Goal: Task Accomplishment & Management: Manage account settings

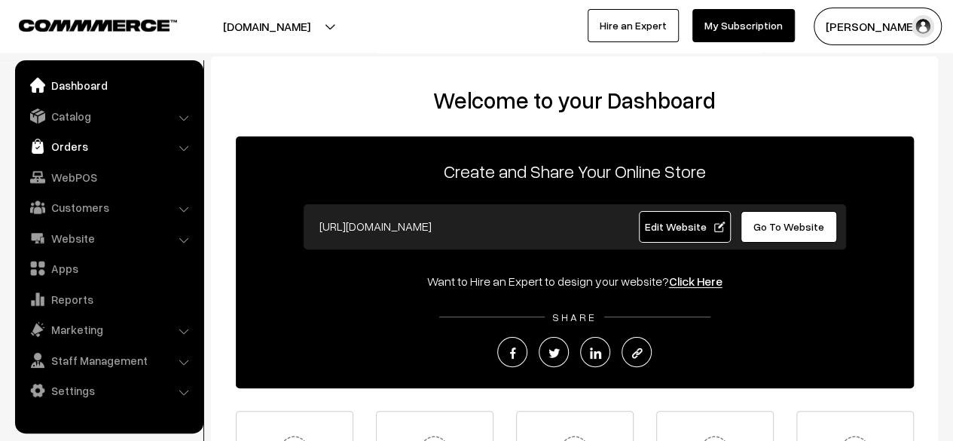
click at [74, 146] on link "Orders" at bounding box center [108, 146] width 179 height 27
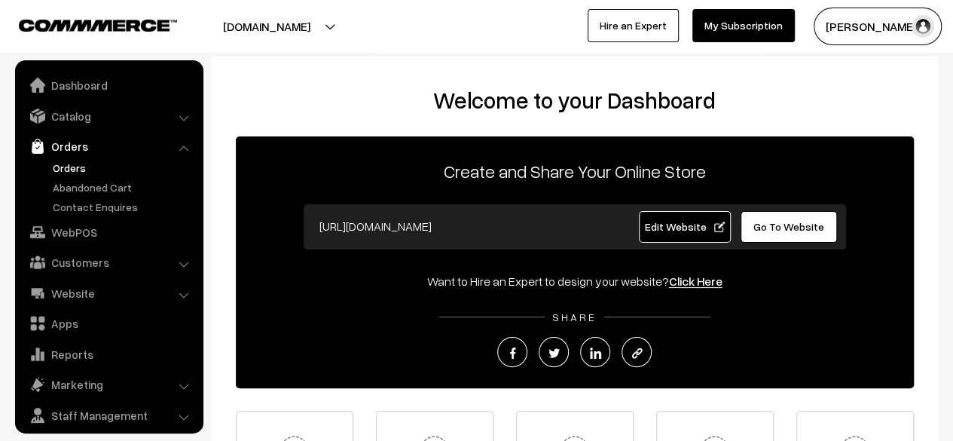
click at [64, 169] on link "Orders" at bounding box center [123, 168] width 149 height 16
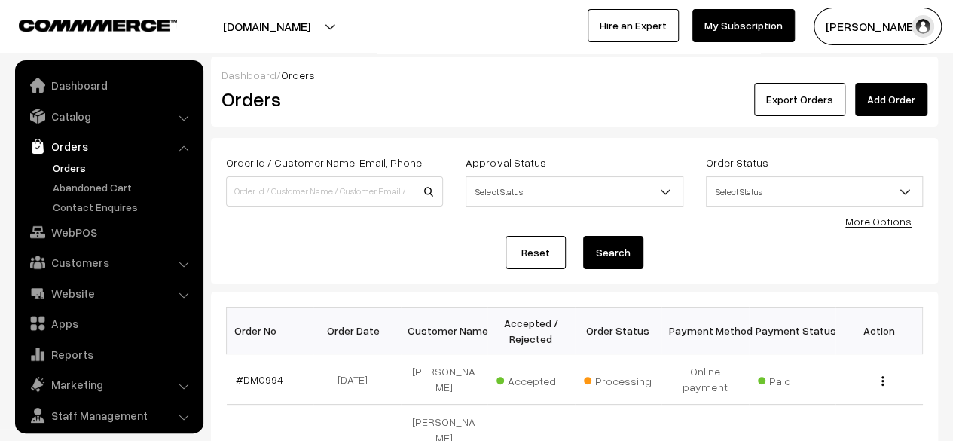
scroll to position [40, 0]
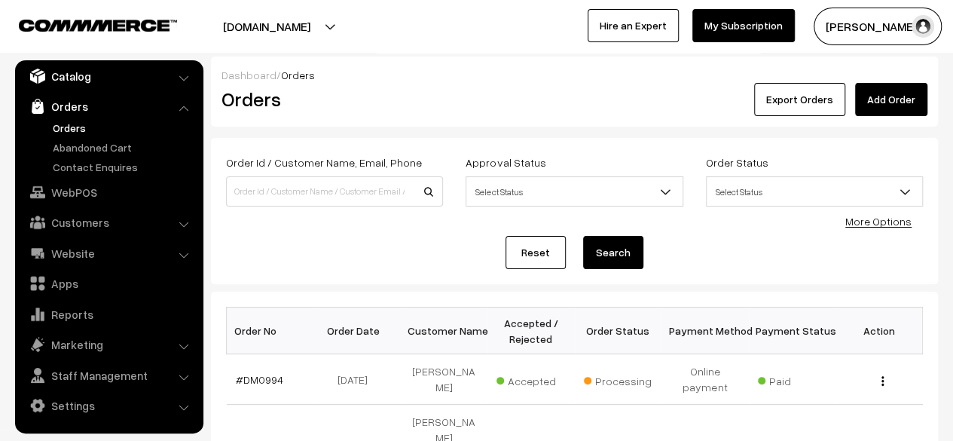
click at [69, 78] on link "Catalog" at bounding box center [108, 76] width 179 height 27
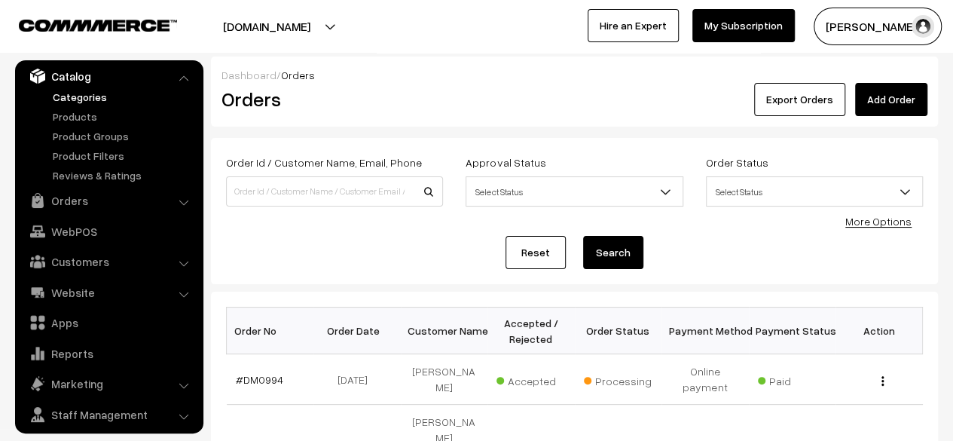
click at [71, 97] on link "Categories" at bounding box center [123, 97] width 149 height 16
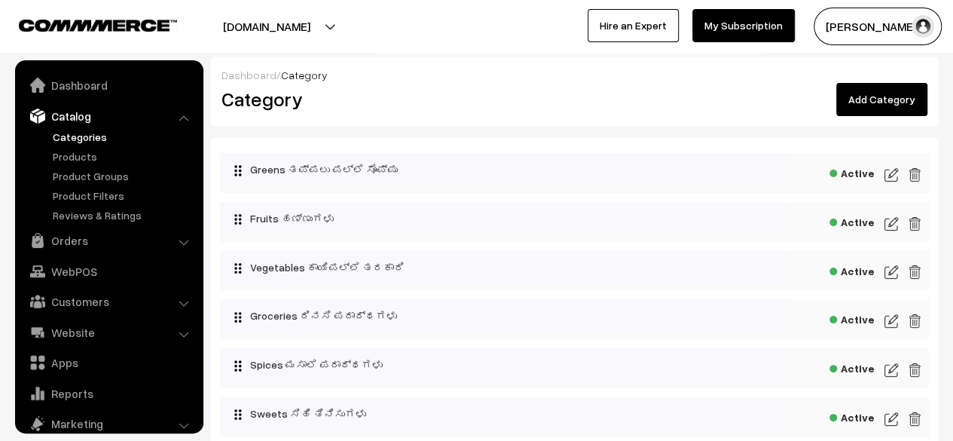
scroll to position [41, 0]
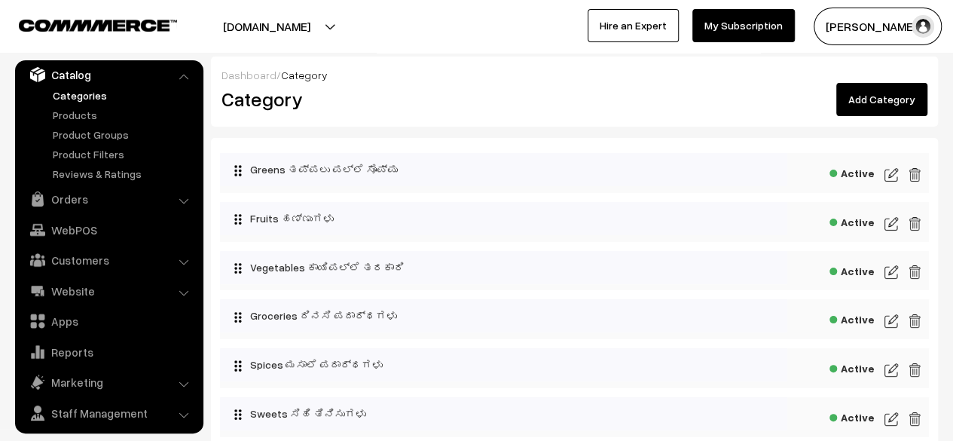
click at [892, 99] on link "Add Category" at bounding box center [882, 99] width 91 height 33
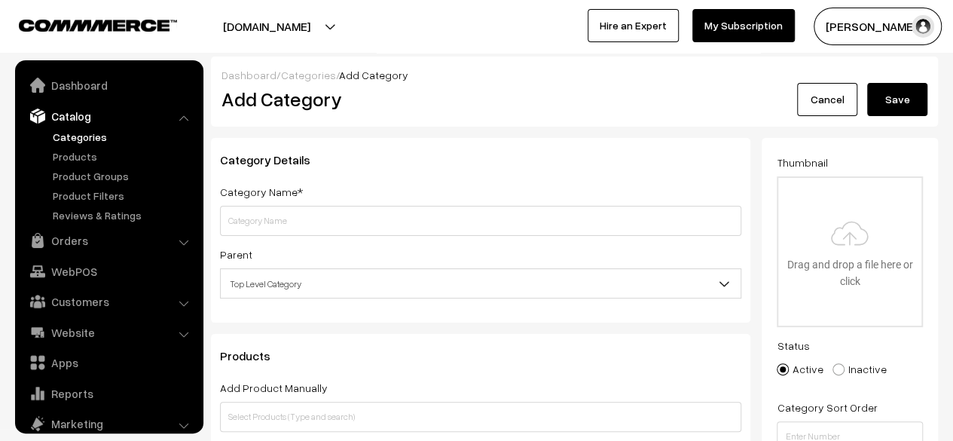
scroll to position [41, 0]
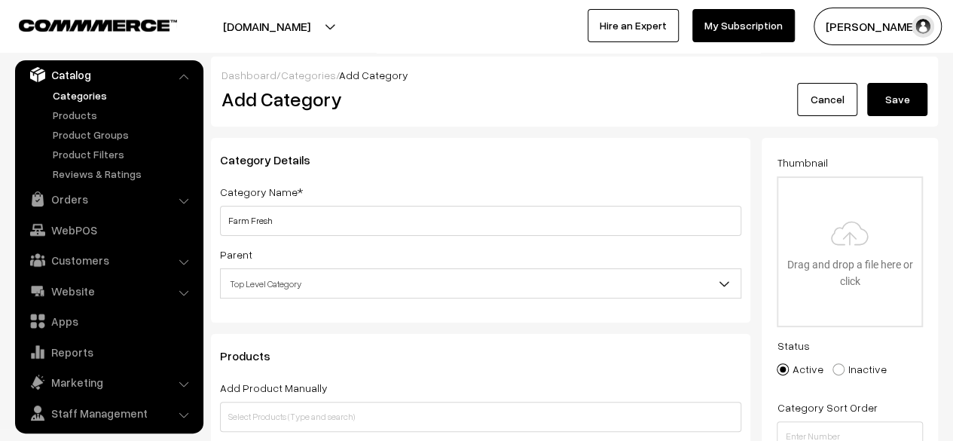
type input "Farm Fresh"
click at [892, 99] on button "Save" at bounding box center [898, 99] width 60 height 33
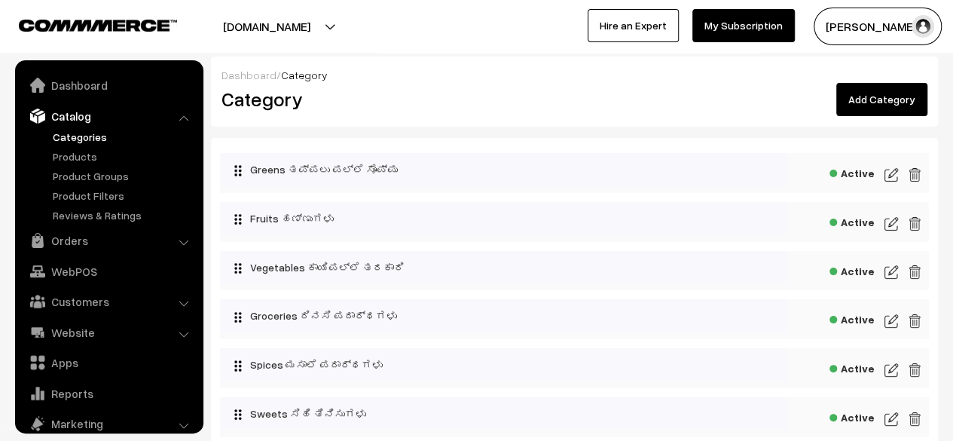
scroll to position [41, 0]
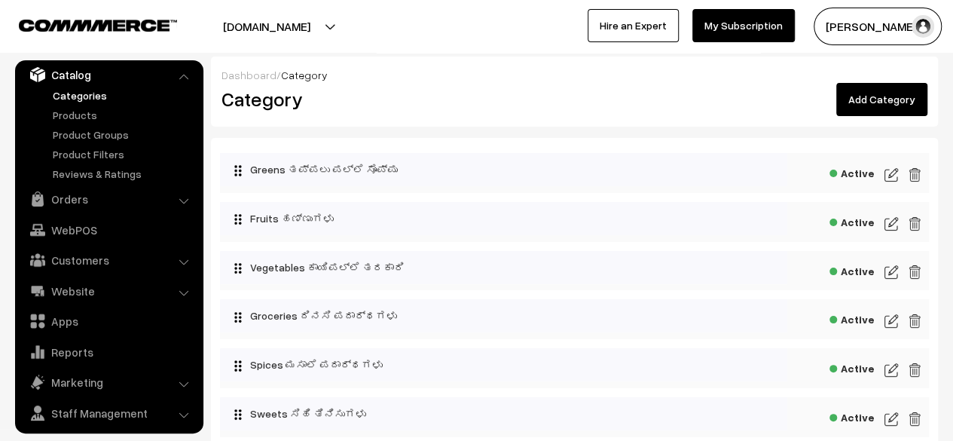
click at [881, 104] on link "Add Category" at bounding box center [882, 99] width 91 height 33
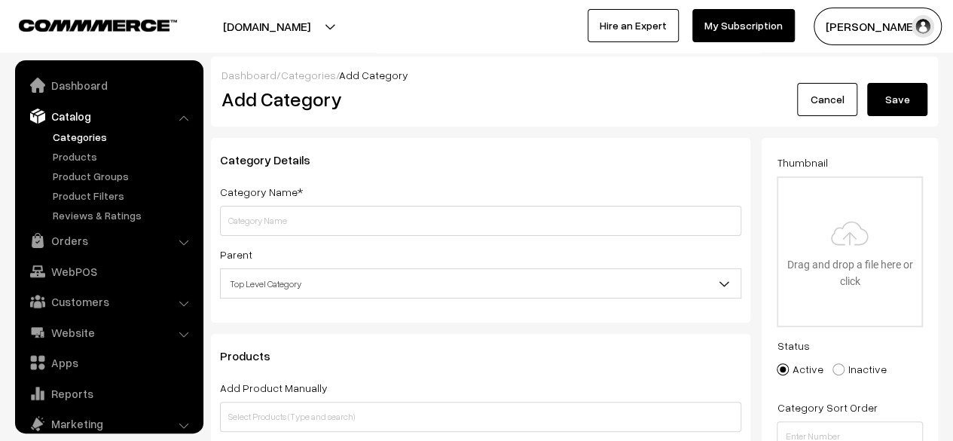
scroll to position [41, 0]
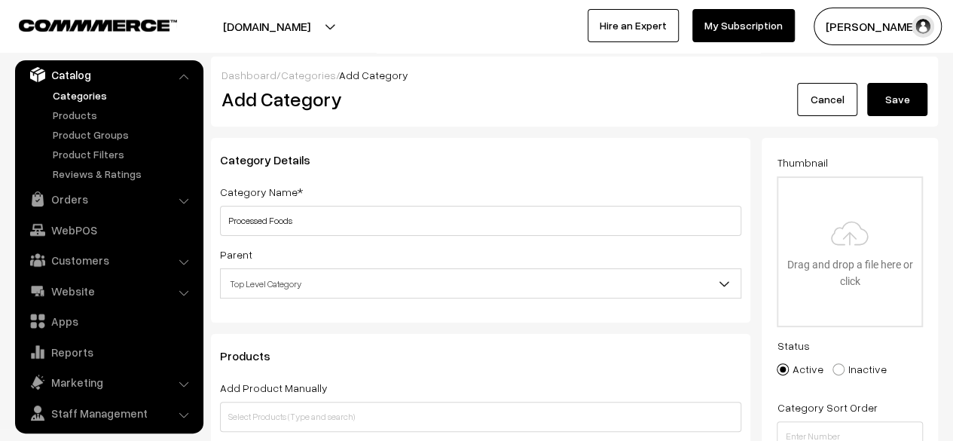
type input "Processed Foods"
click at [881, 104] on button "Save" at bounding box center [898, 99] width 60 height 33
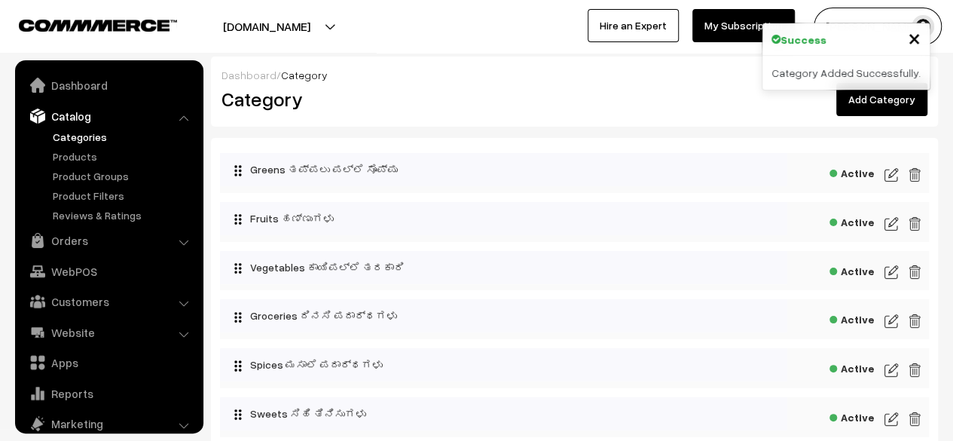
scroll to position [41, 0]
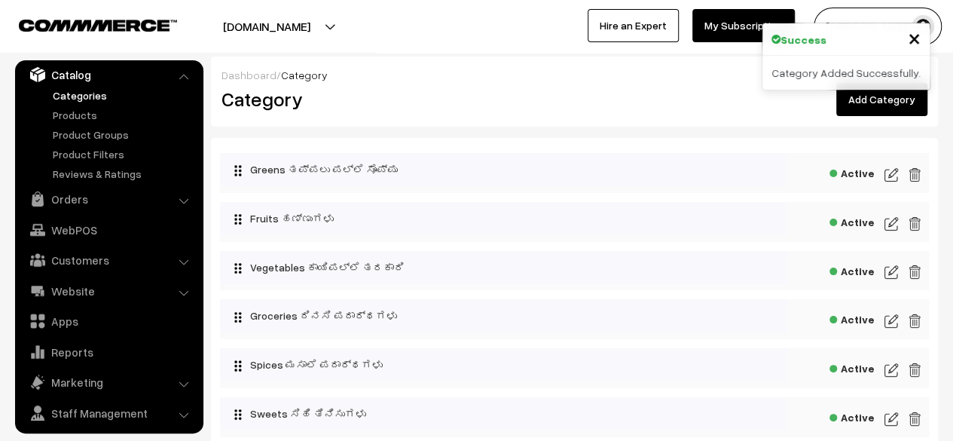
click at [878, 109] on link "Add Category" at bounding box center [882, 99] width 91 height 33
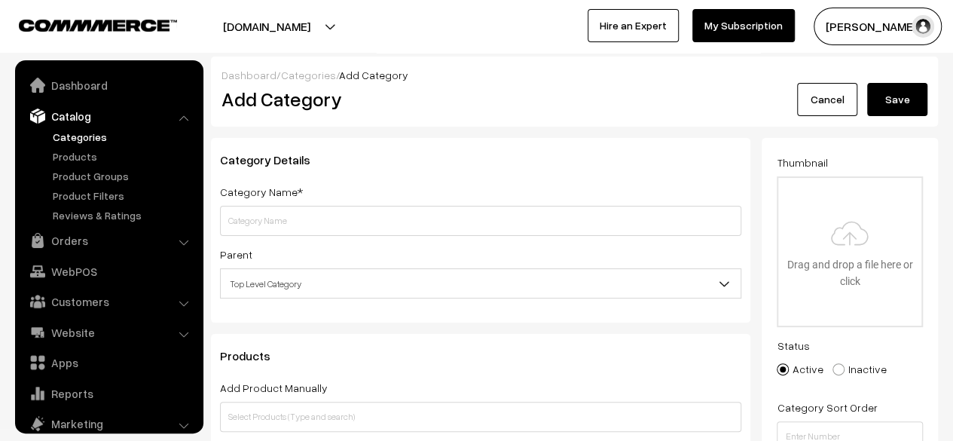
scroll to position [41, 0]
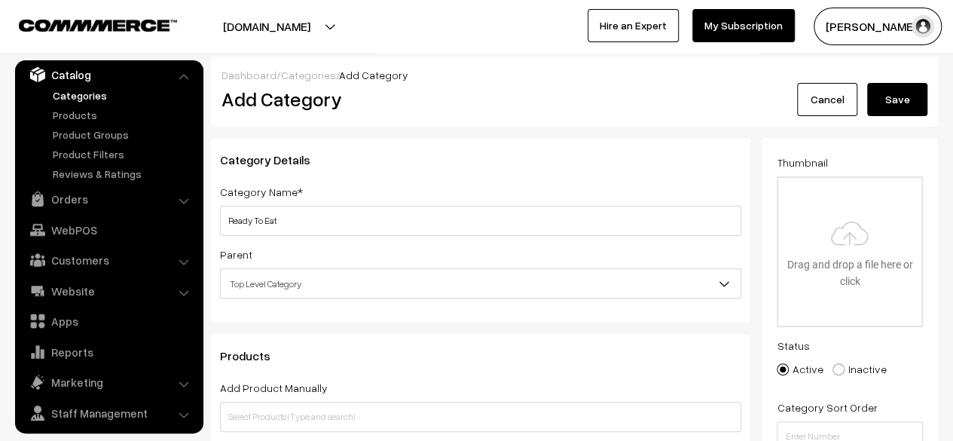
type input "Ready To Eat"
click at [894, 106] on button "Save" at bounding box center [898, 99] width 60 height 33
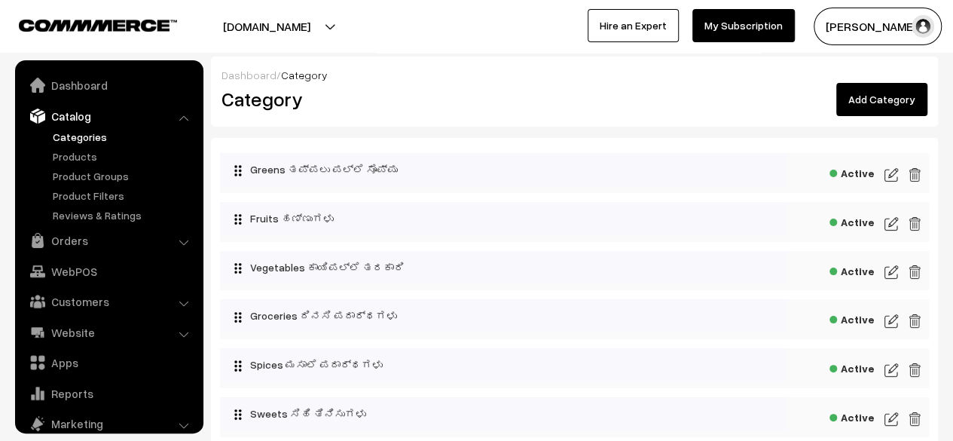
scroll to position [41, 0]
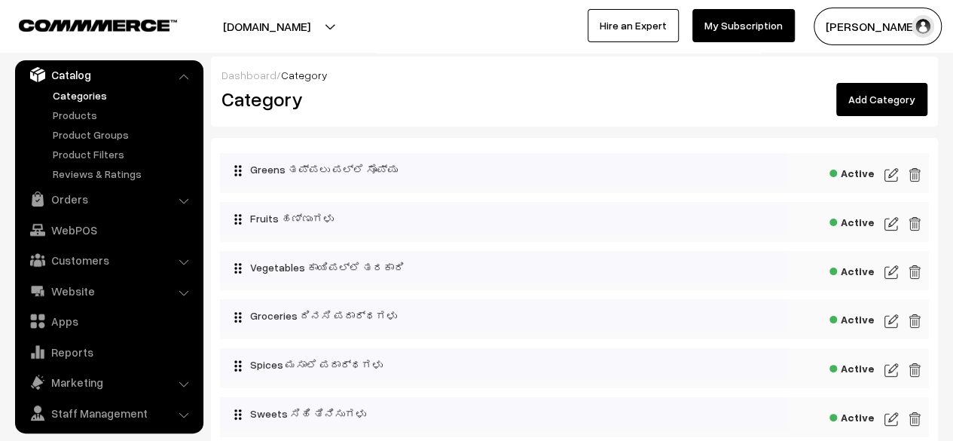
click at [883, 104] on link "Add Category" at bounding box center [882, 99] width 91 height 33
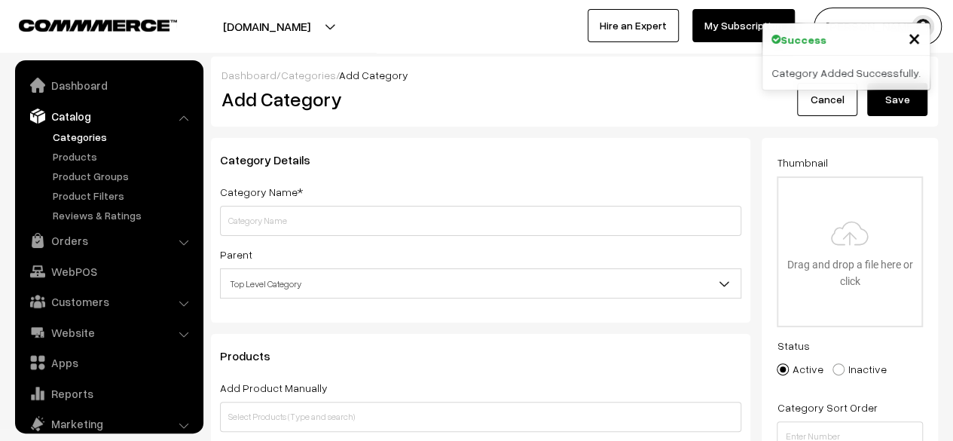
scroll to position [41, 0]
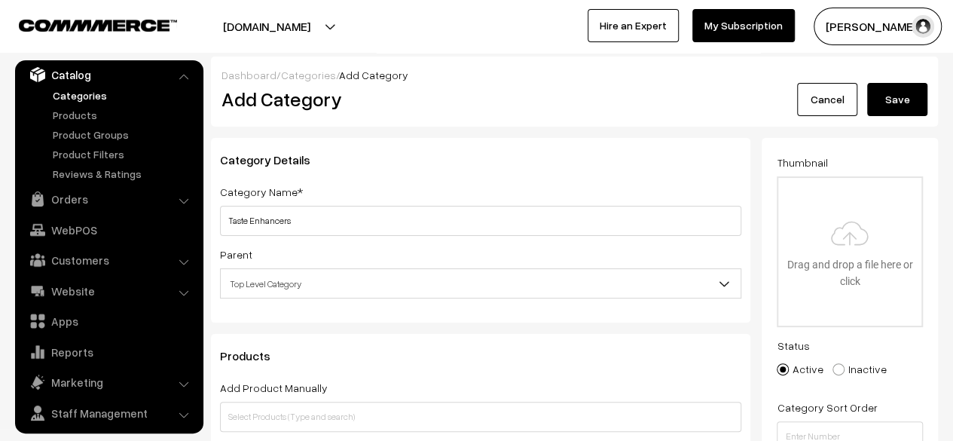
click at [562, 222] on input "Taste Enhancers" at bounding box center [481, 221] width 522 height 30
type input "Taste Enhancers"
click at [903, 106] on button "Save" at bounding box center [898, 99] width 60 height 33
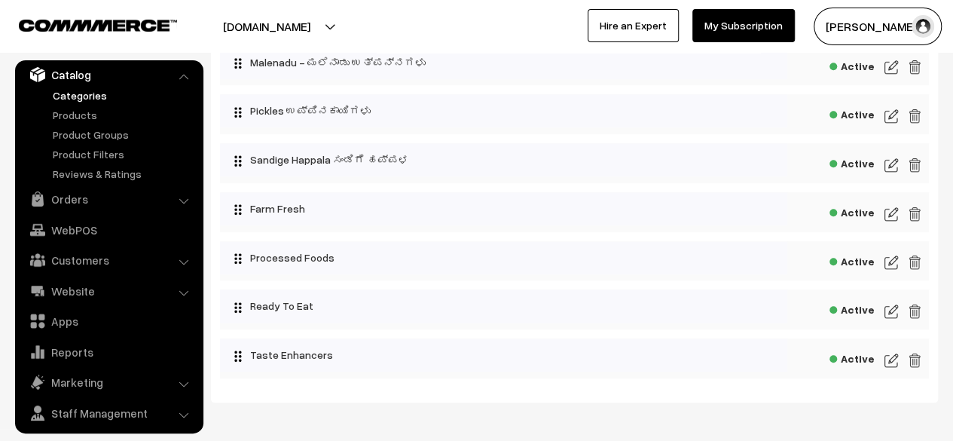
scroll to position [599, 0]
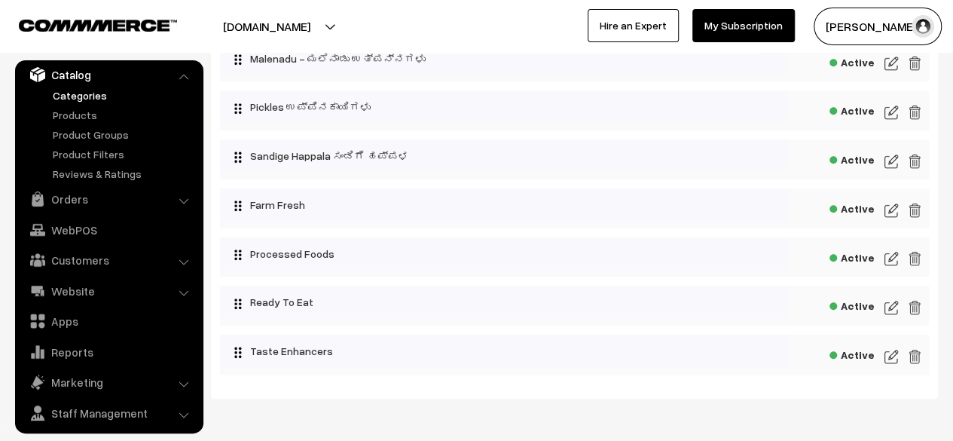
click at [894, 212] on img at bounding box center [892, 210] width 14 height 18
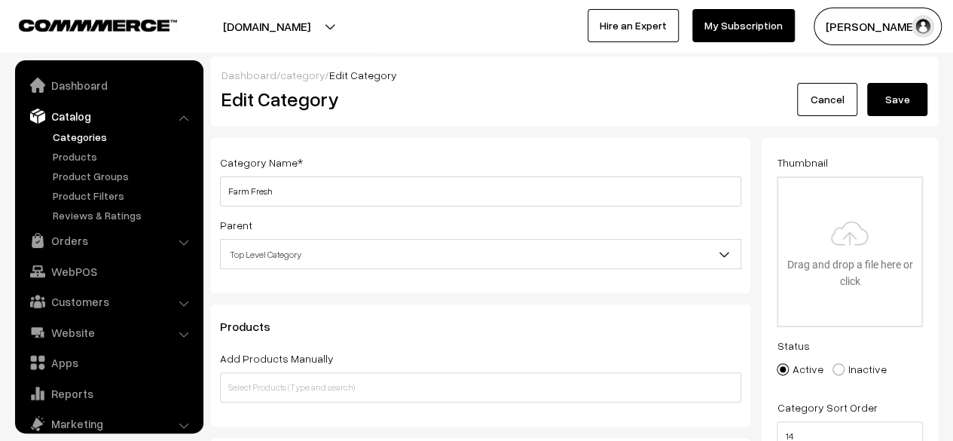
scroll to position [41, 0]
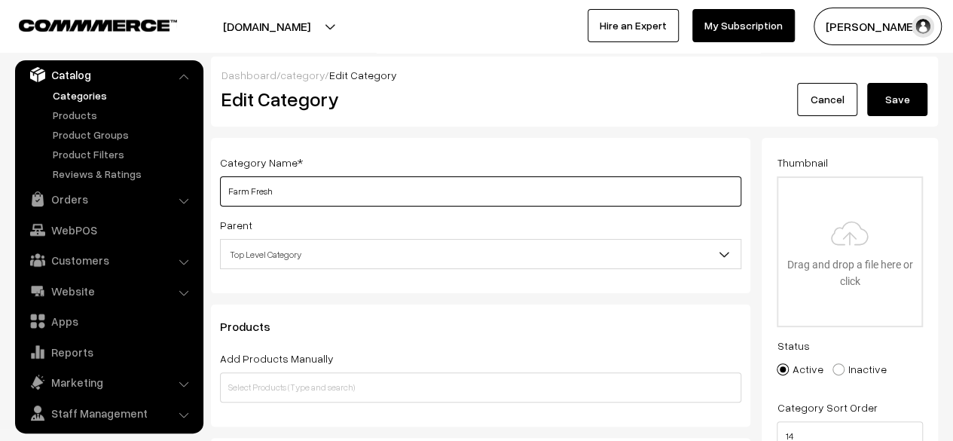
click at [633, 191] on input "Farm Fresh" at bounding box center [481, 191] width 522 height 30
type input "Farm Fresh ತೋಟದಿಂದ ತಾಜಾ"
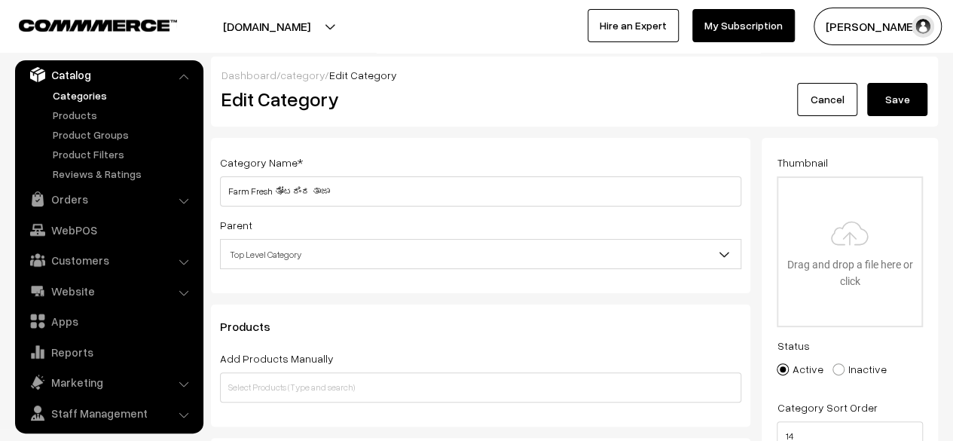
click at [899, 106] on button "Save" at bounding box center [898, 99] width 60 height 33
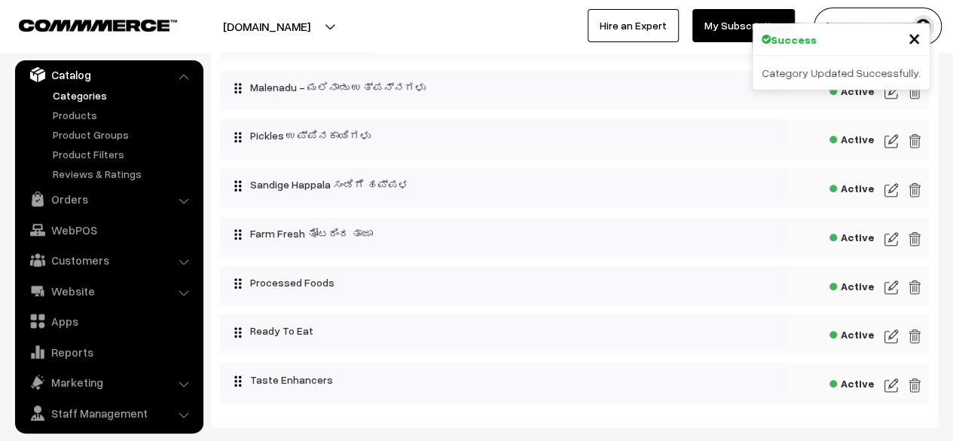
scroll to position [580, 0]
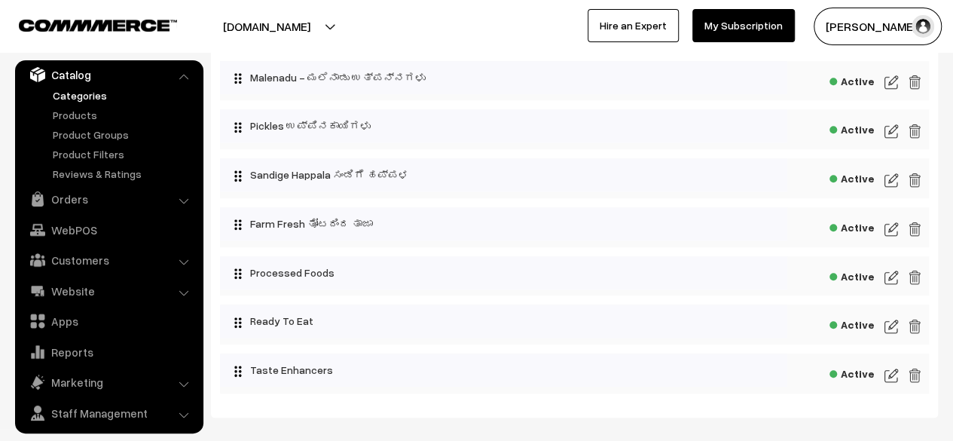
click at [894, 277] on img at bounding box center [892, 277] width 14 height 18
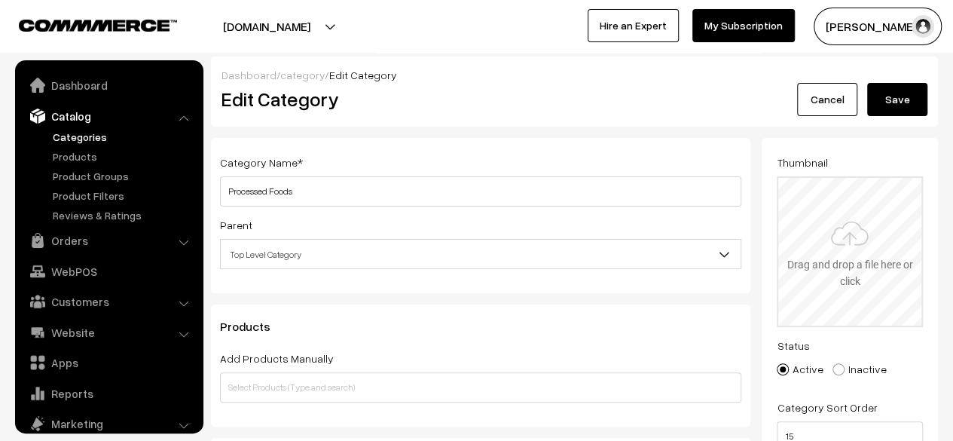
scroll to position [41, 0]
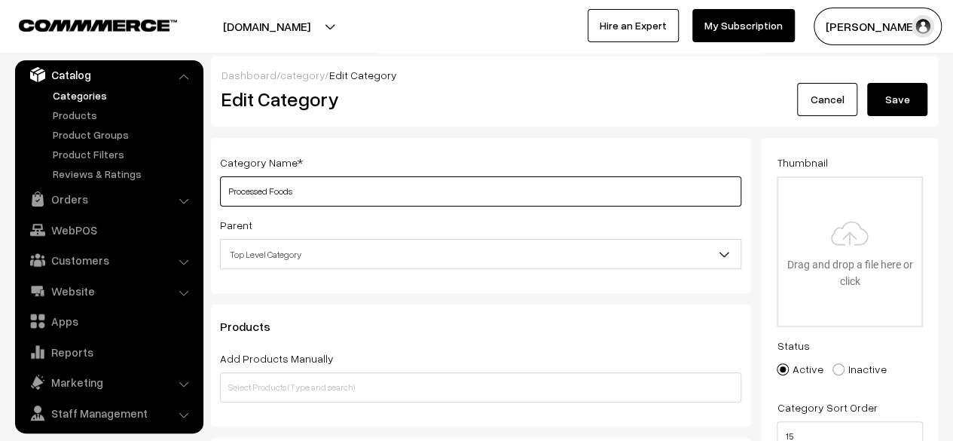
click at [491, 188] on input "Processed Foods" at bounding box center [481, 191] width 522 height 30
type input "Processed Foods ಸಂಸ್ಕರಿಸಿದ ಆಹಾರಗಳು"
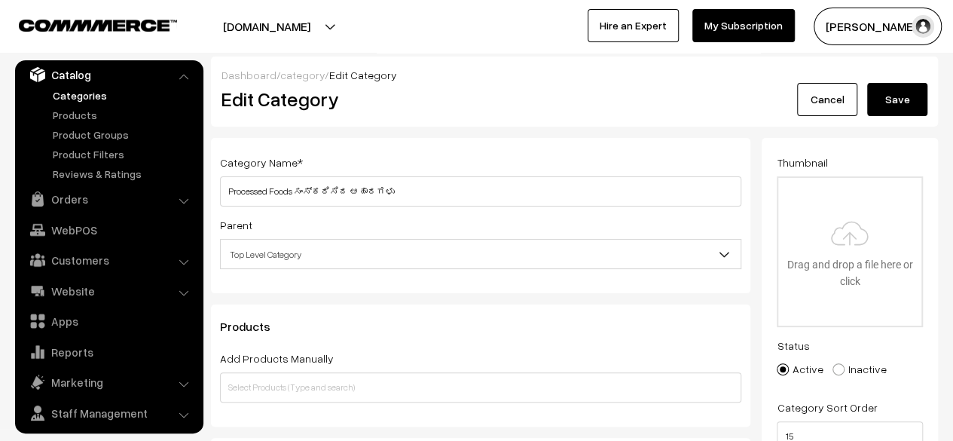
click at [895, 102] on button "Save" at bounding box center [898, 99] width 60 height 33
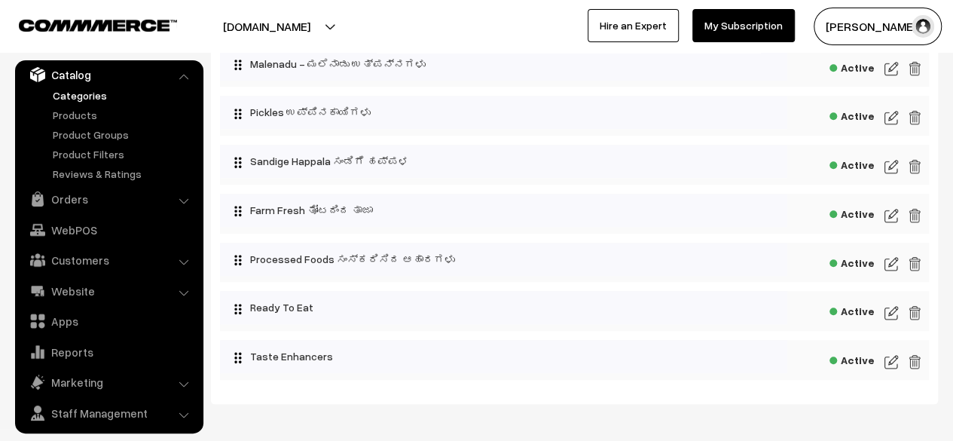
scroll to position [601, 0]
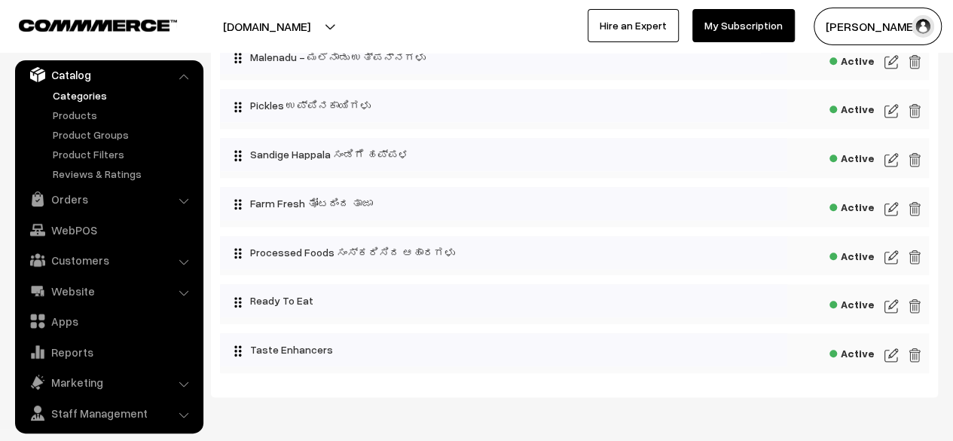
click at [891, 308] on img at bounding box center [892, 306] width 14 height 18
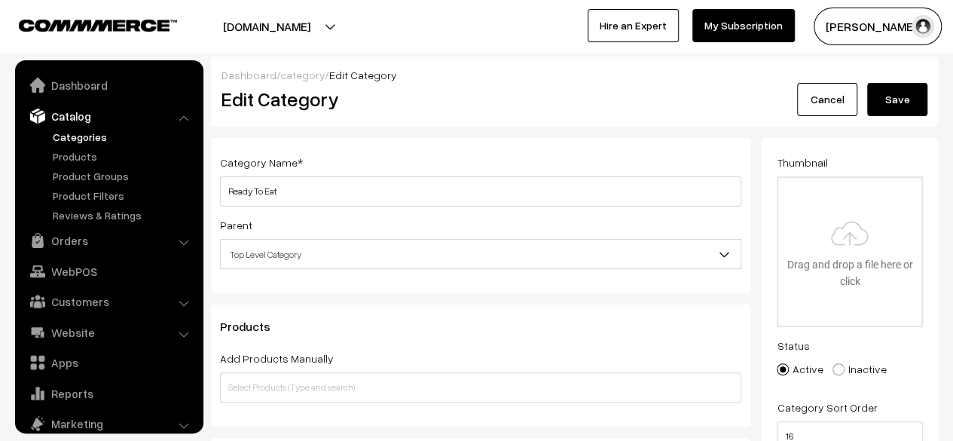
scroll to position [41, 0]
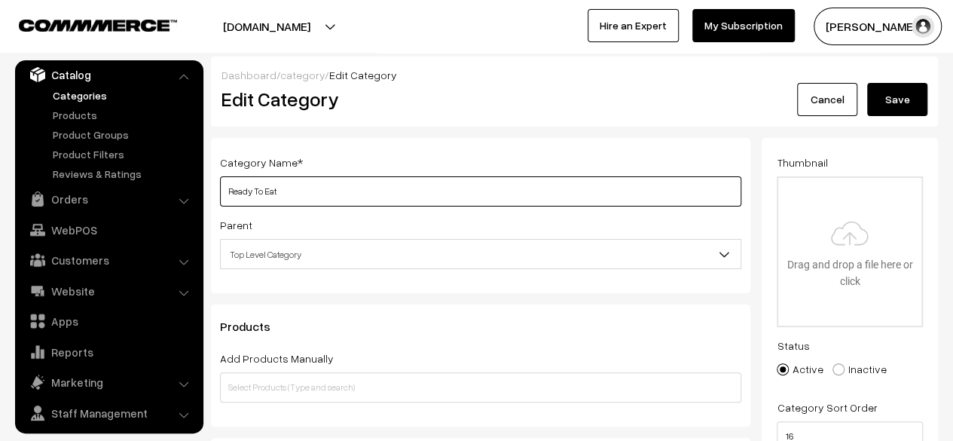
click at [488, 187] on input "Ready To Eat" at bounding box center [481, 191] width 522 height 30
type input "Ready To Eat ತಿಂಡಿ ತಿನಿಸುಗಳು"
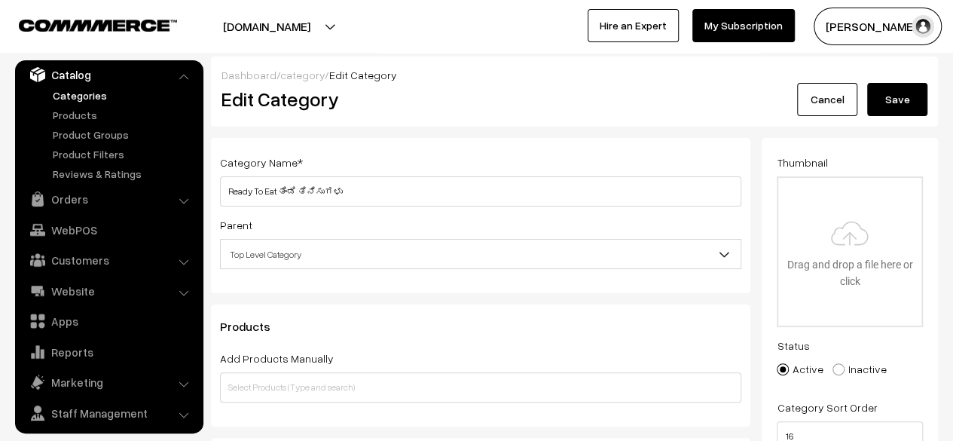
click at [900, 98] on button "Save" at bounding box center [898, 99] width 60 height 33
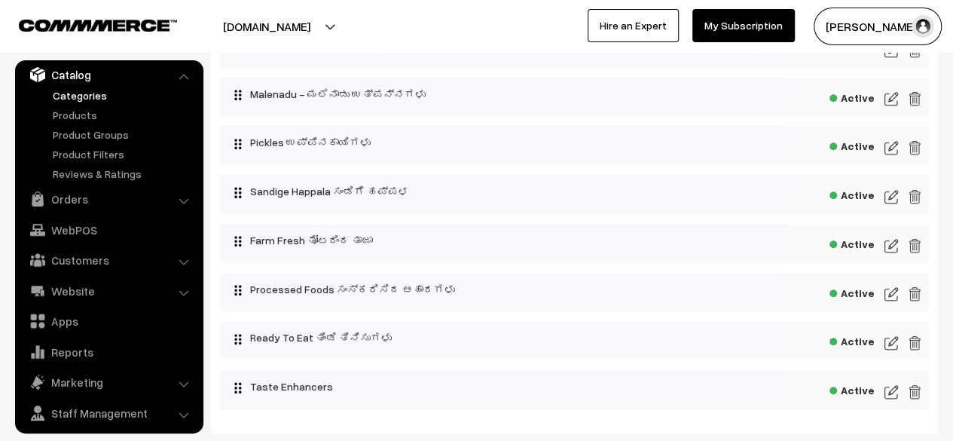
scroll to position [658, 0]
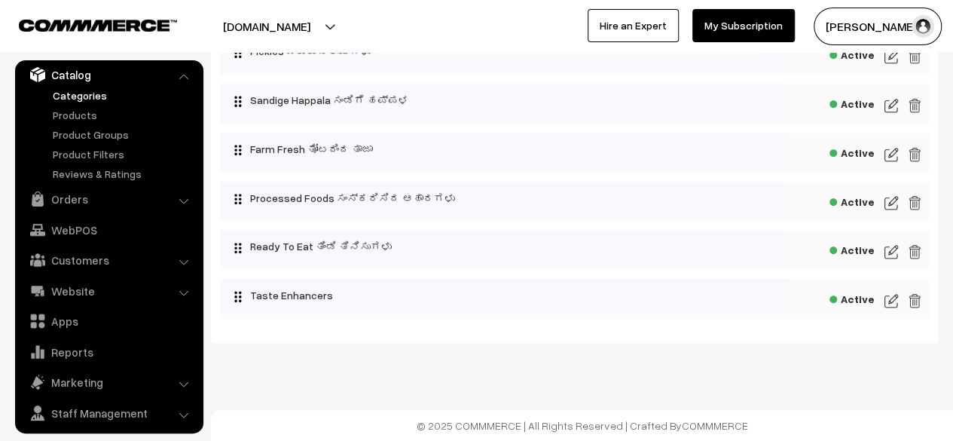
click at [893, 301] on img at bounding box center [892, 301] width 14 height 18
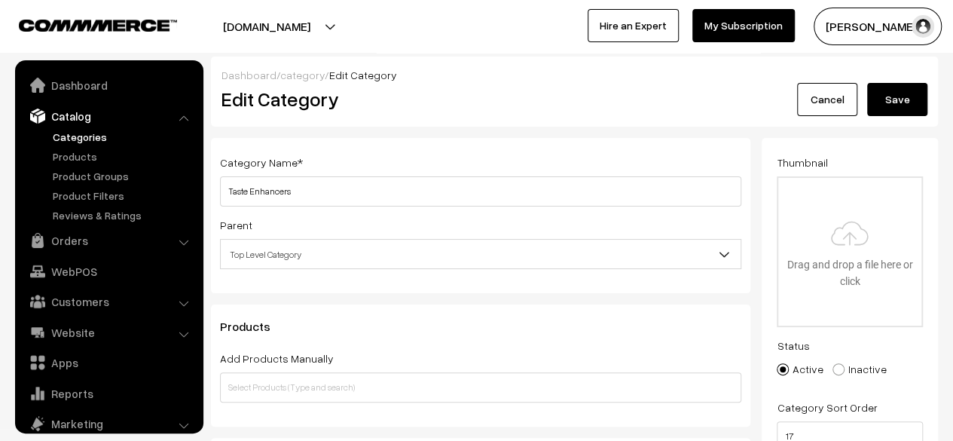
scroll to position [41, 0]
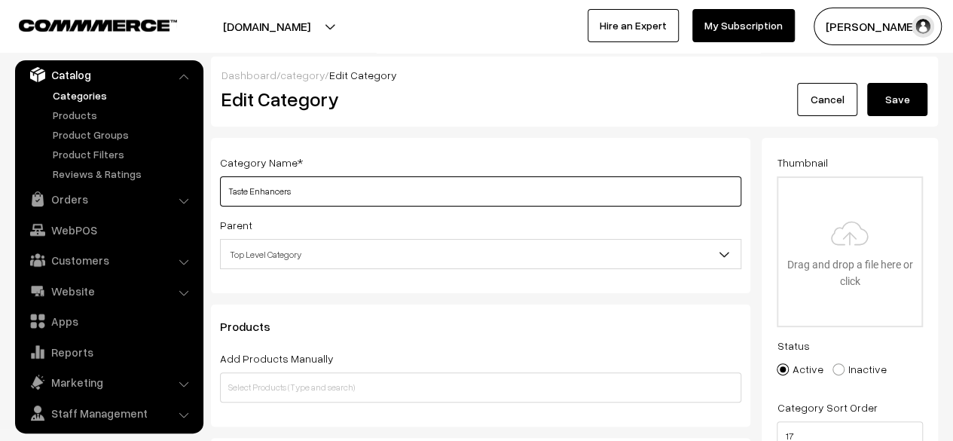
click at [546, 198] on input "Taste Enhancers" at bounding box center [481, 191] width 522 height 30
type input "Taste Enhancers ರುಚಿ ವರ್ಧಕಗಳು"
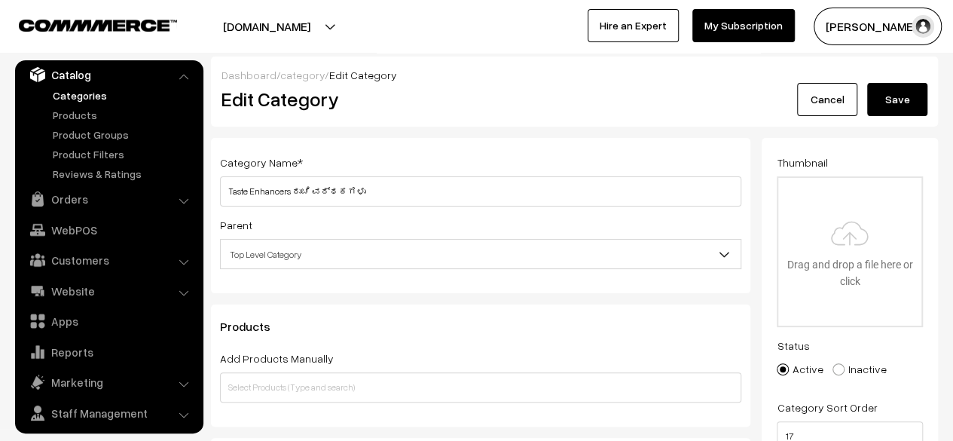
click at [902, 103] on button "Save" at bounding box center [898, 99] width 60 height 33
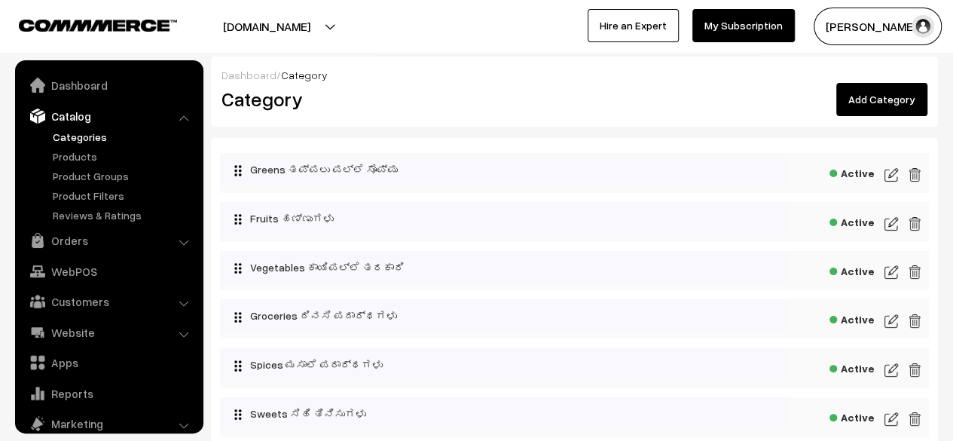
scroll to position [41, 0]
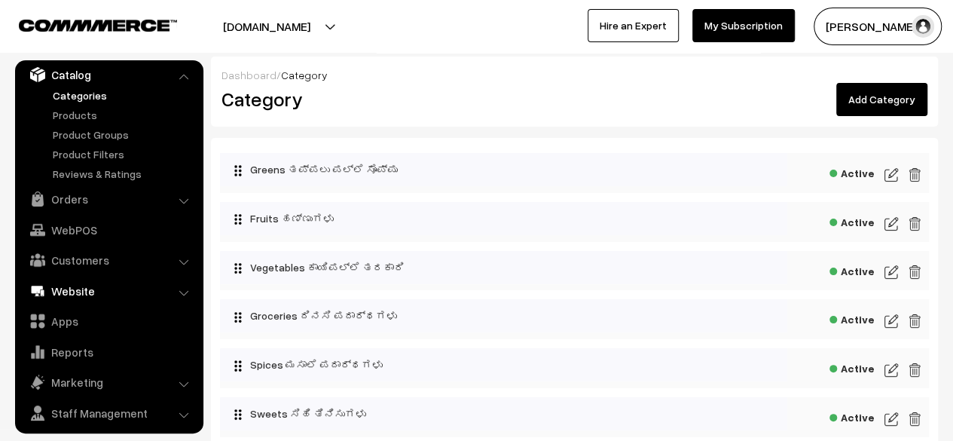
click at [71, 289] on link "Website" at bounding box center [108, 290] width 179 height 27
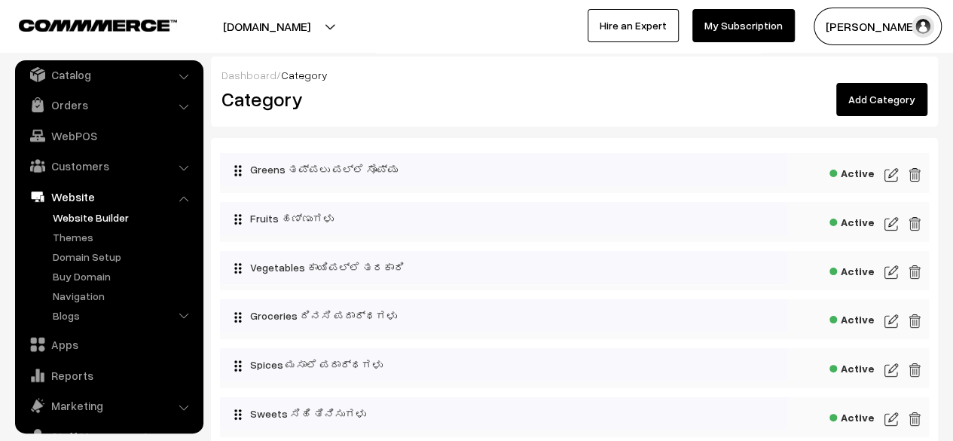
click at [81, 217] on link "Website Builder" at bounding box center [123, 218] width 149 height 16
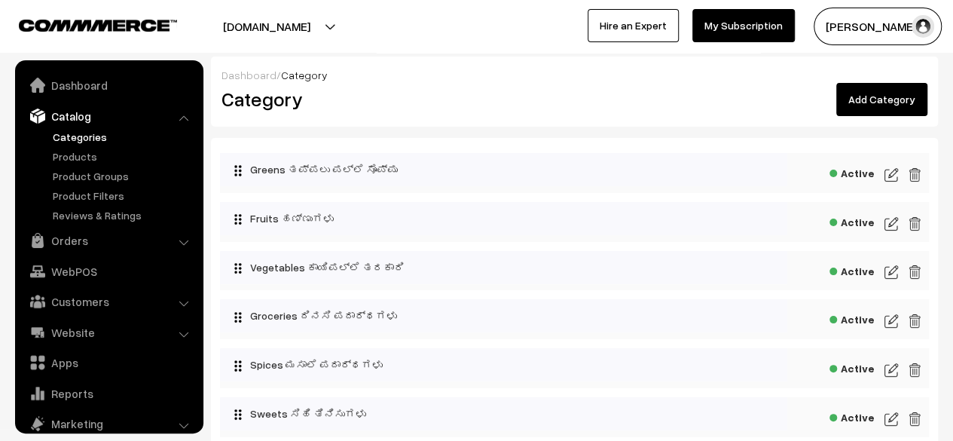
scroll to position [41, 0]
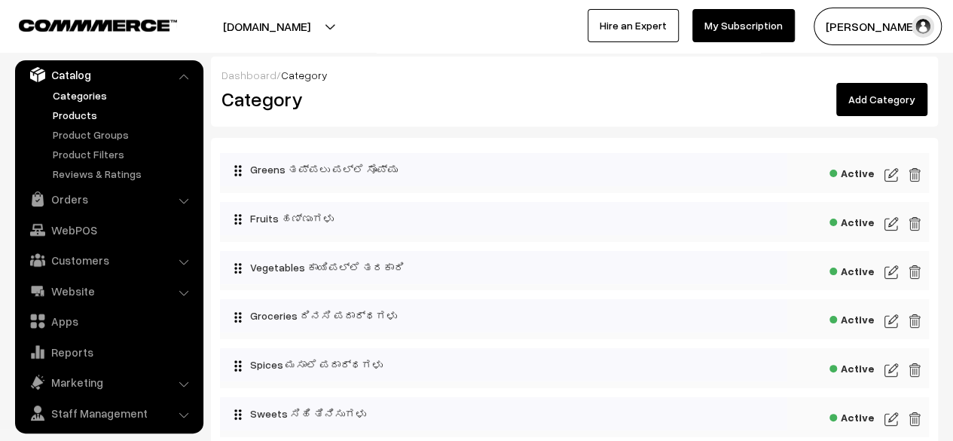
click at [75, 114] on link "Products" at bounding box center [123, 115] width 149 height 16
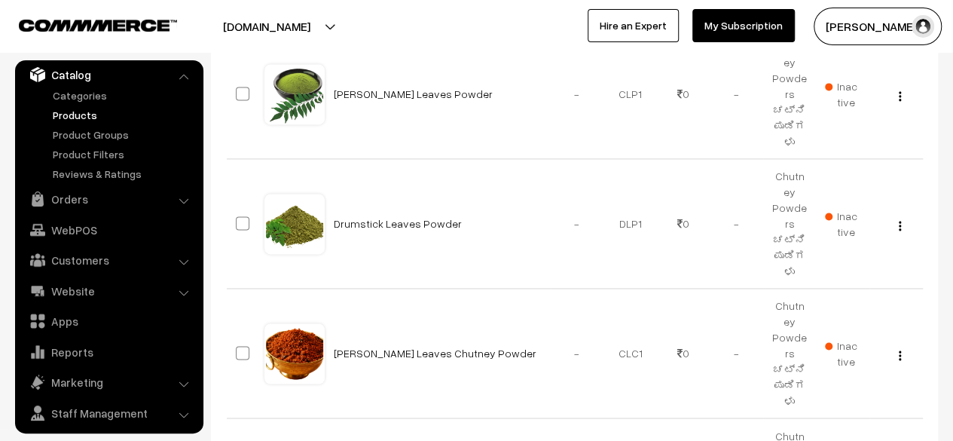
scroll to position [1107, 0]
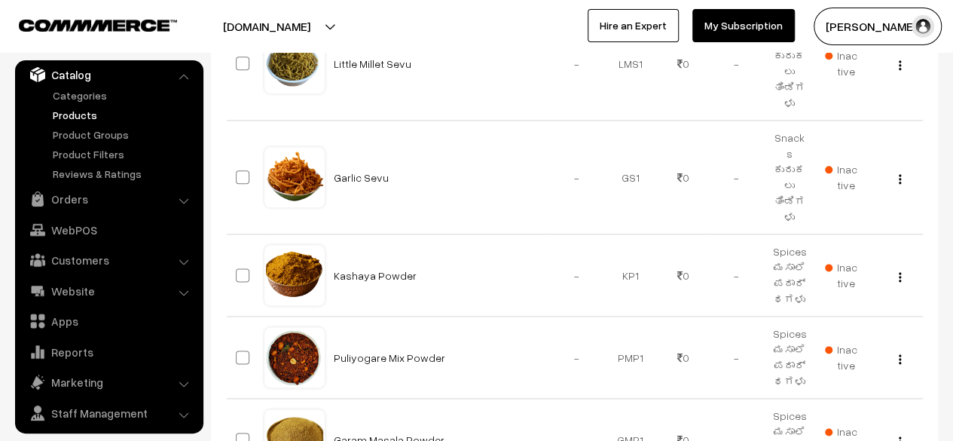
scroll to position [999, 0]
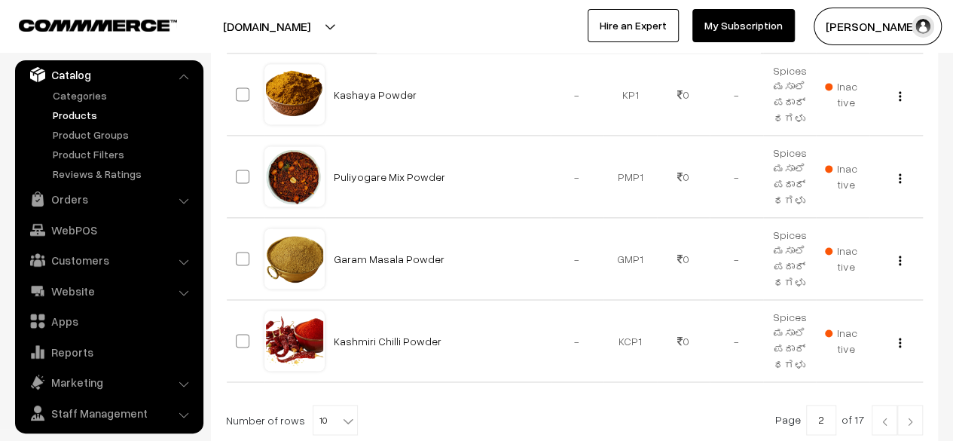
click at [910, 417] on img at bounding box center [911, 421] width 14 height 9
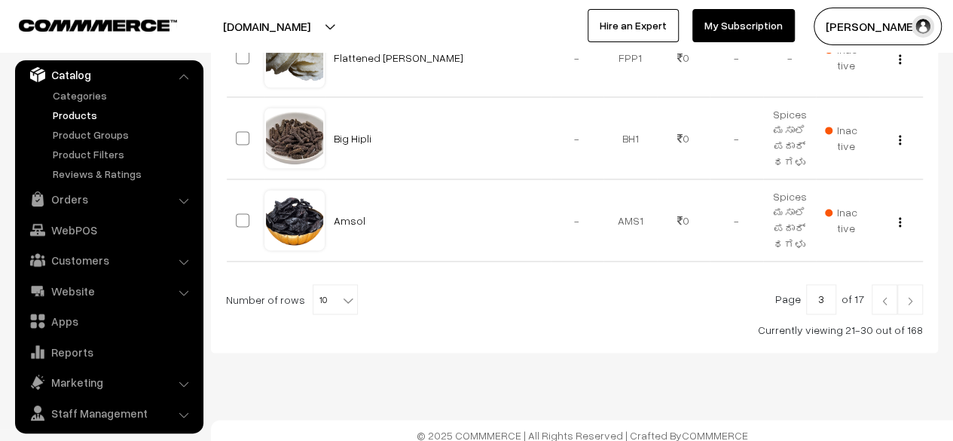
scroll to position [987, 0]
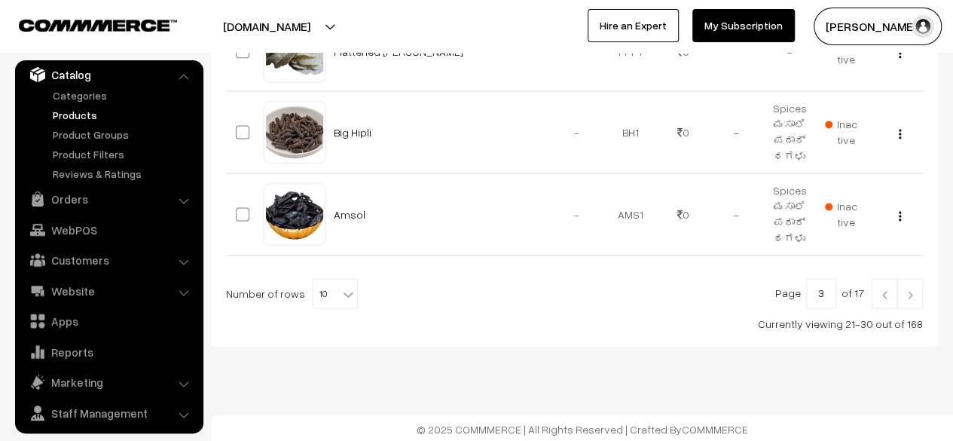
click at [912, 293] on img at bounding box center [911, 294] width 14 height 9
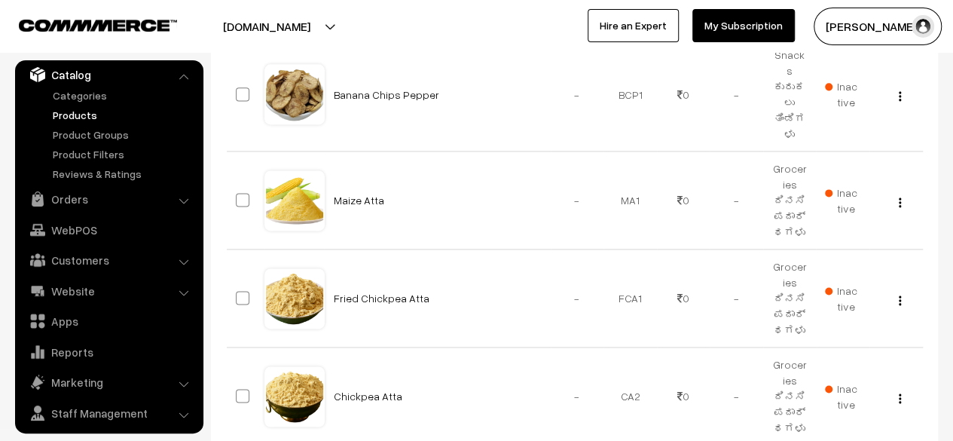
scroll to position [984, 0]
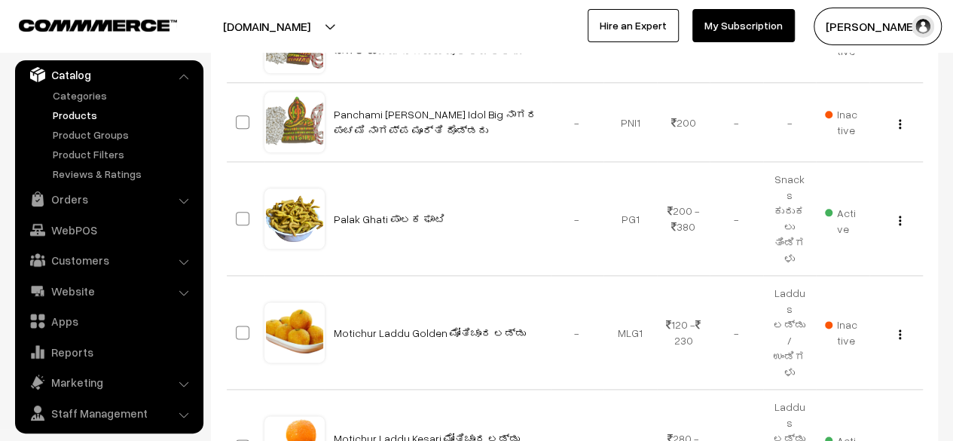
scroll to position [869, 0]
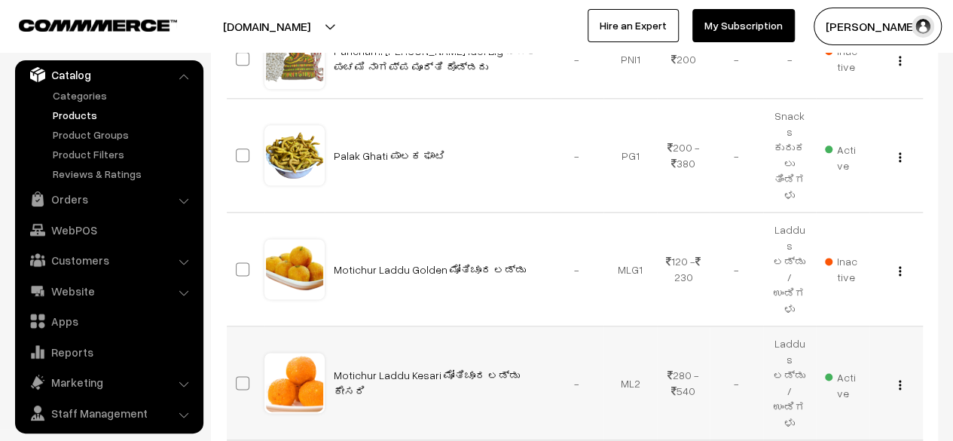
click at [899, 380] on img "button" at bounding box center [900, 385] width 2 height 10
click at [799, 423] on link "Edit" at bounding box center [833, 439] width 128 height 33
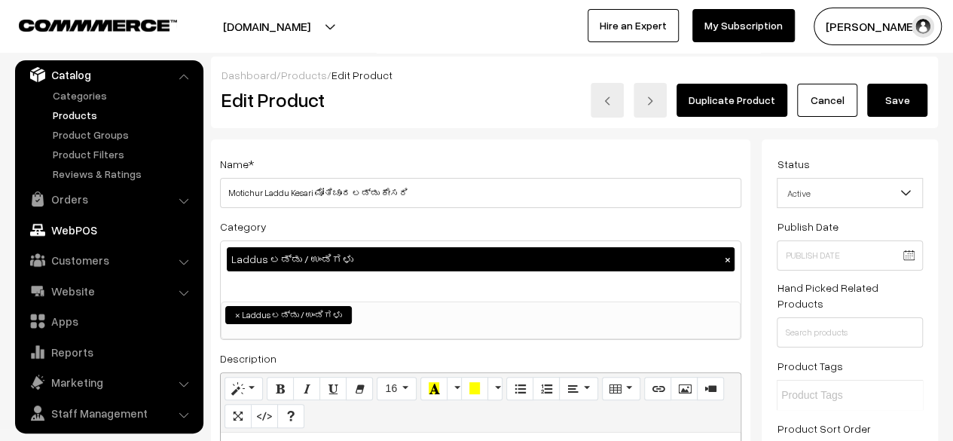
click at [72, 229] on link "WebPOS" at bounding box center [108, 229] width 179 height 27
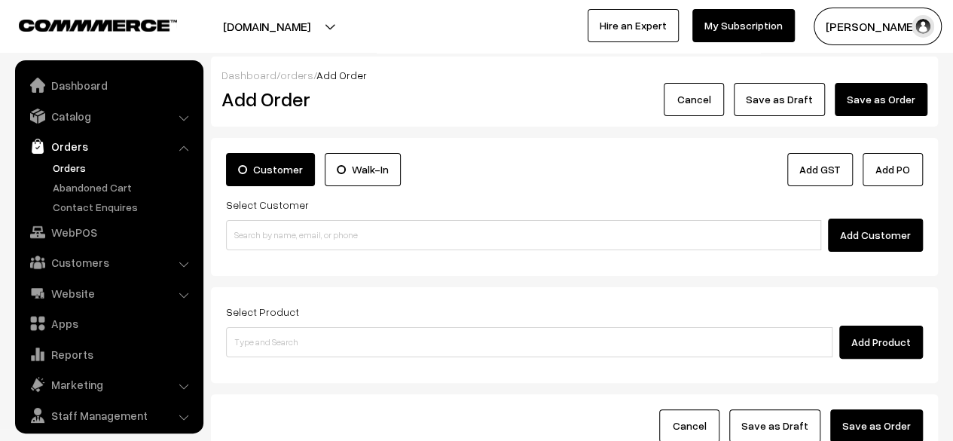
scroll to position [40, 0]
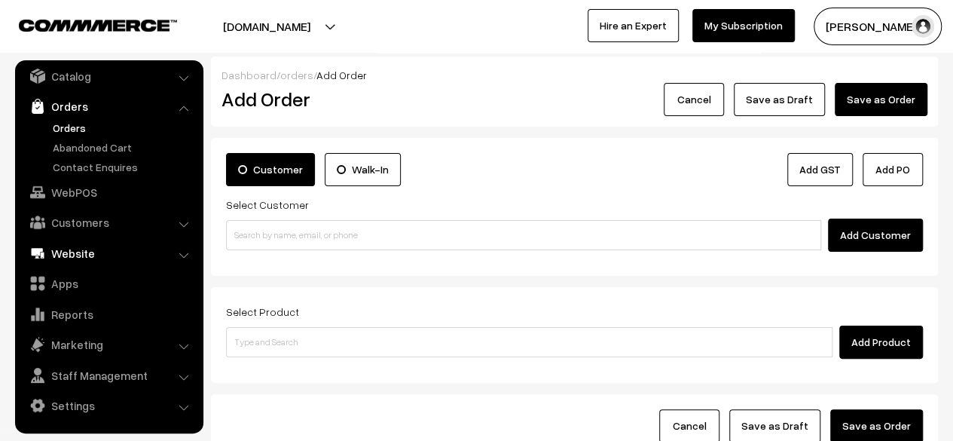
click at [72, 254] on link "Website" at bounding box center [108, 253] width 179 height 27
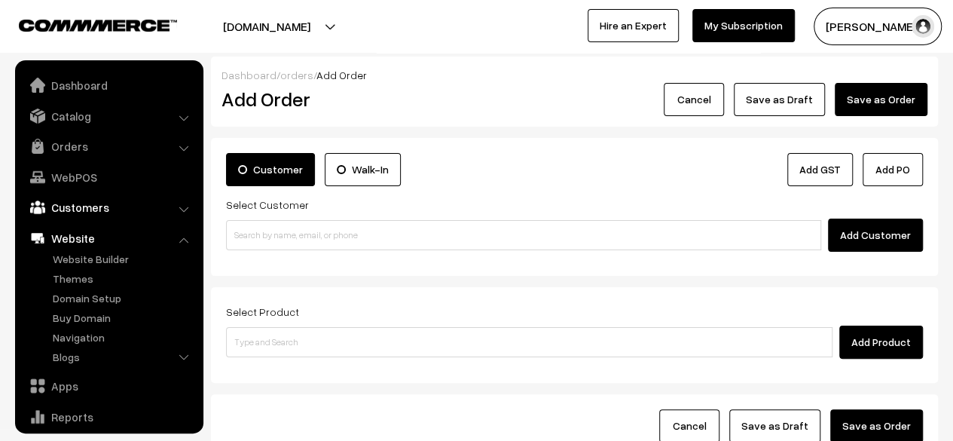
scroll to position [103, 0]
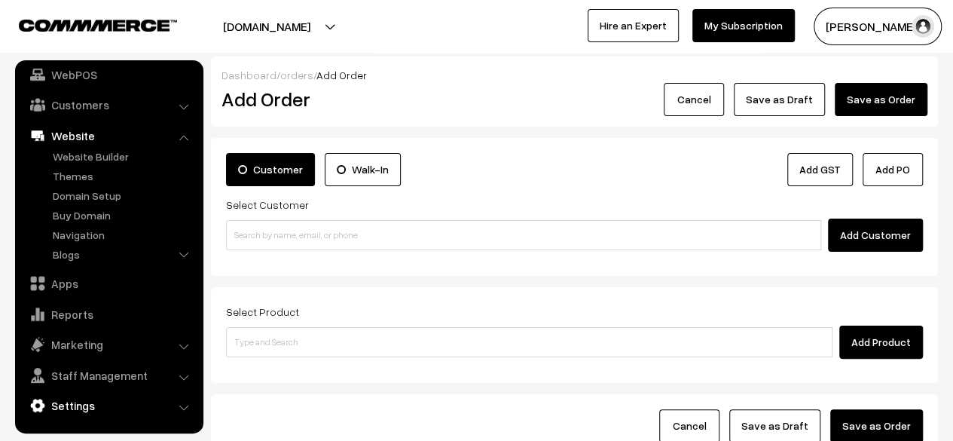
click at [81, 403] on link "Settings" at bounding box center [108, 405] width 179 height 27
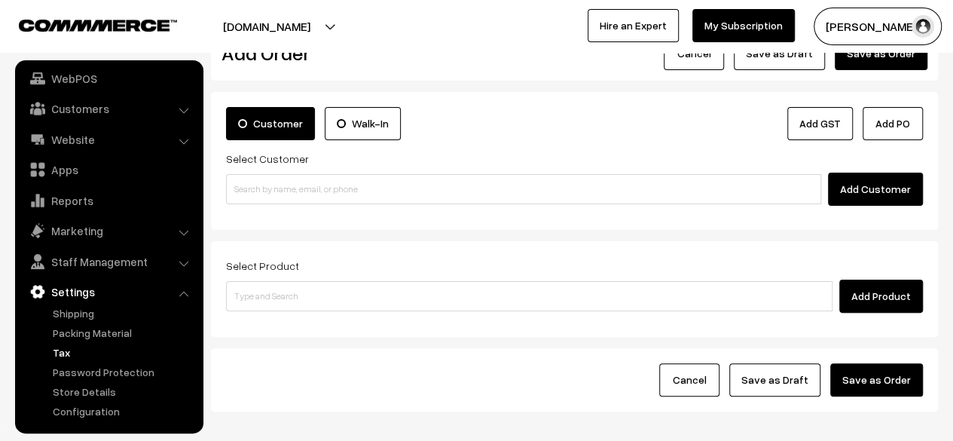
scroll to position [45, 0]
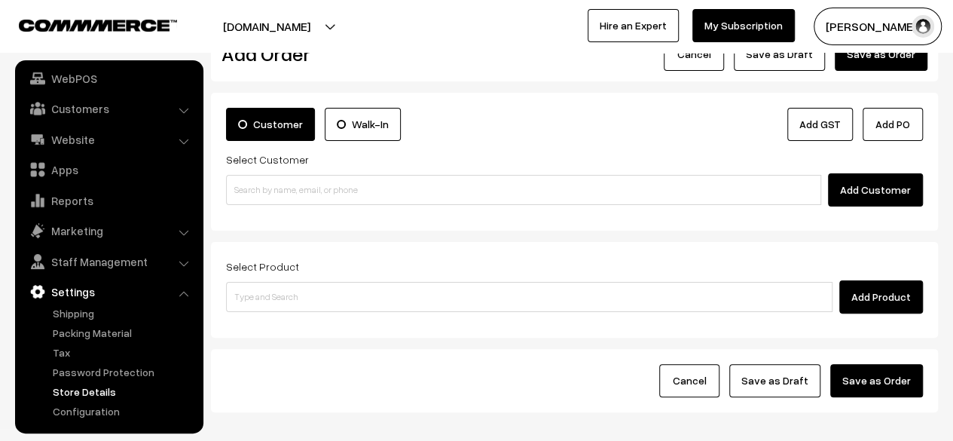
click at [66, 391] on link "Store Details" at bounding box center [123, 392] width 149 height 16
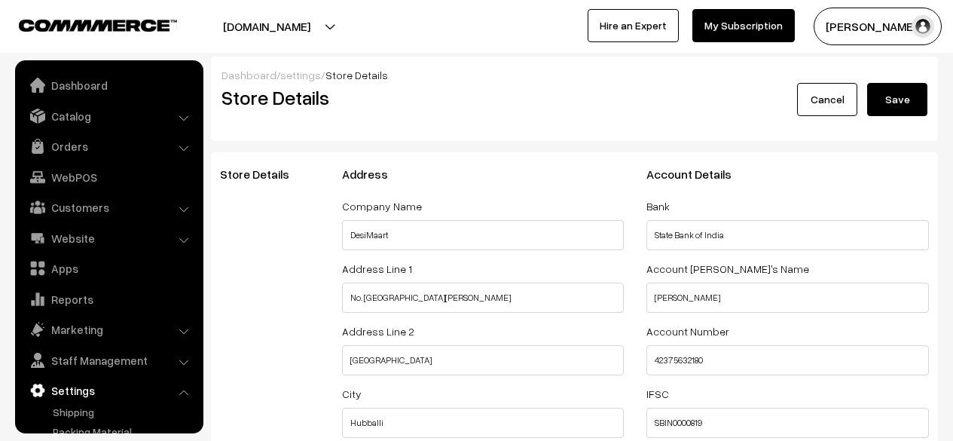
select select "99"
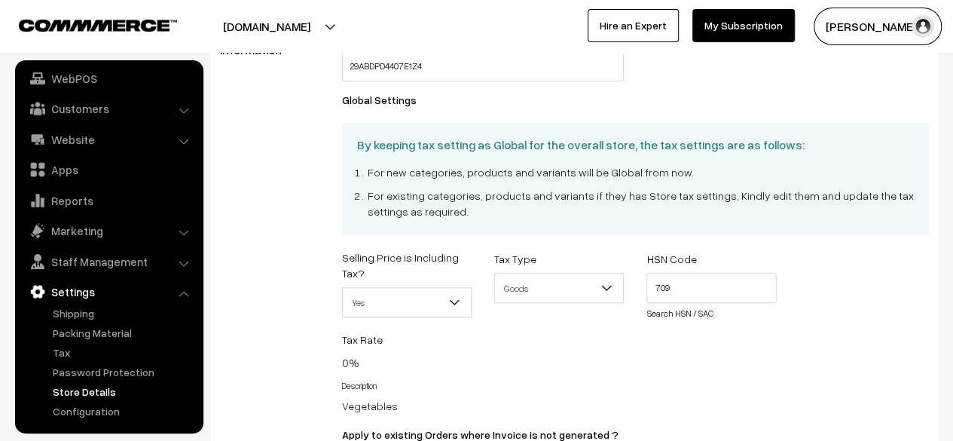
scroll to position [586, 0]
click at [81, 412] on link "Configuration" at bounding box center [123, 411] width 149 height 16
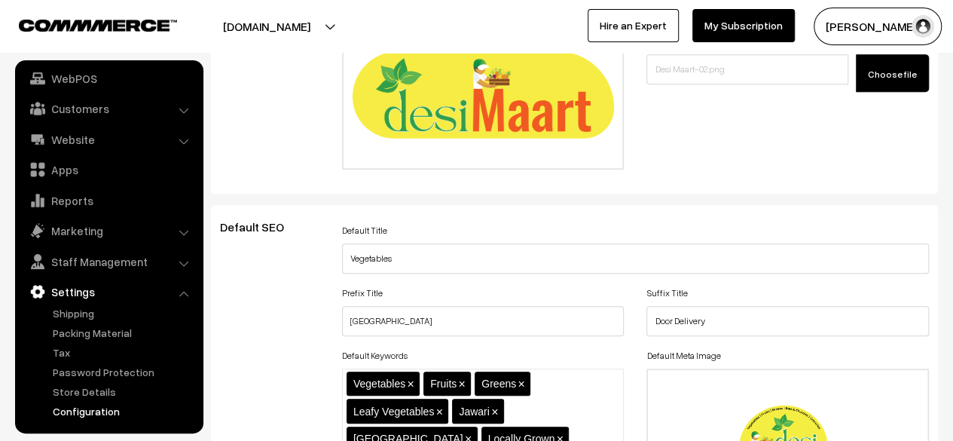
scroll to position [433, 0]
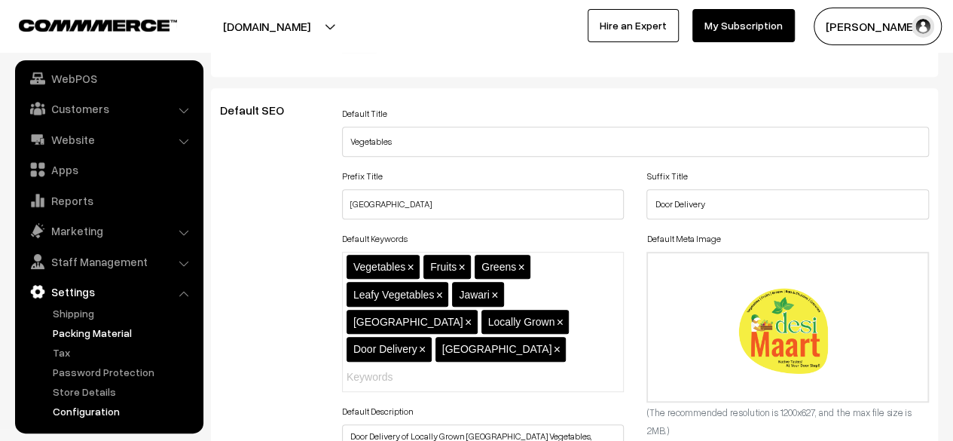
click at [78, 334] on link "Packing Material" at bounding box center [123, 333] width 149 height 16
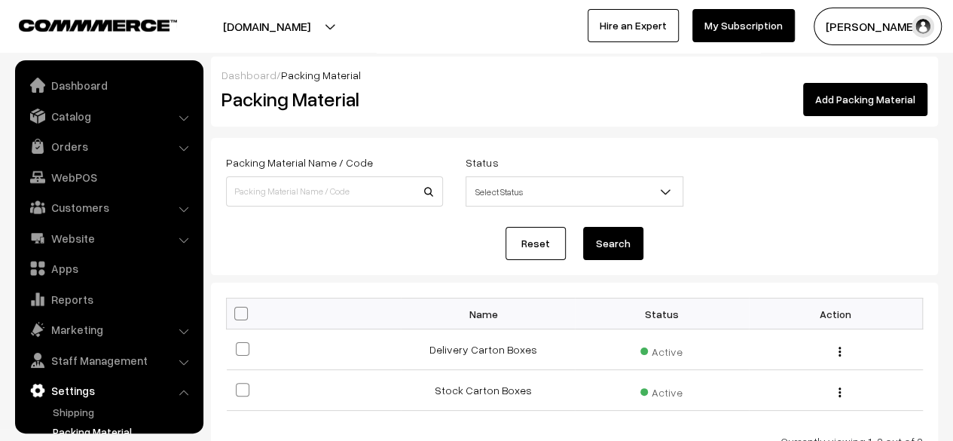
scroll to position [99, 0]
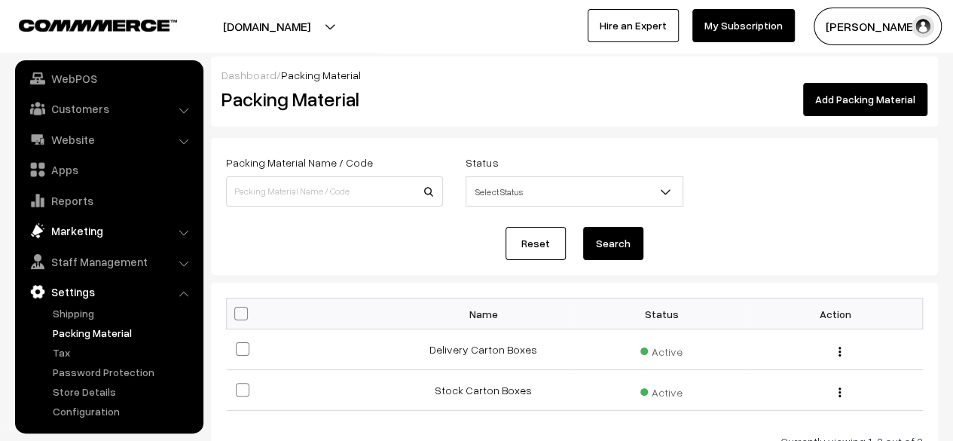
click at [69, 236] on link "Marketing" at bounding box center [108, 230] width 179 height 27
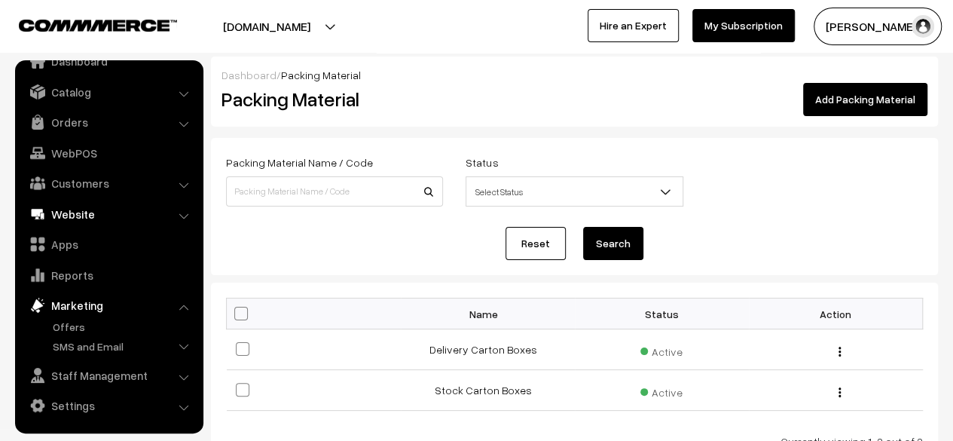
click at [66, 213] on link "Website" at bounding box center [108, 213] width 179 height 27
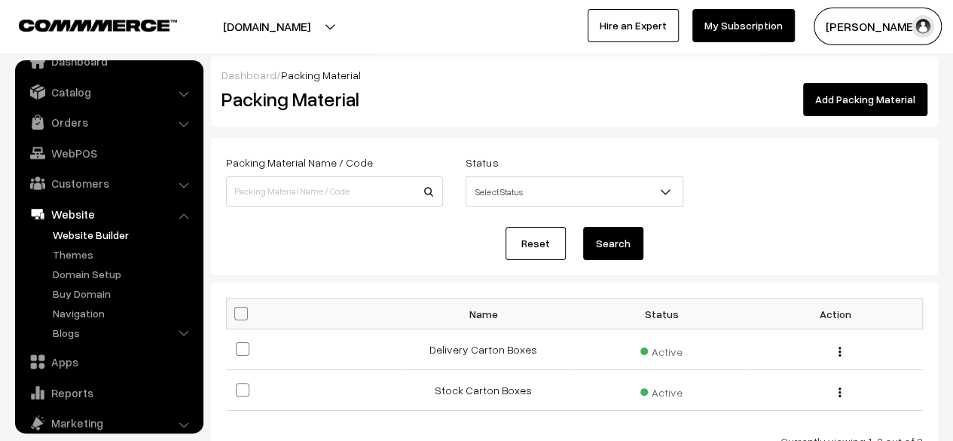
click at [85, 237] on link "Website Builder" at bounding box center [123, 235] width 149 height 16
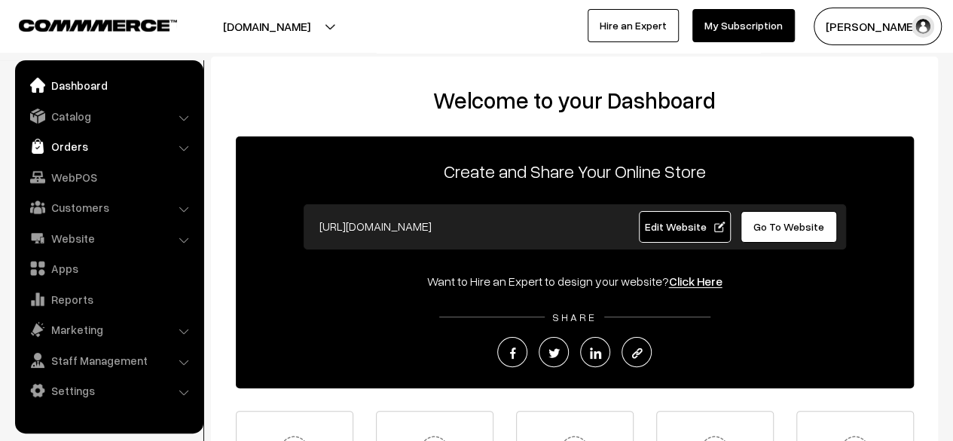
click at [76, 152] on link "Orders" at bounding box center [108, 146] width 179 height 27
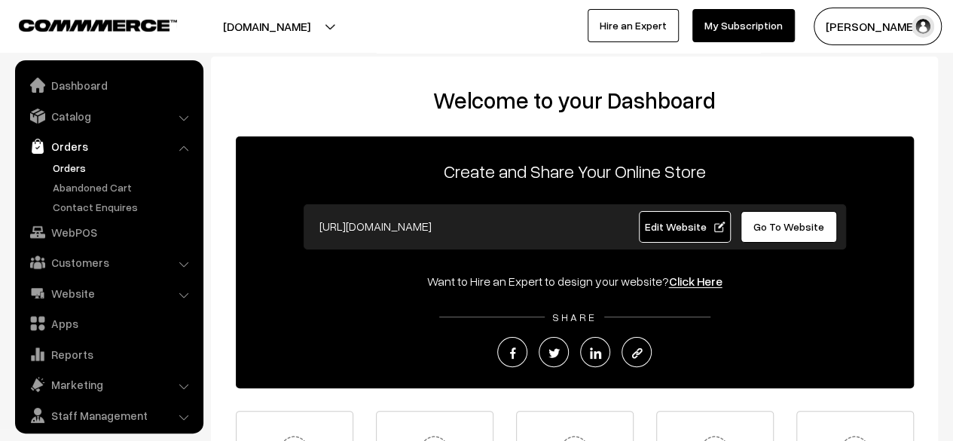
click at [77, 169] on link "Orders" at bounding box center [123, 168] width 149 height 16
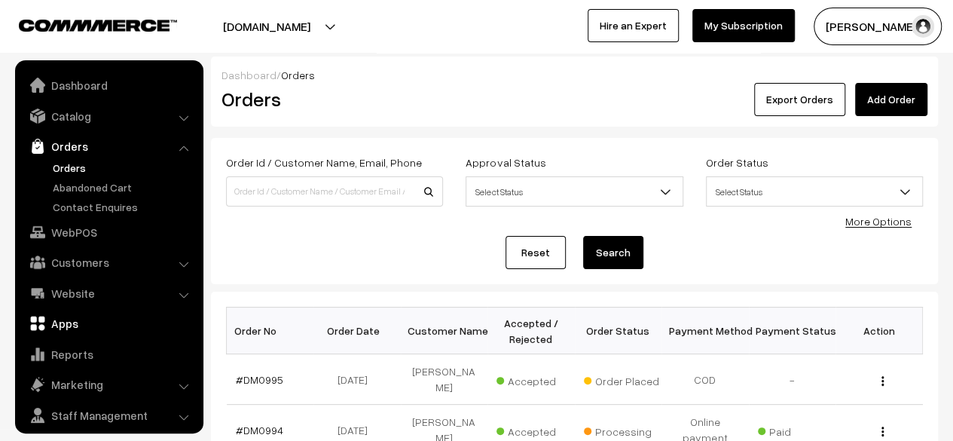
scroll to position [40, 0]
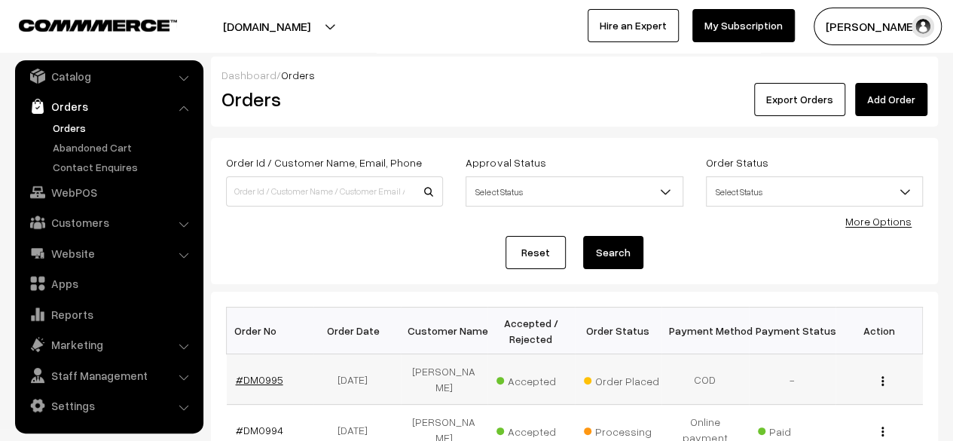
click at [261, 381] on link "#DM0995" at bounding box center [259, 379] width 47 height 13
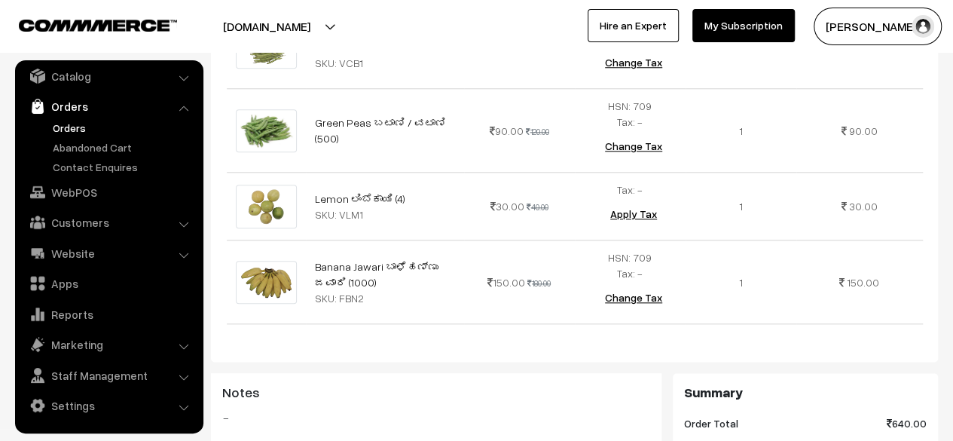
scroll to position [715, 0]
click at [80, 81] on link "Catalog" at bounding box center [108, 76] width 179 height 27
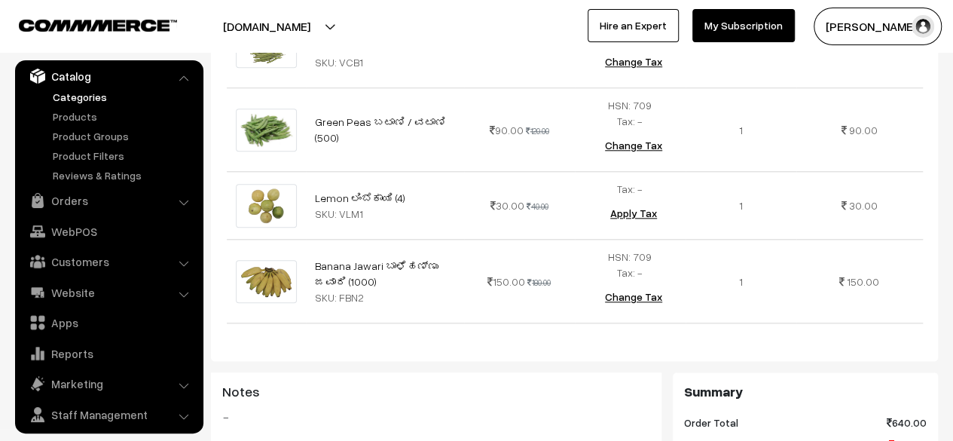
click at [80, 97] on link "Categories" at bounding box center [123, 97] width 149 height 16
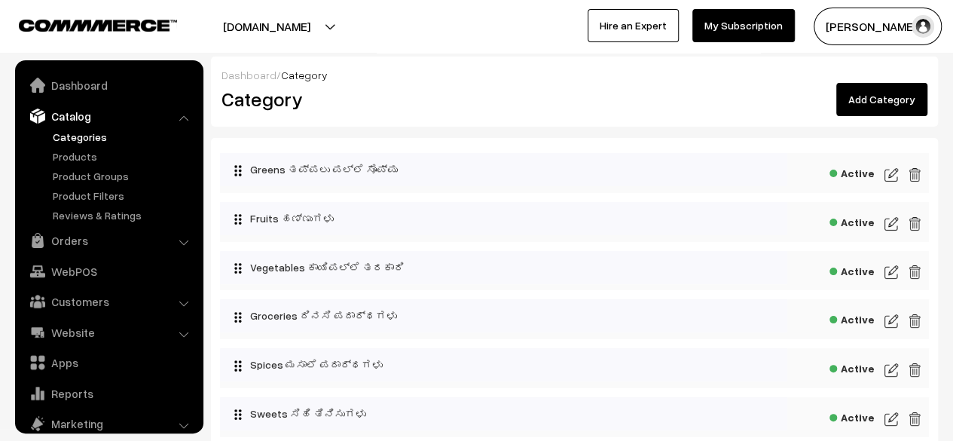
scroll to position [41, 0]
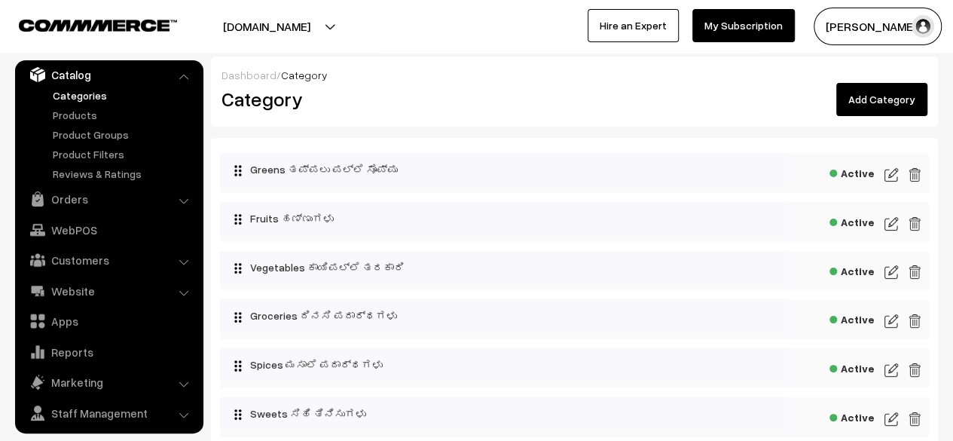
click at [895, 173] on img at bounding box center [892, 175] width 14 height 18
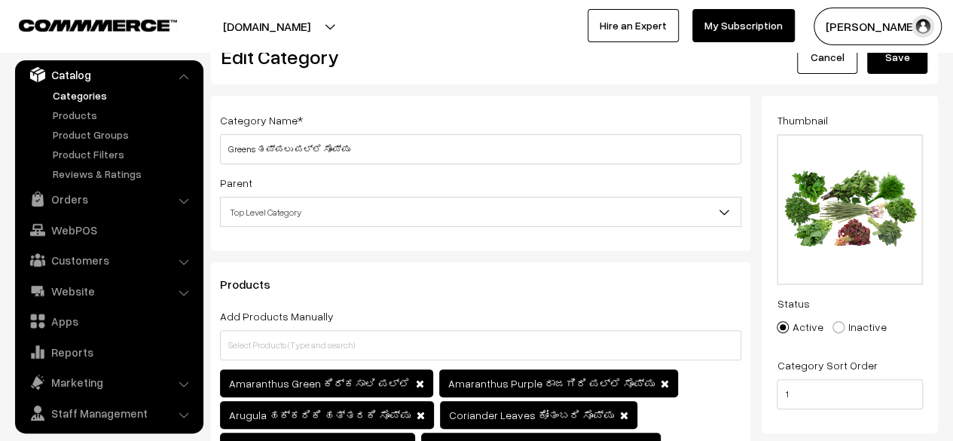
scroll to position [41, 0]
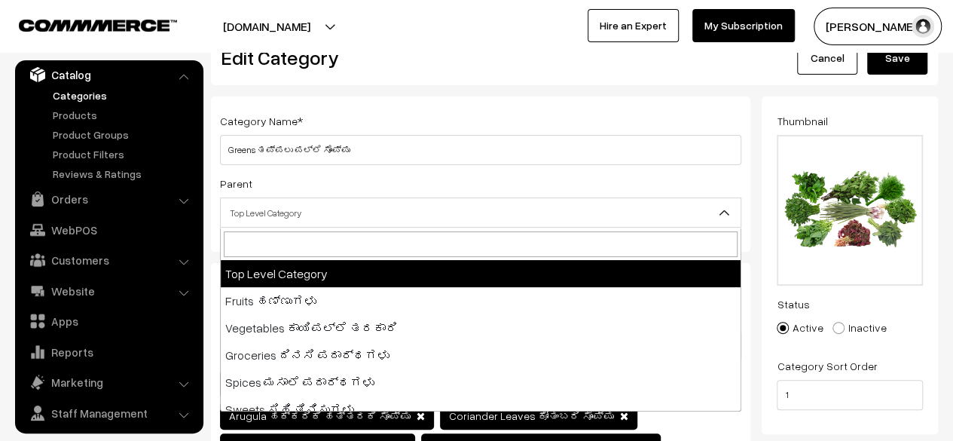
click at [725, 209] on b at bounding box center [724, 212] width 15 height 15
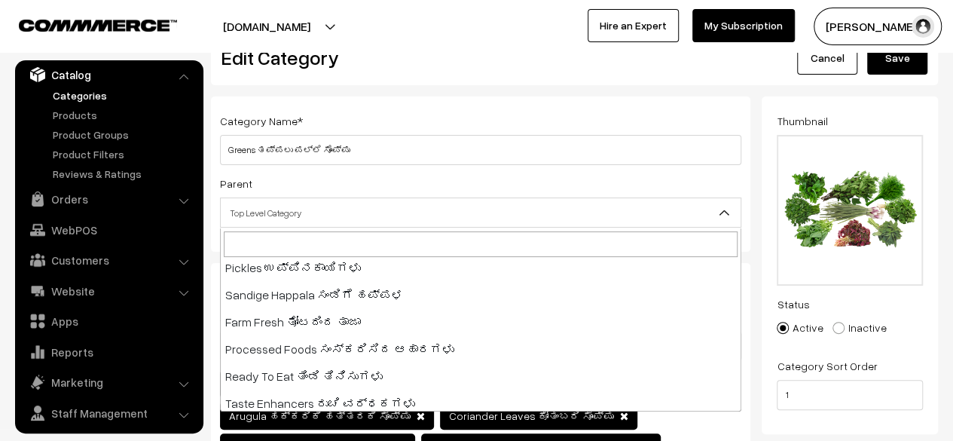
scroll to position [311, 0]
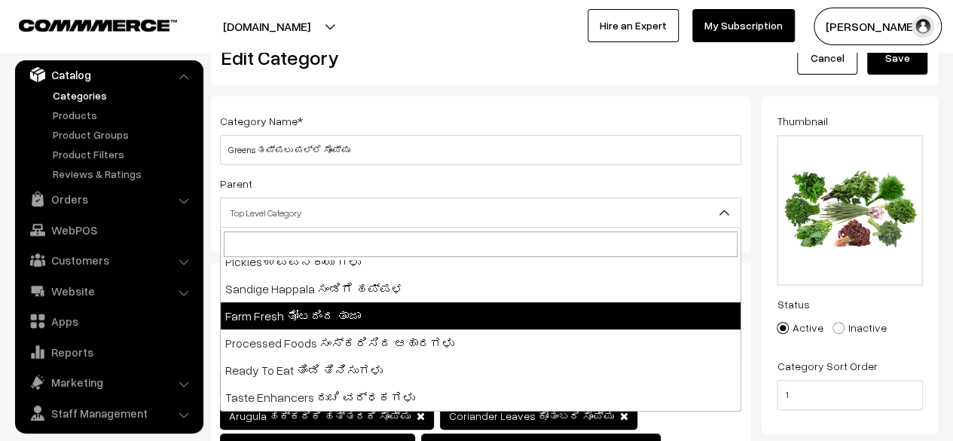
select select "22"
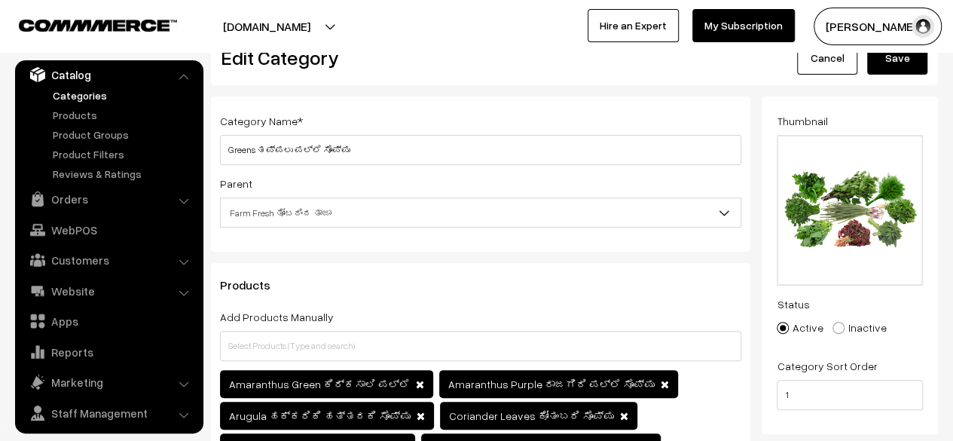
click at [899, 60] on button "Save" at bounding box center [898, 57] width 60 height 33
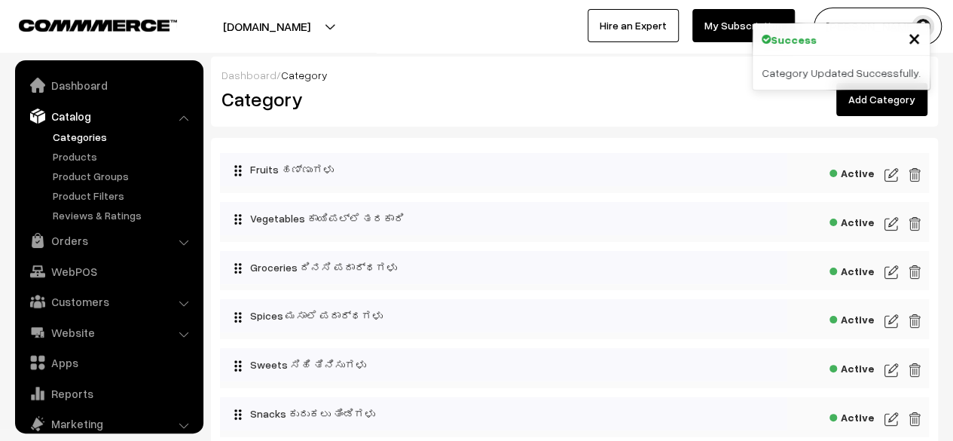
scroll to position [41, 0]
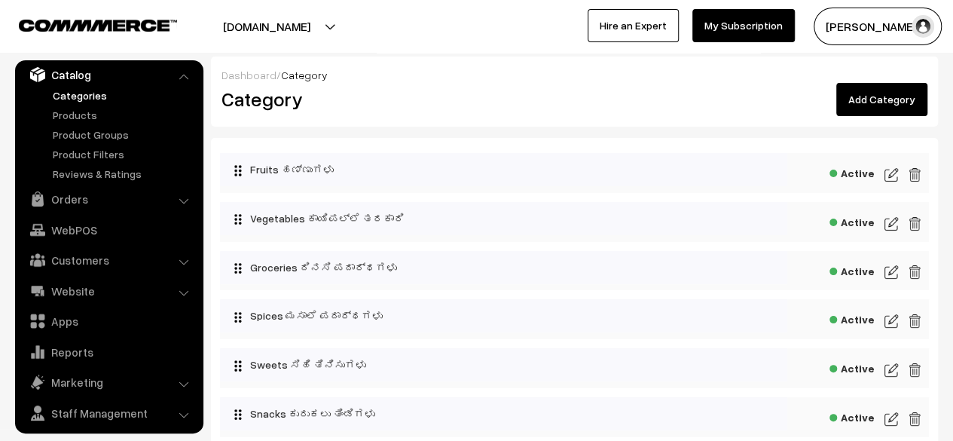
click at [892, 174] on img at bounding box center [892, 175] width 14 height 18
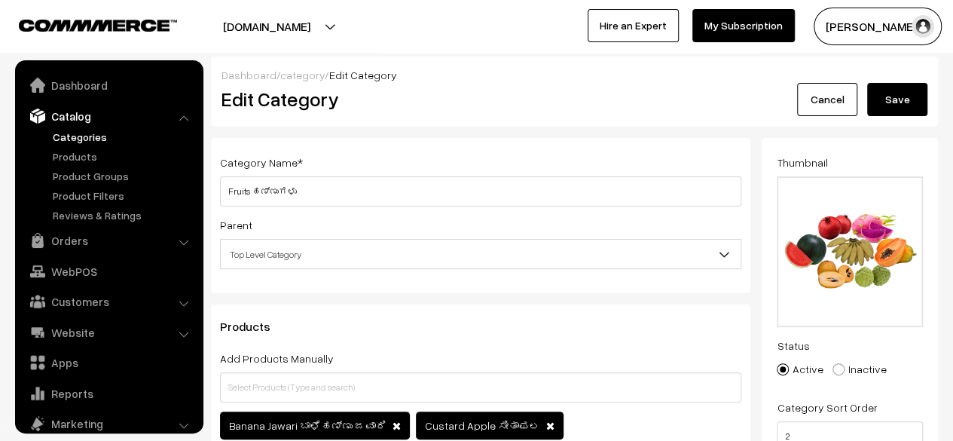
scroll to position [41, 0]
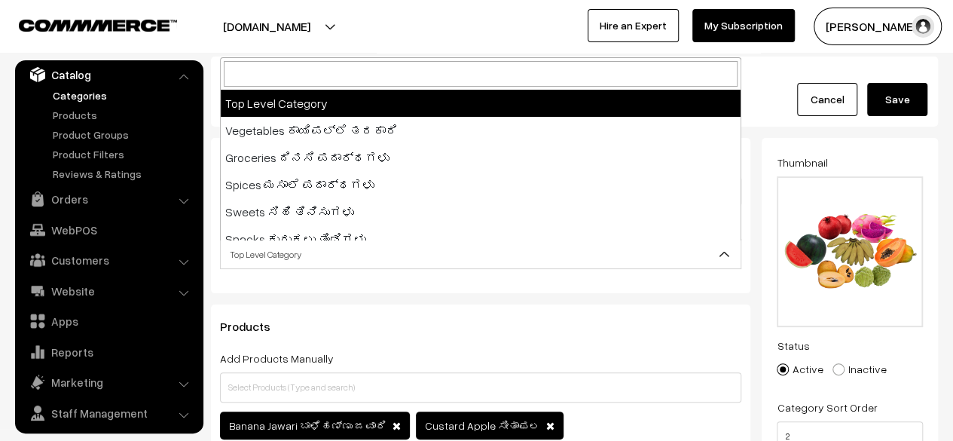
click at [690, 258] on span "Top Level Category" at bounding box center [481, 254] width 520 height 26
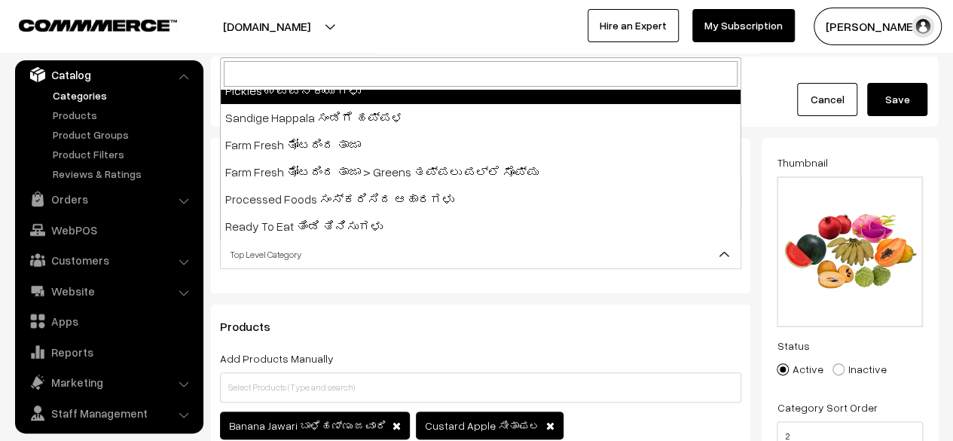
scroll to position [285, 0]
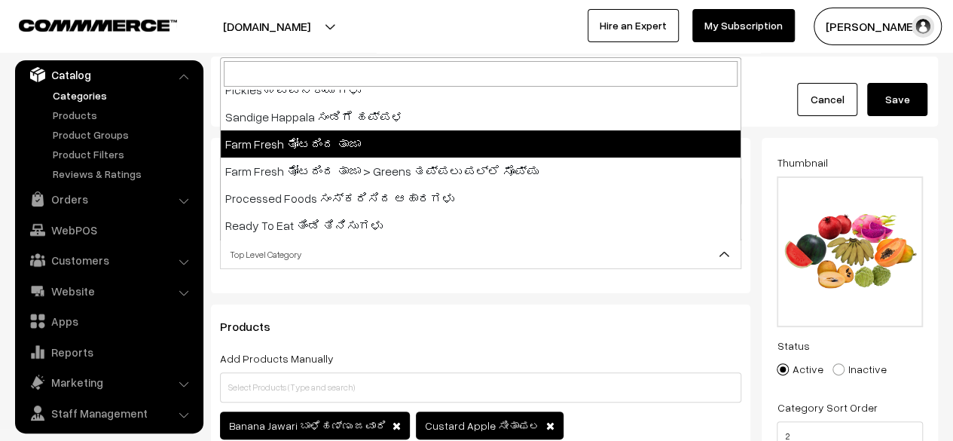
select select "22"
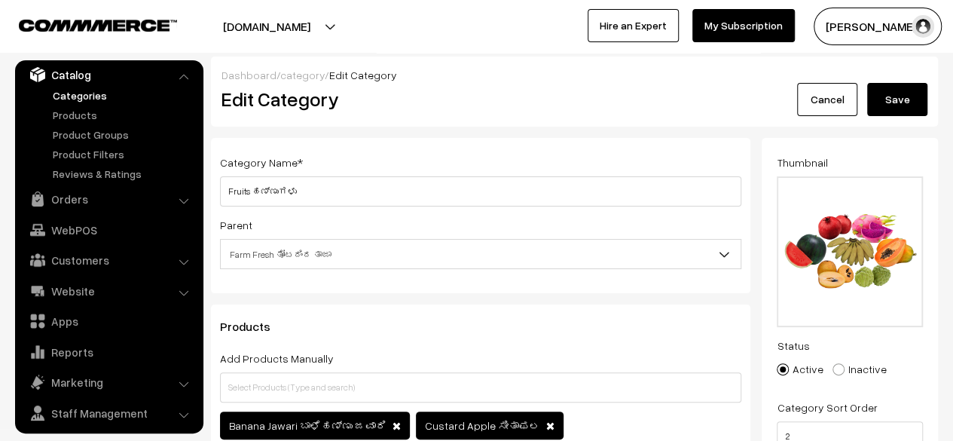
click at [906, 96] on button "Save" at bounding box center [898, 99] width 60 height 33
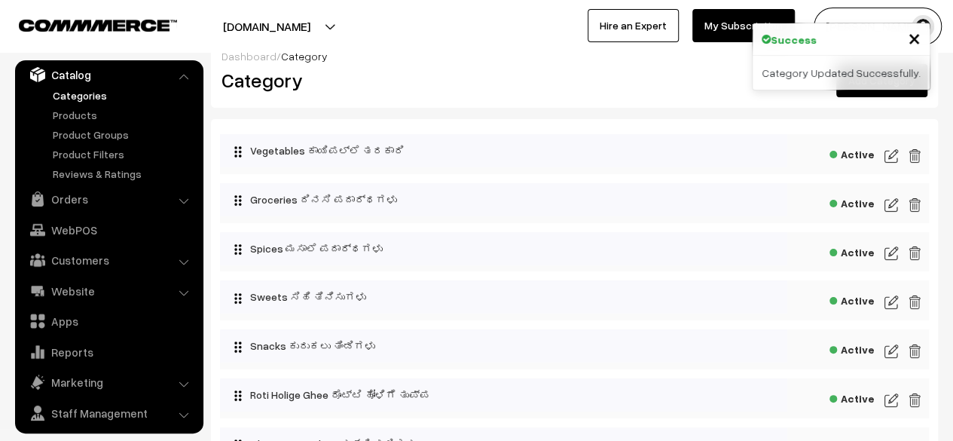
scroll to position [20, 0]
click at [892, 155] on img at bounding box center [892, 155] width 14 height 18
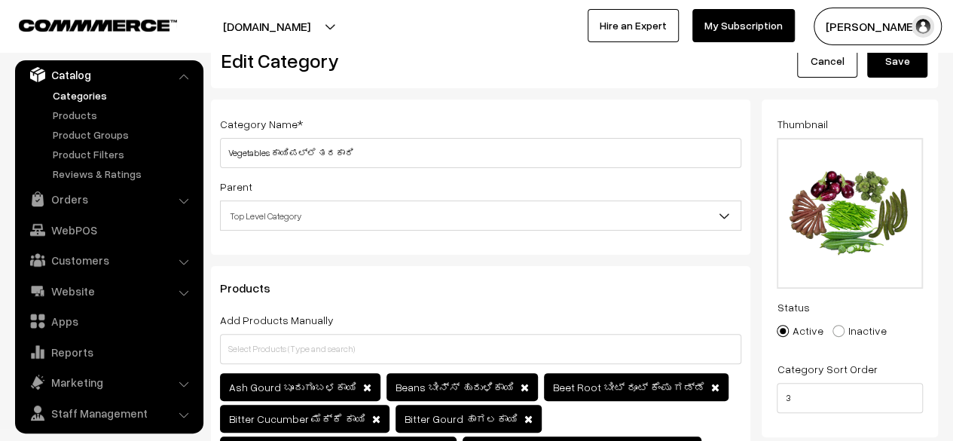
scroll to position [39, 0]
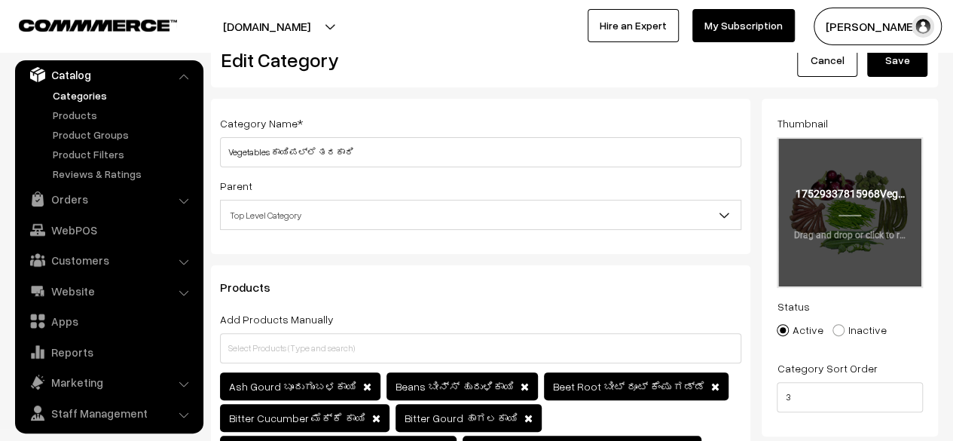
click at [867, 204] on input "file" at bounding box center [850, 213] width 143 height 148
type input "C:\fakepath\VegetablesWebsiteIcon.png"
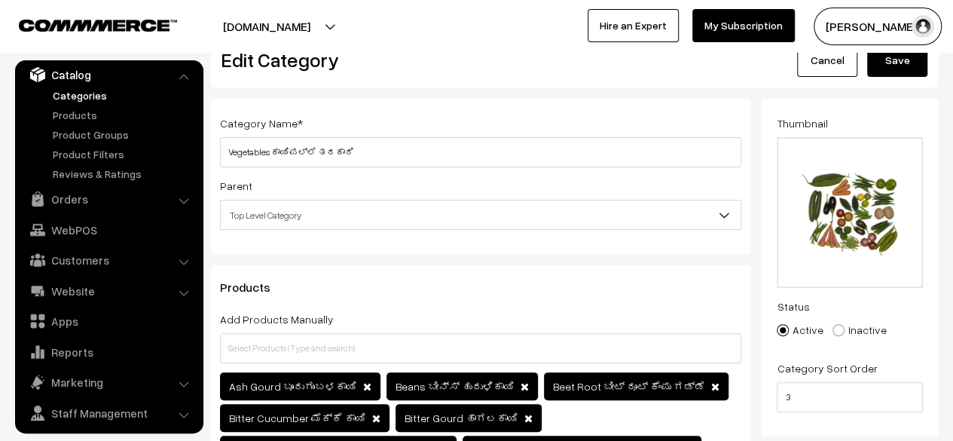
click at [488, 214] on span "Top Level Category" at bounding box center [481, 215] width 520 height 26
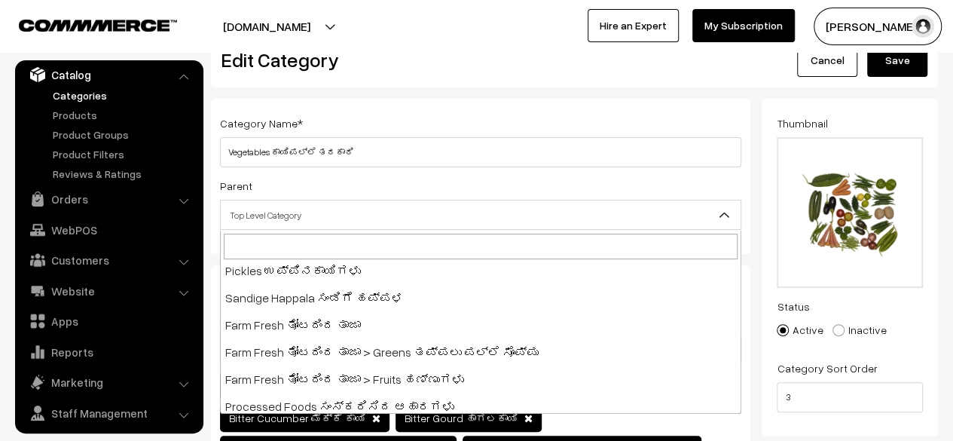
scroll to position [254, 0]
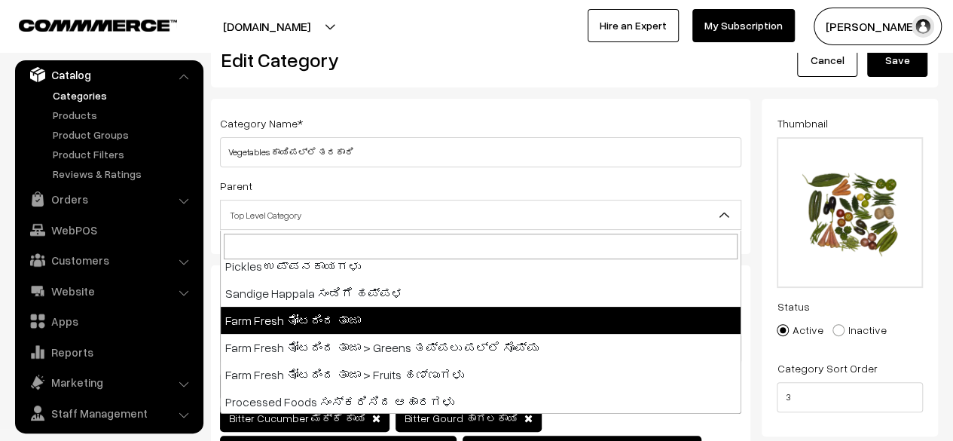
select select "22"
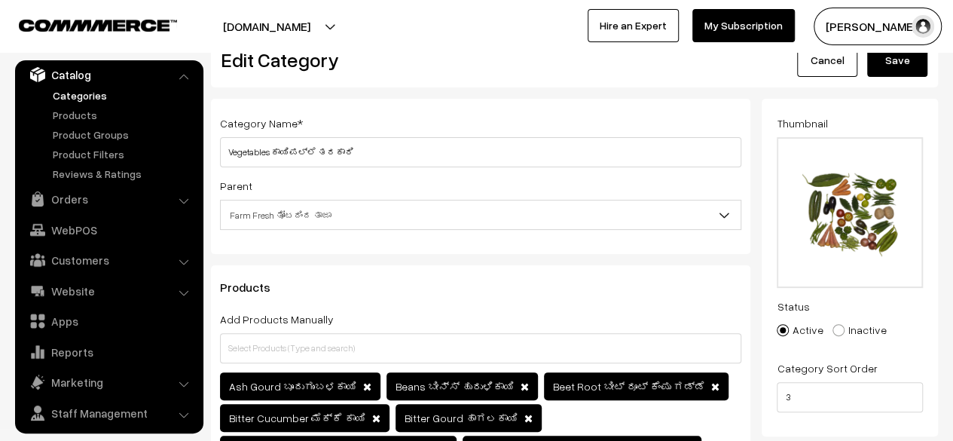
click at [892, 66] on button "Save" at bounding box center [898, 60] width 60 height 33
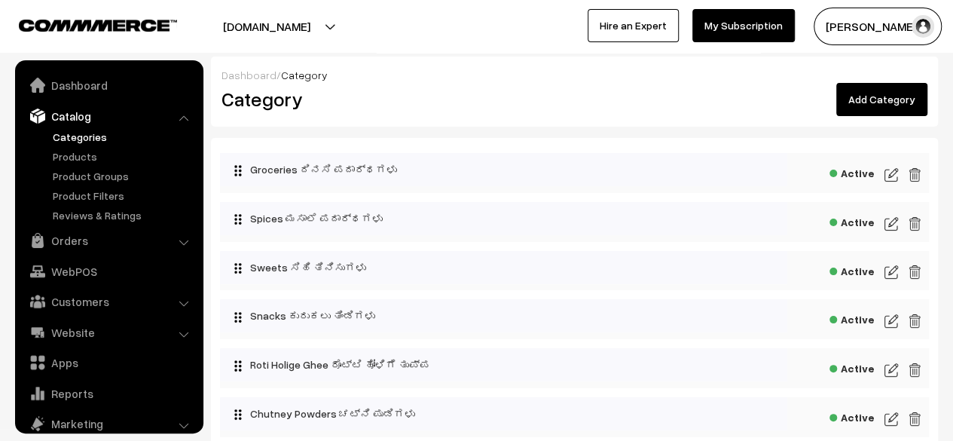
scroll to position [41, 0]
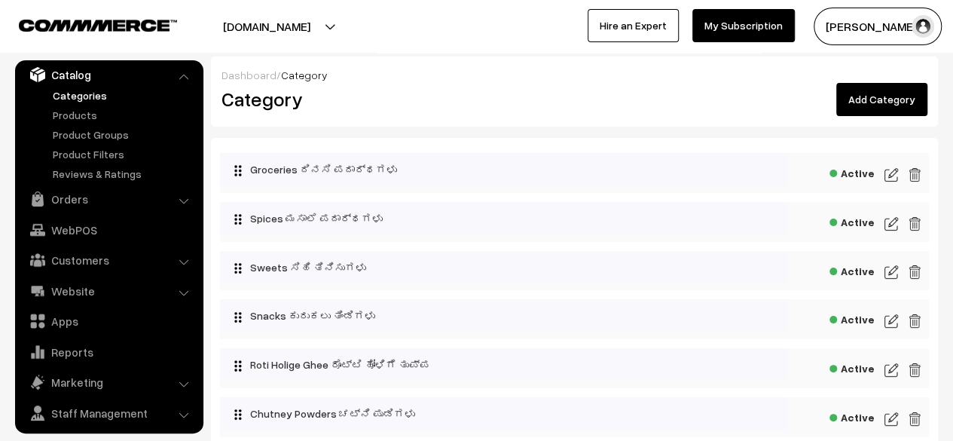
click at [894, 173] on img at bounding box center [892, 175] width 14 height 18
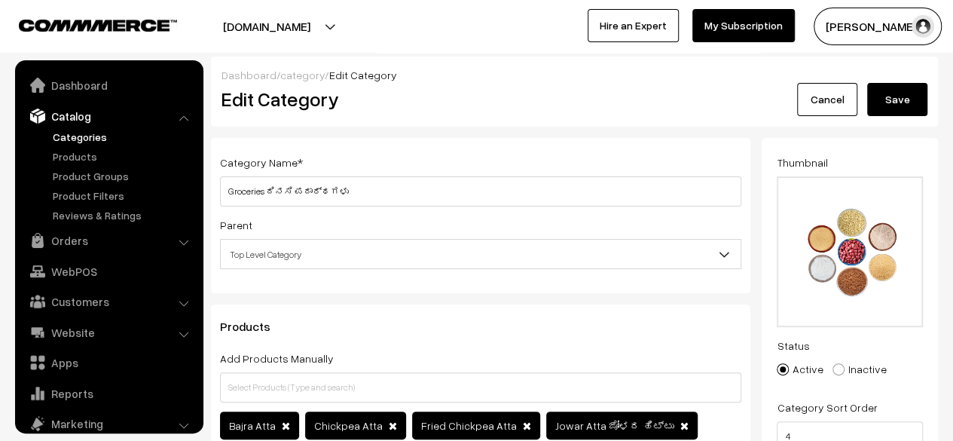
scroll to position [41, 0]
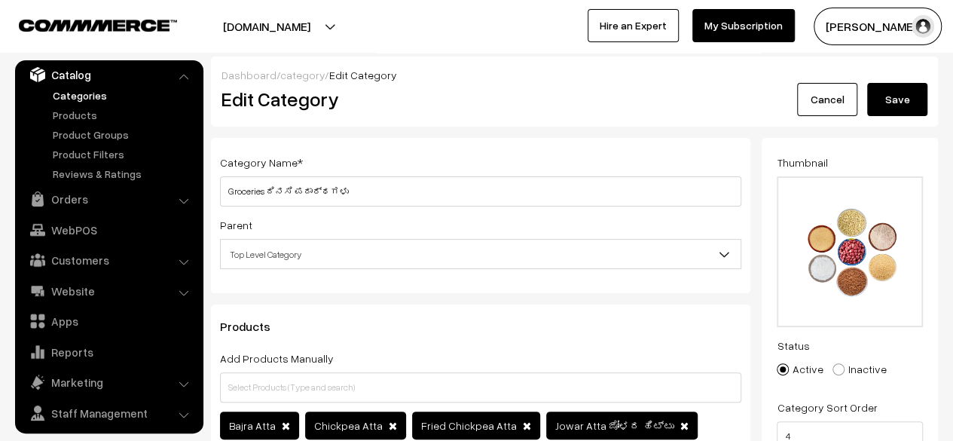
click at [718, 257] on b at bounding box center [724, 253] width 15 height 15
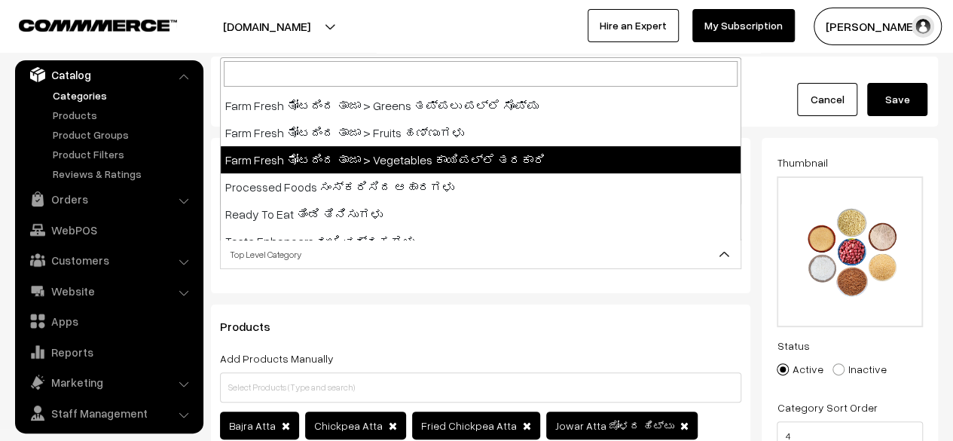
scroll to position [311, 0]
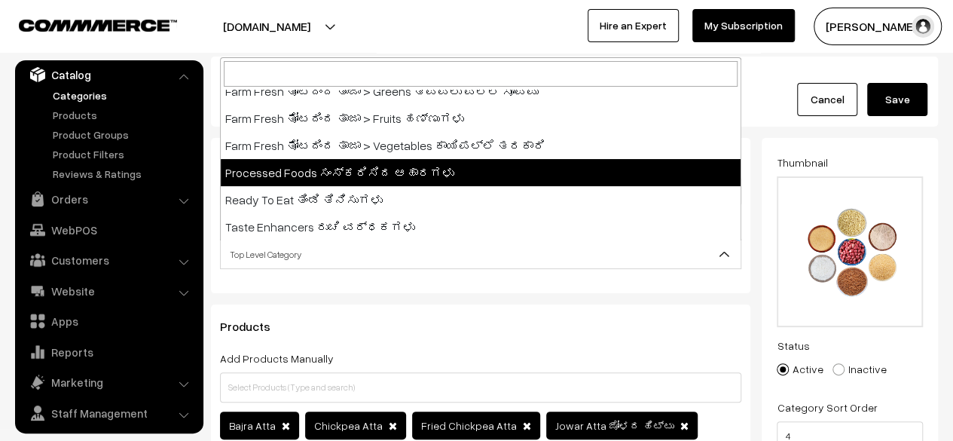
select select "23"
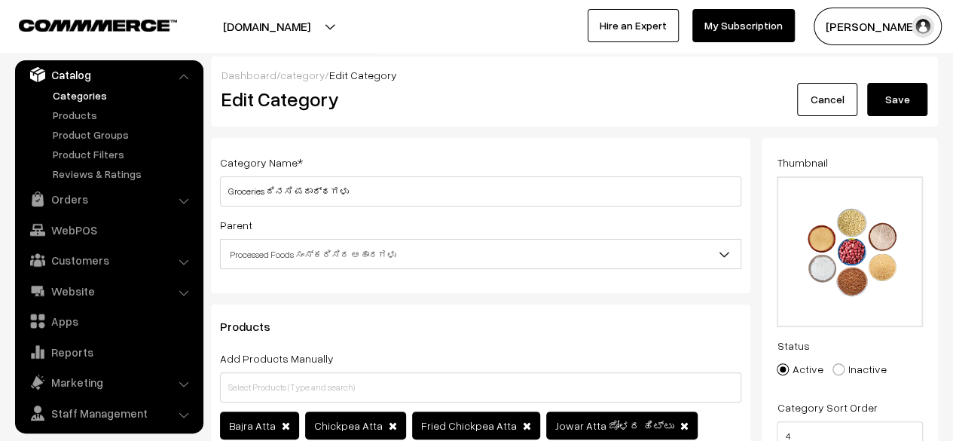
click at [901, 105] on button "Save" at bounding box center [898, 99] width 60 height 33
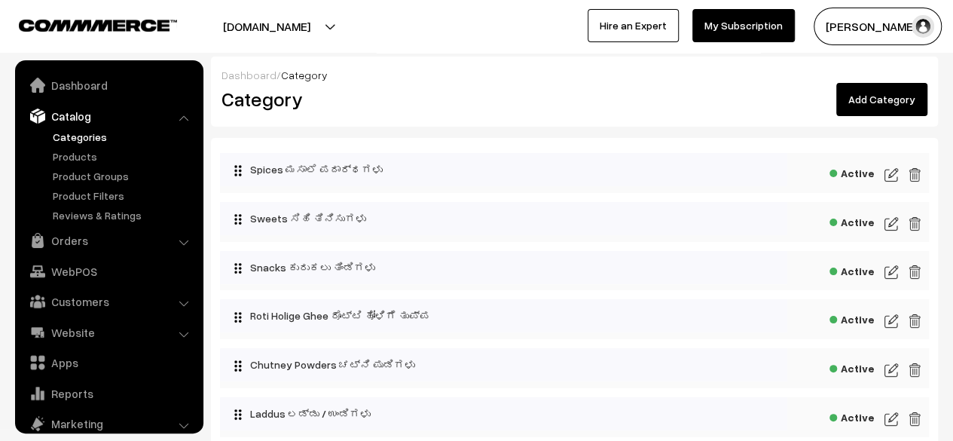
scroll to position [41, 0]
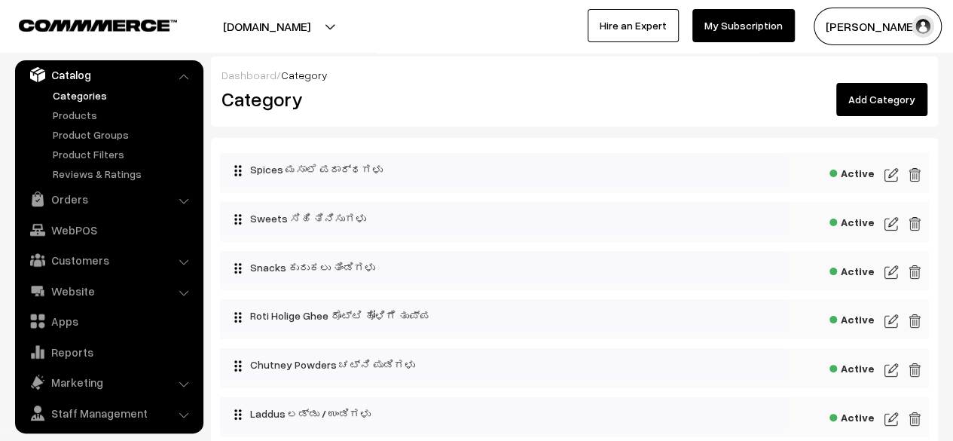
click at [895, 176] on img at bounding box center [892, 175] width 14 height 18
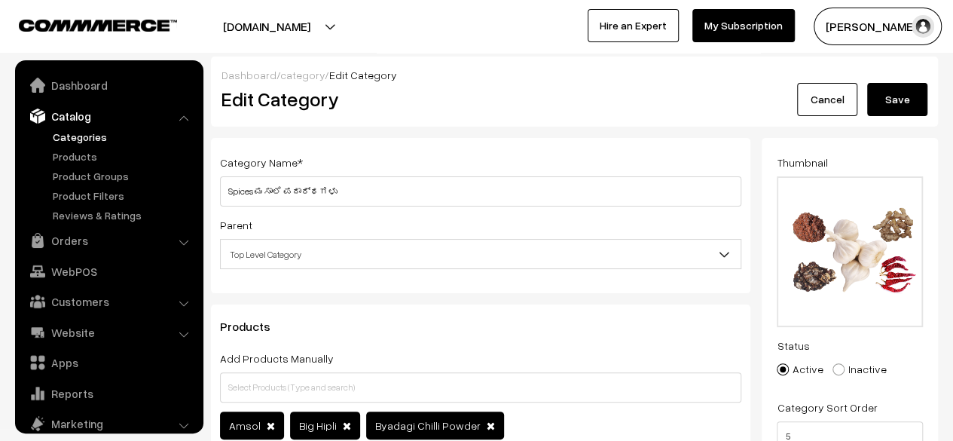
scroll to position [41, 0]
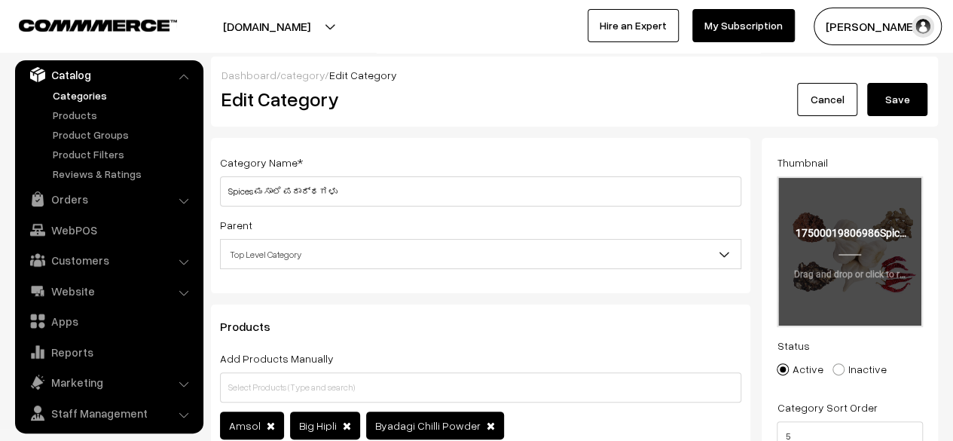
click at [817, 262] on input "file" at bounding box center [850, 252] width 143 height 148
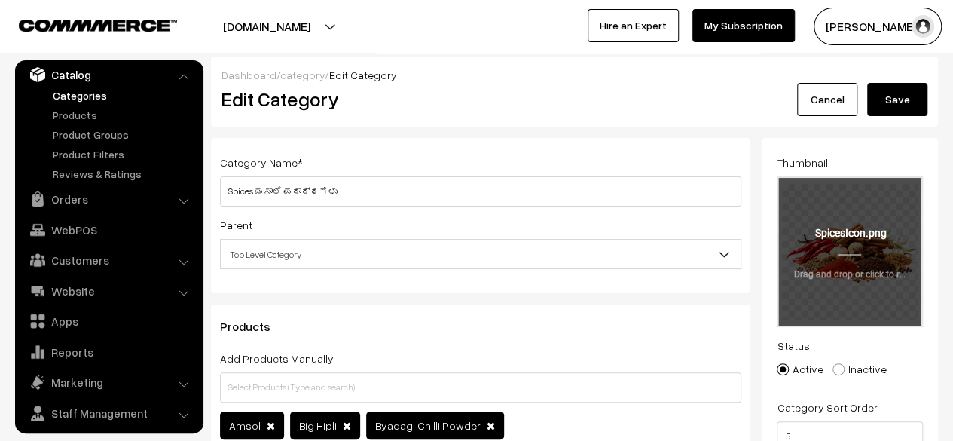
click at [842, 289] on input "file" at bounding box center [850, 252] width 143 height 148
type input "C:\fakepath\SpicesWebsiteIcon1.png"
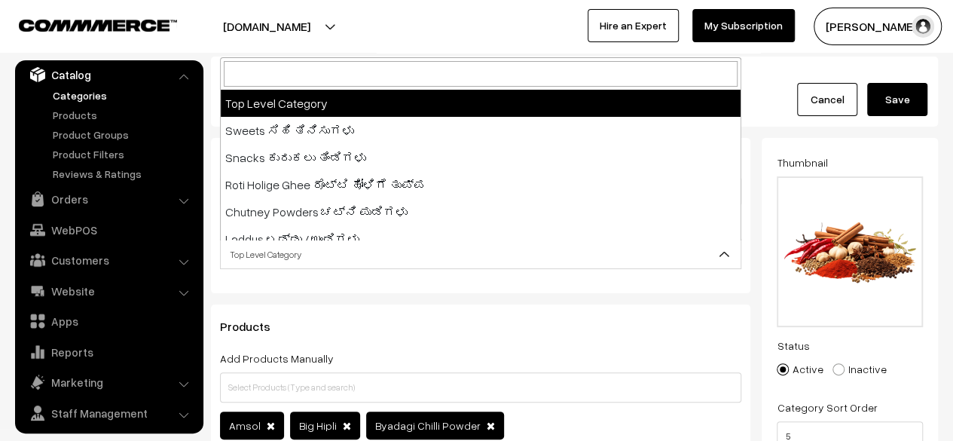
click at [675, 256] on span "Top Level Category" at bounding box center [481, 254] width 520 height 26
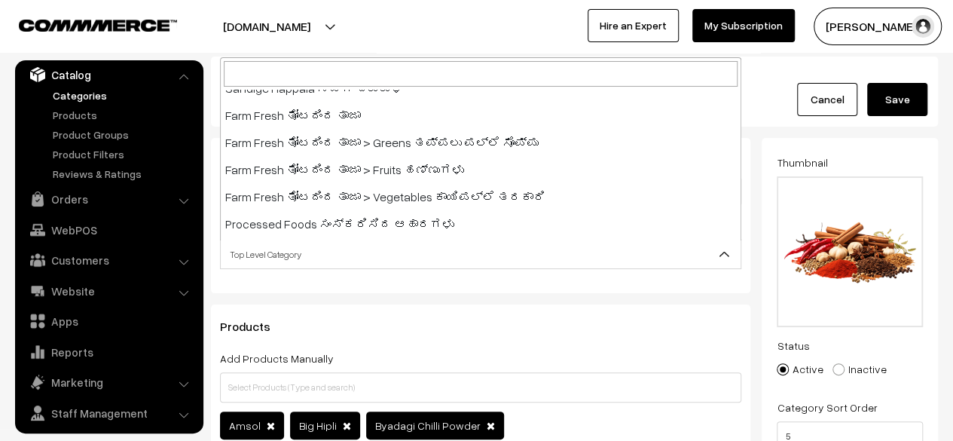
scroll to position [263, 0]
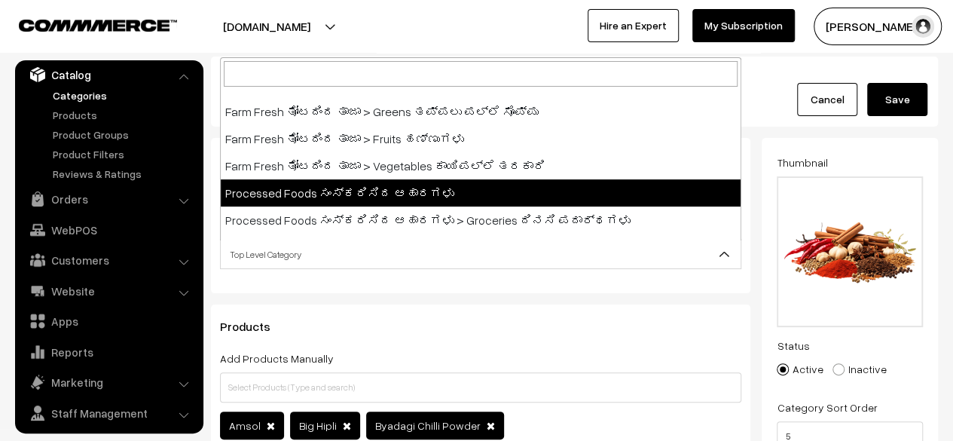
select select "23"
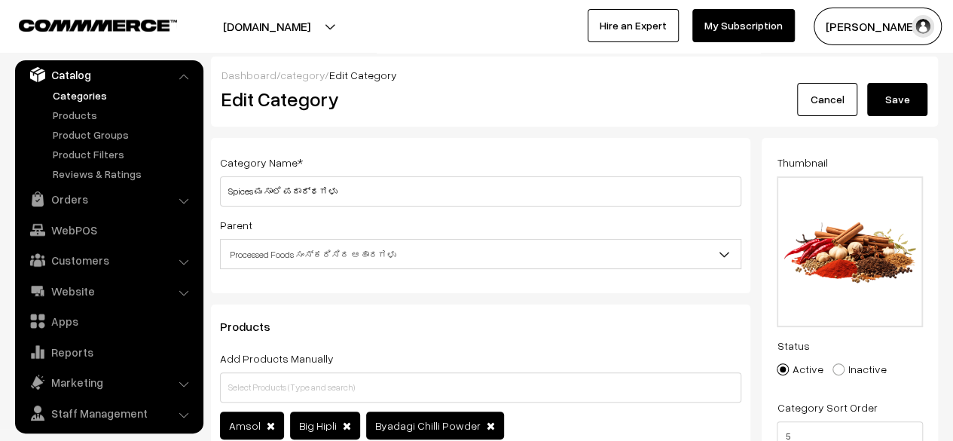
click at [900, 92] on button "Save" at bounding box center [898, 99] width 60 height 33
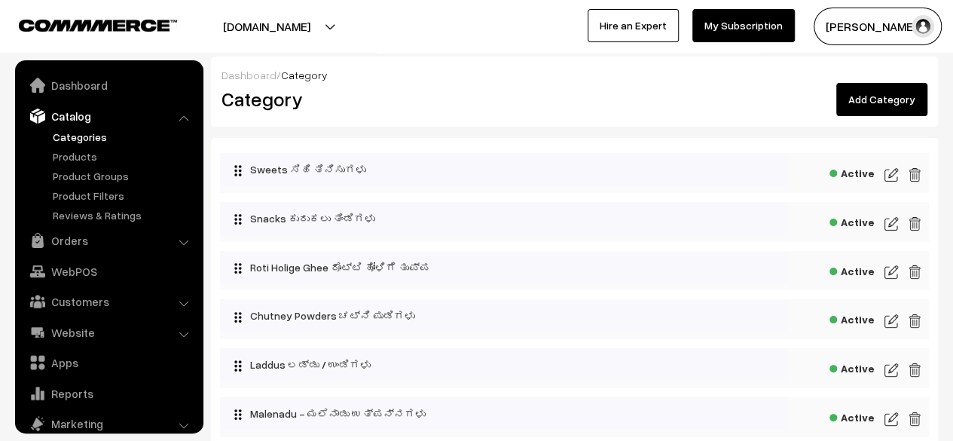
scroll to position [41, 0]
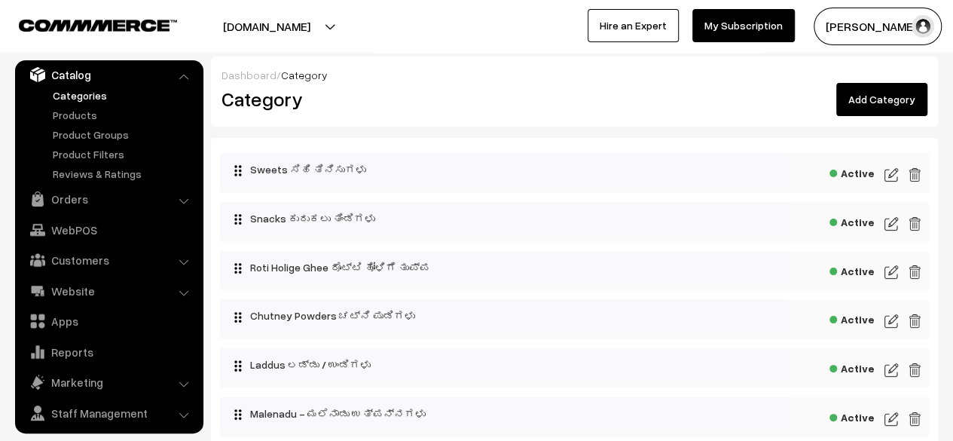
click at [890, 176] on img at bounding box center [892, 175] width 14 height 18
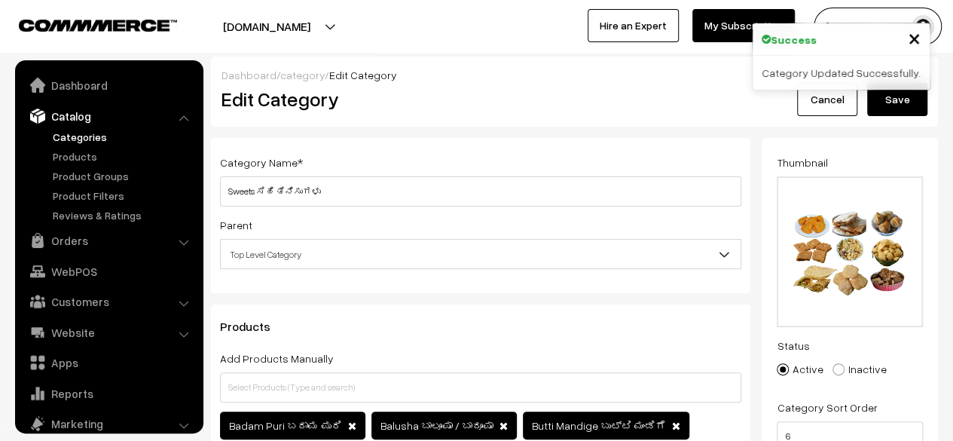
scroll to position [41, 0]
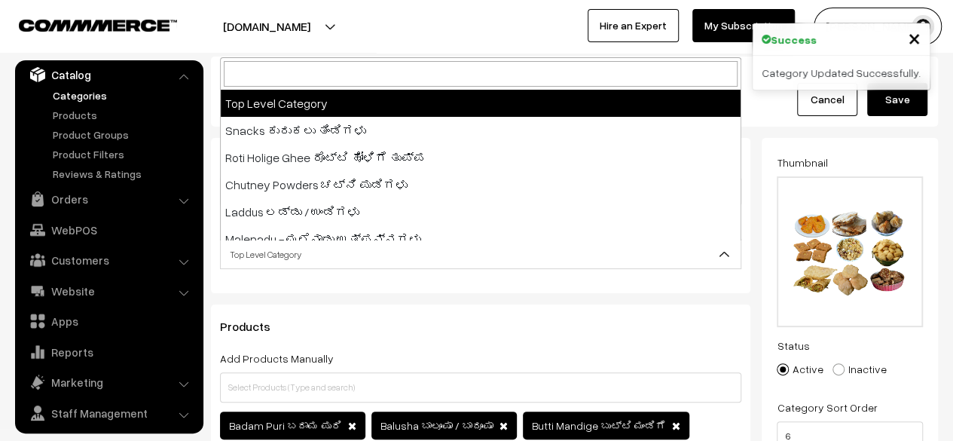
click at [443, 255] on span "Top Level Category" at bounding box center [481, 254] width 520 height 26
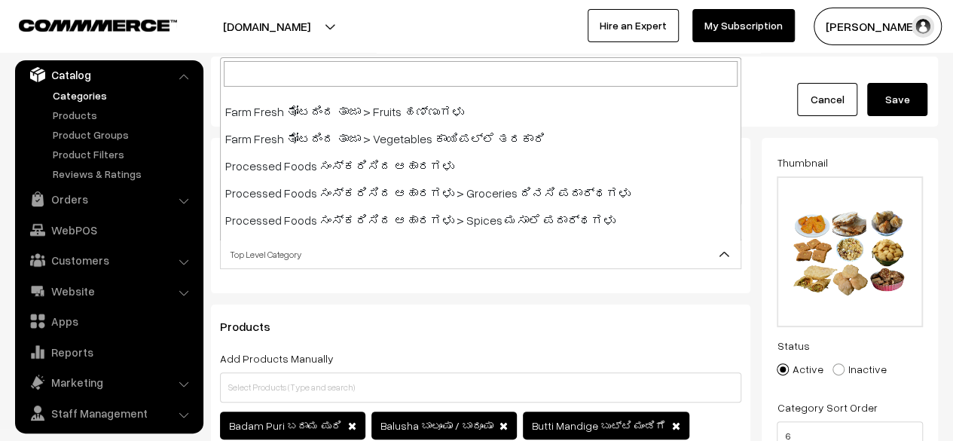
scroll to position [311, 0]
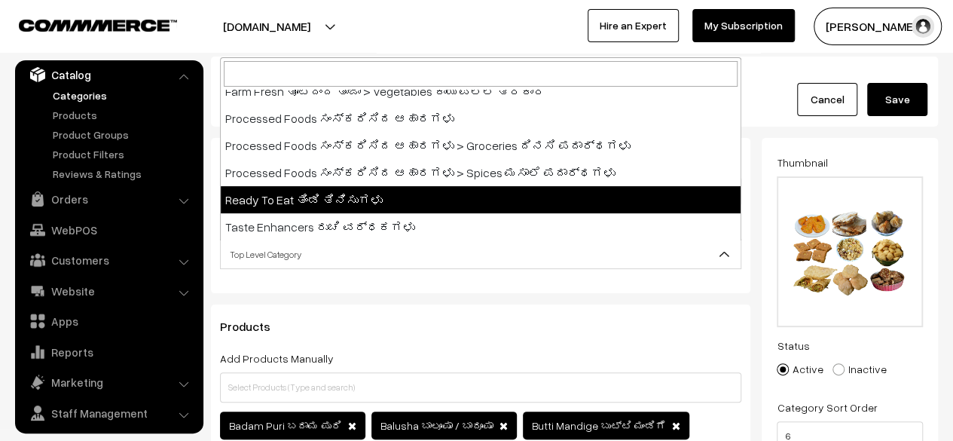
select select "24"
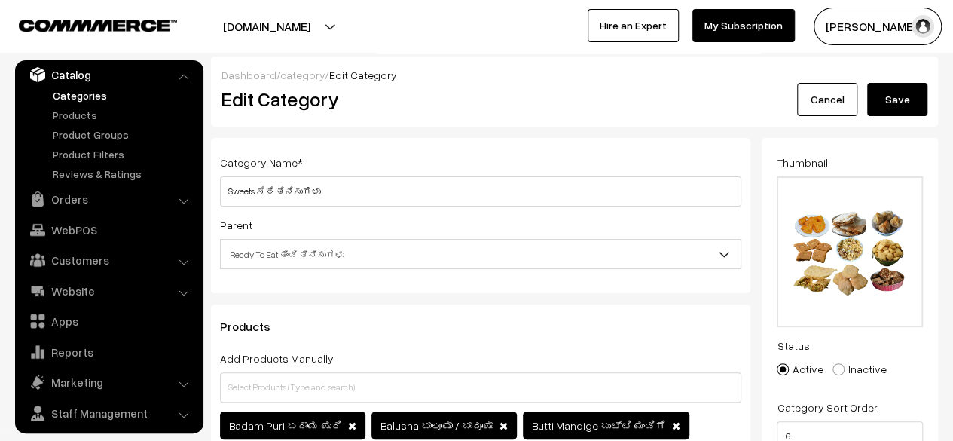
click at [907, 96] on button "Save" at bounding box center [898, 99] width 60 height 33
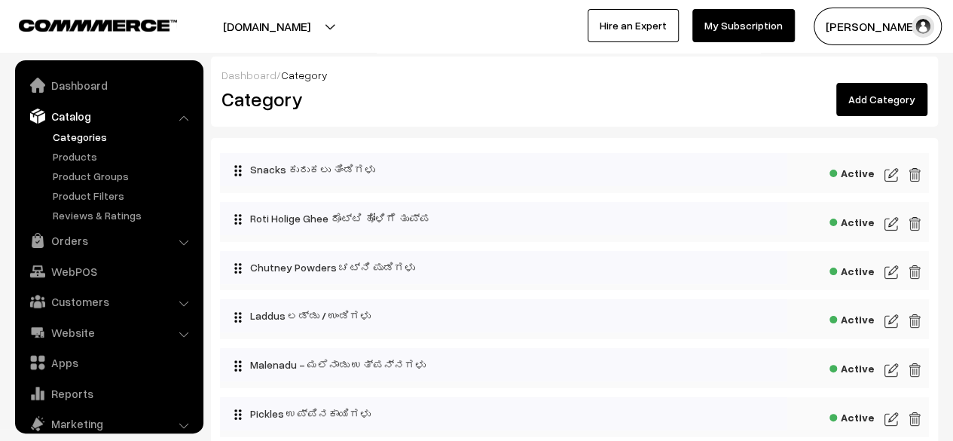
scroll to position [41, 0]
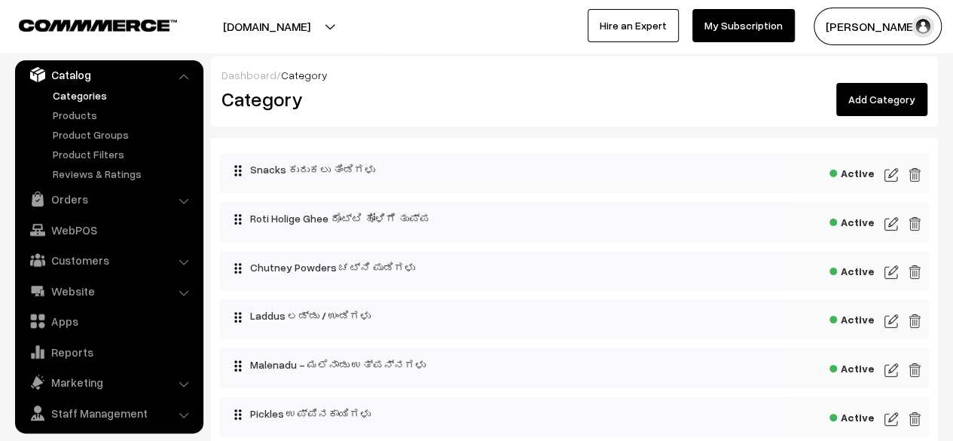
click at [891, 171] on img at bounding box center [892, 175] width 14 height 18
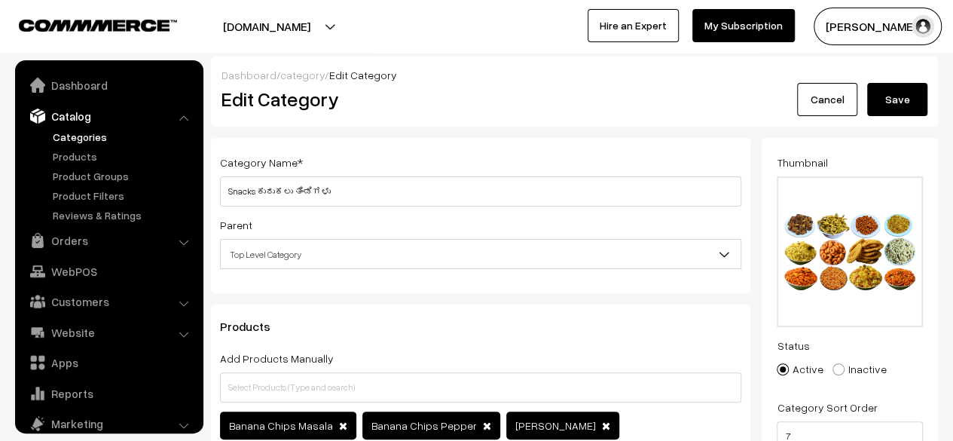
scroll to position [41, 0]
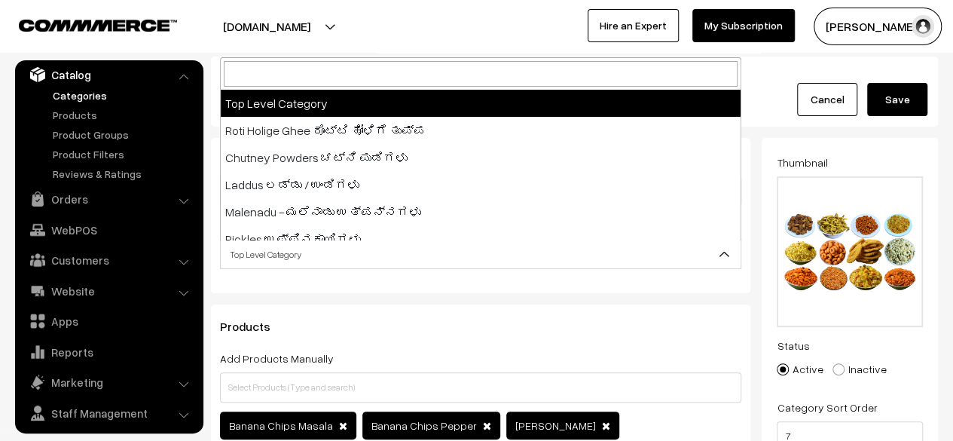
click at [671, 246] on span "Top Level Category" at bounding box center [481, 254] width 520 height 26
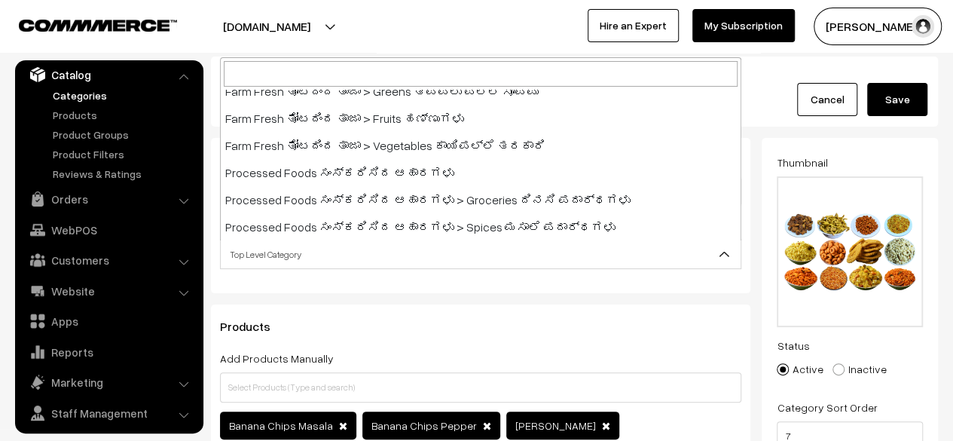
scroll to position [263, 0]
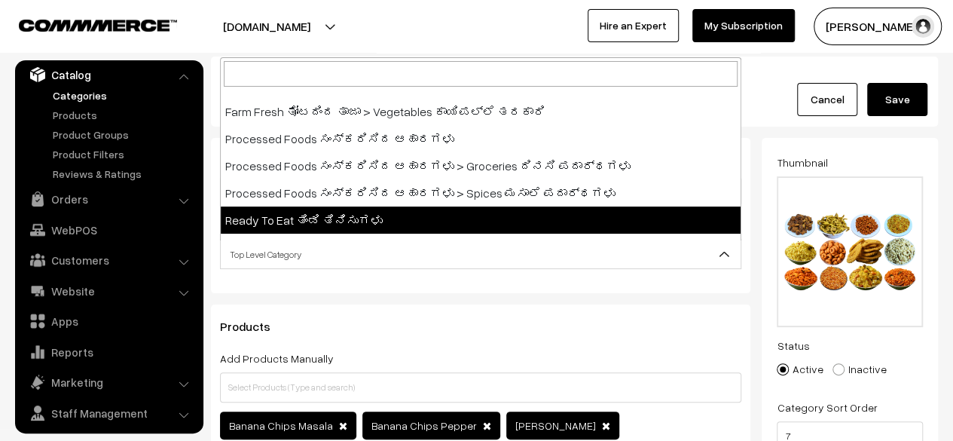
select select "24"
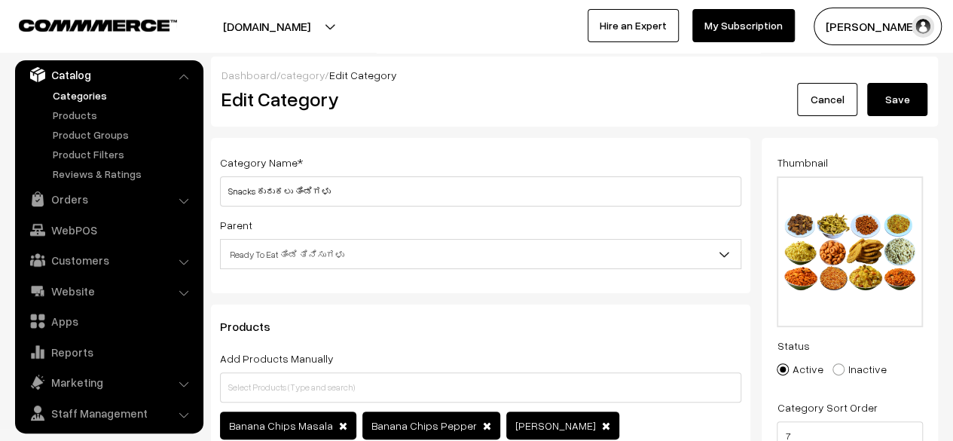
click at [900, 108] on button "Save" at bounding box center [898, 99] width 60 height 33
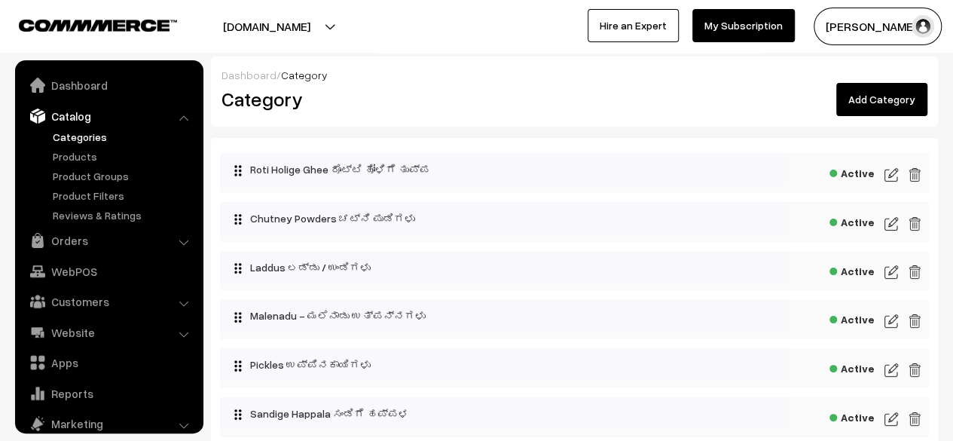
scroll to position [41, 0]
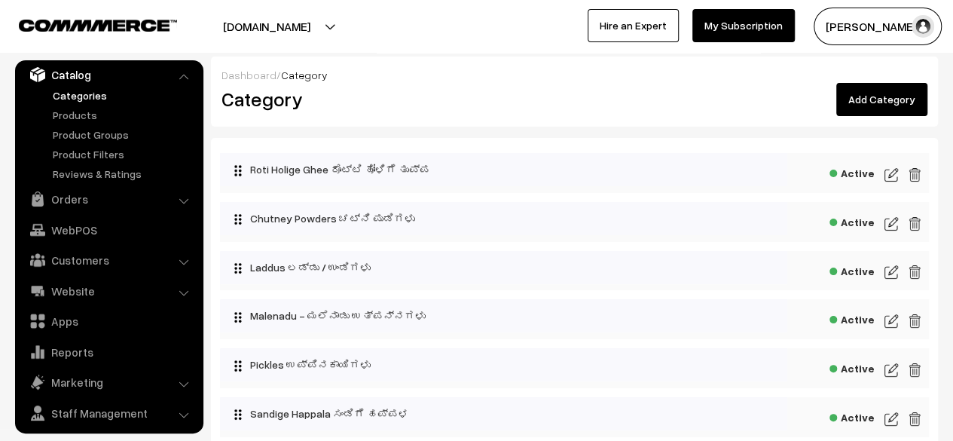
click at [891, 177] on img at bounding box center [892, 175] width 14 height 18
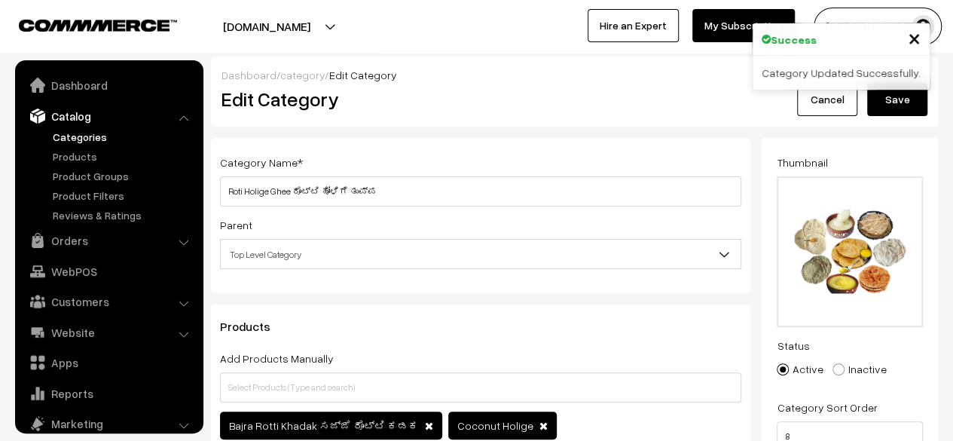
scroll to position [41, 0]
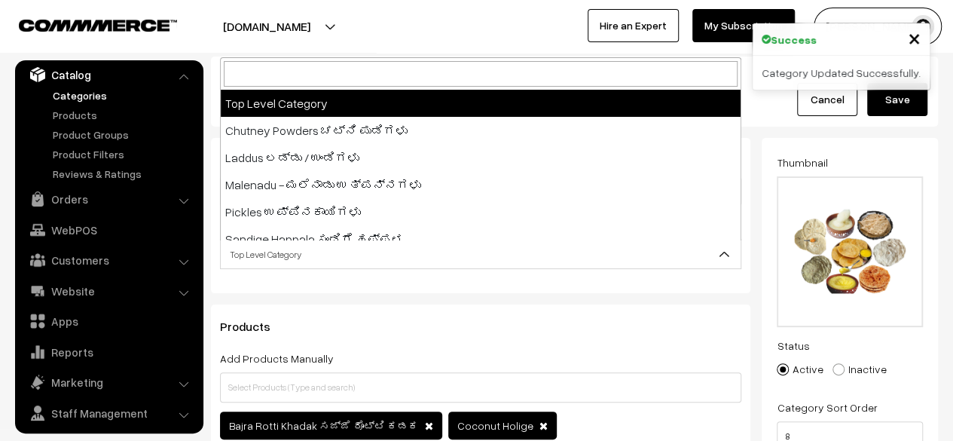
click at [725, 259] on b at bounding box center [724, 253] width 15 height 15
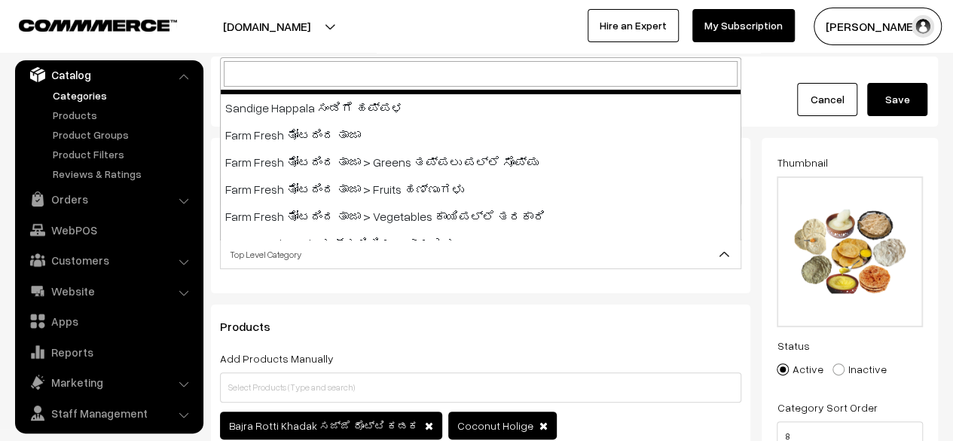
scroll to position [263, 0]
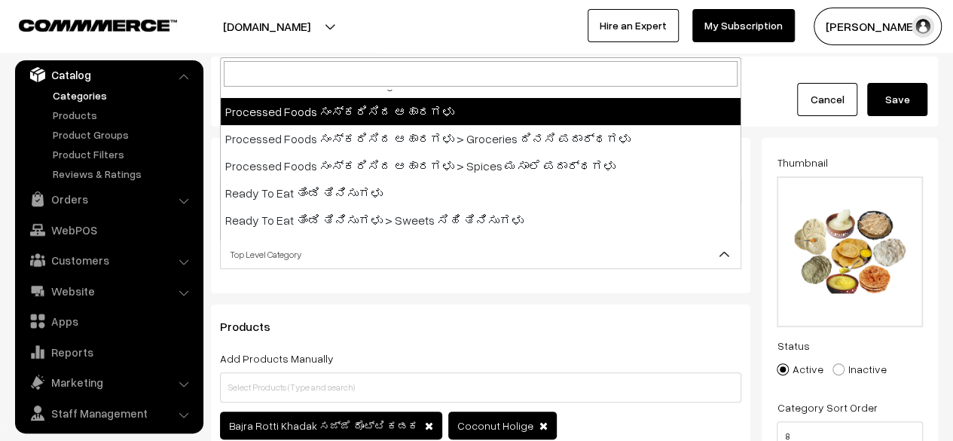
select select "23"
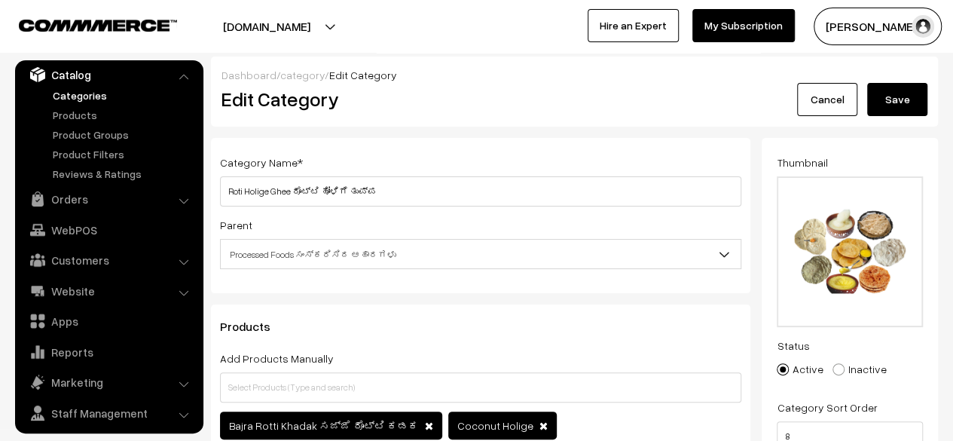
click at [904, 96] on button "Save" at bounding box center [898, 99] width 60 height 33
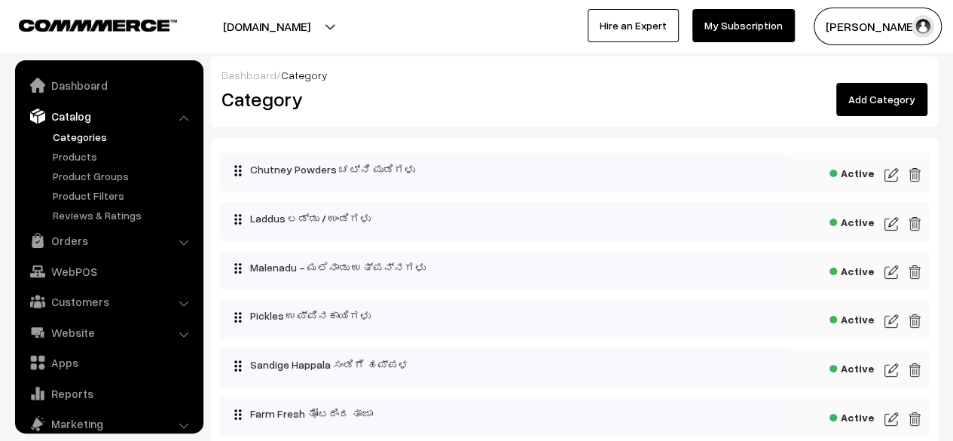
scroll to position [41, 0]
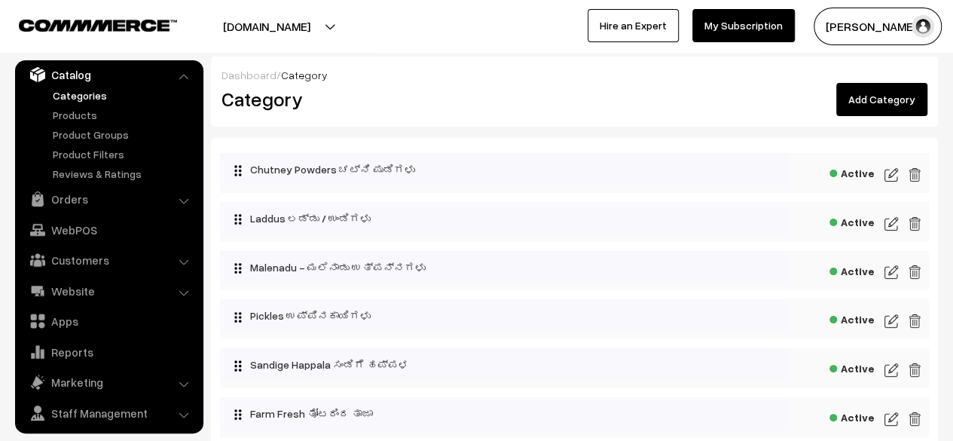
click at [892, 175] on img at bounding box center [892, 175] width 14 height 18
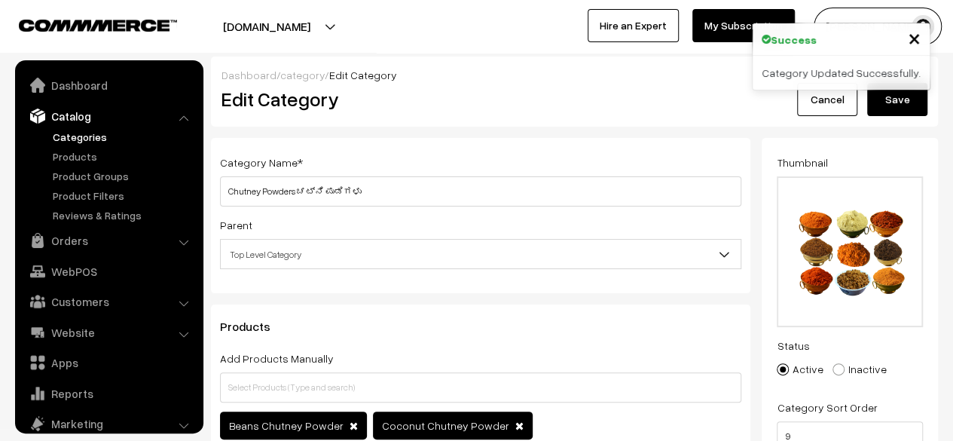
scroll to position [41, 0]
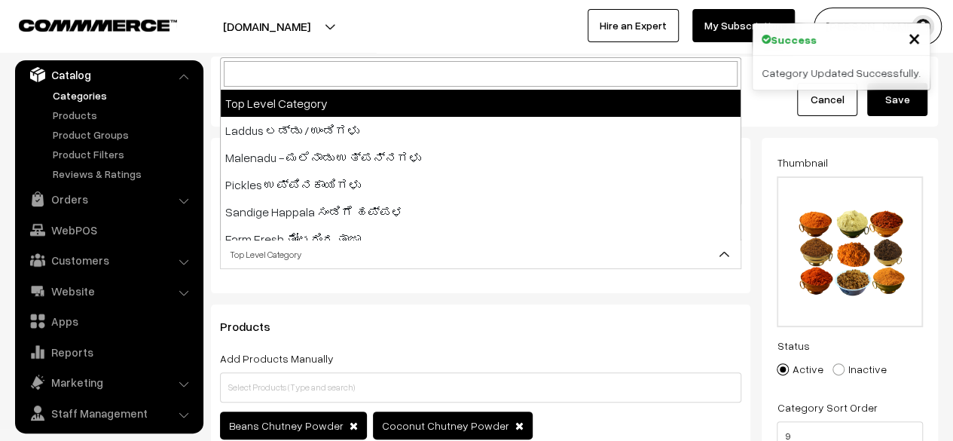
click at [724, 258] on b at bounding box center [724, 253] width 15 height 15
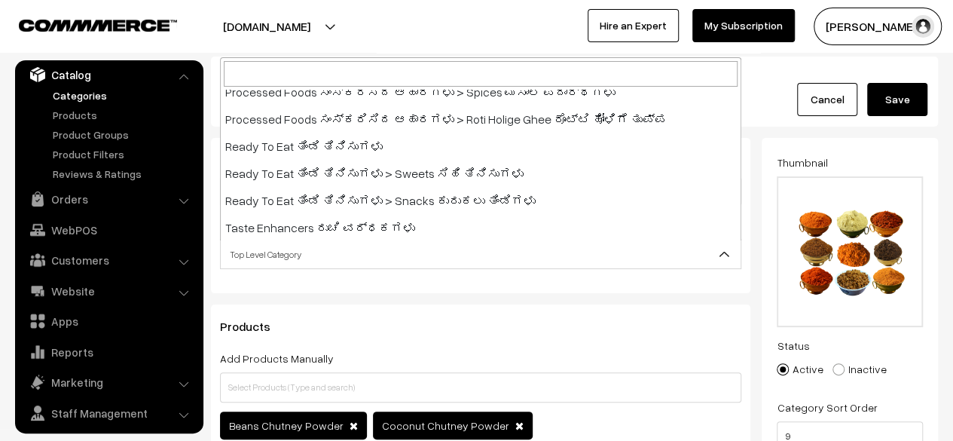
scroll to position [311, 0]
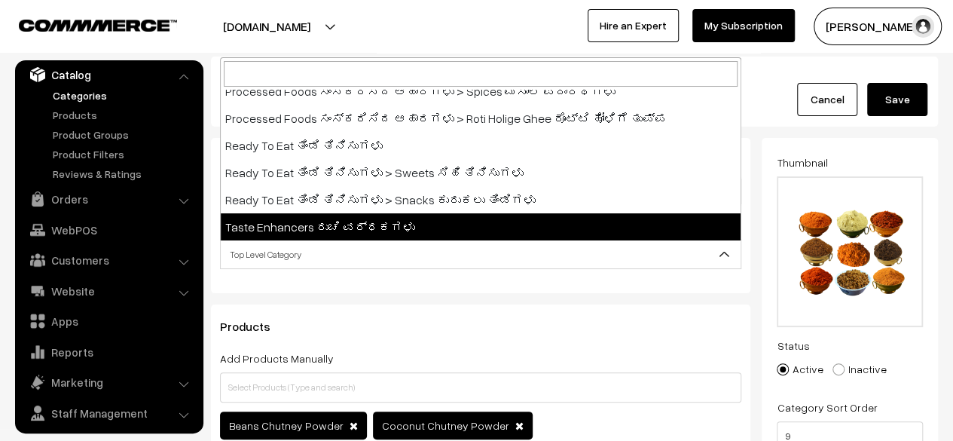
select select "25"
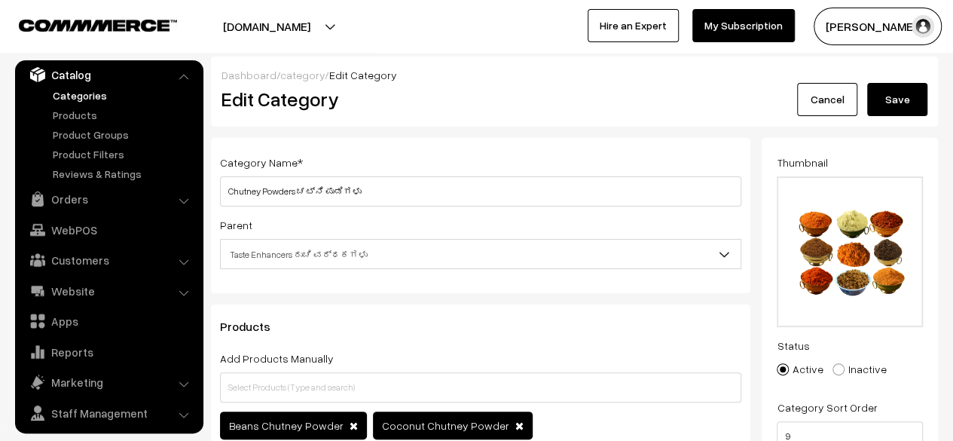
click at [893, 102] on button "Save" at bounding box center [898, 99] width 60 height 33
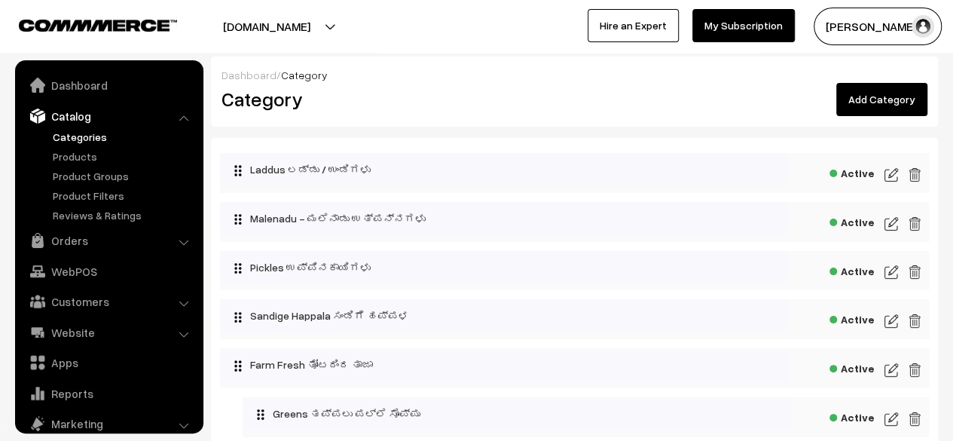
scroll to position [41, 0]
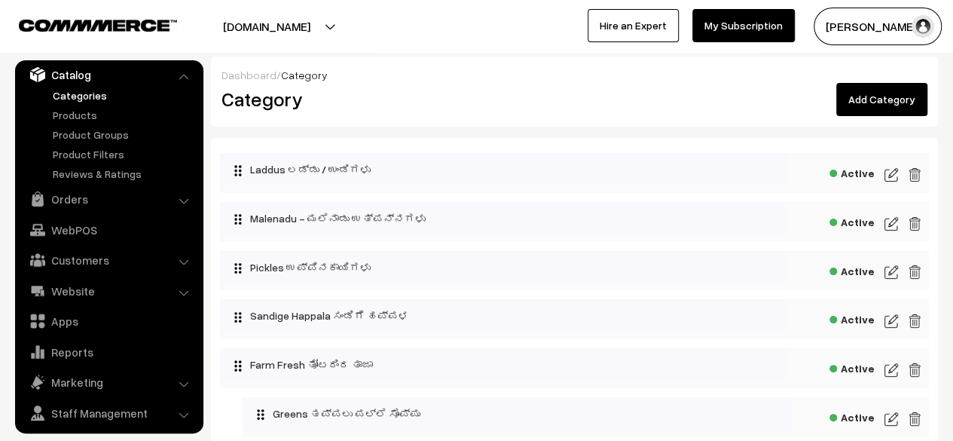
click at [893, 173] on img at bounding box center [892, 175] width 14 height 18
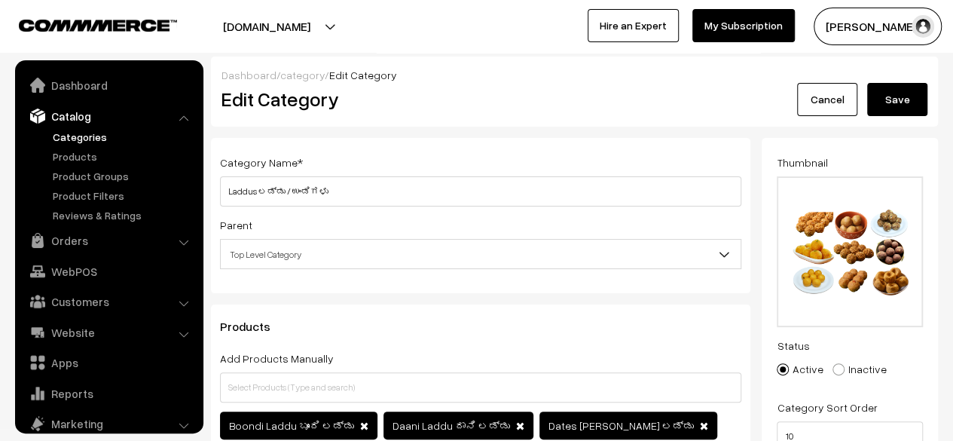
scroll to position [41, 0]
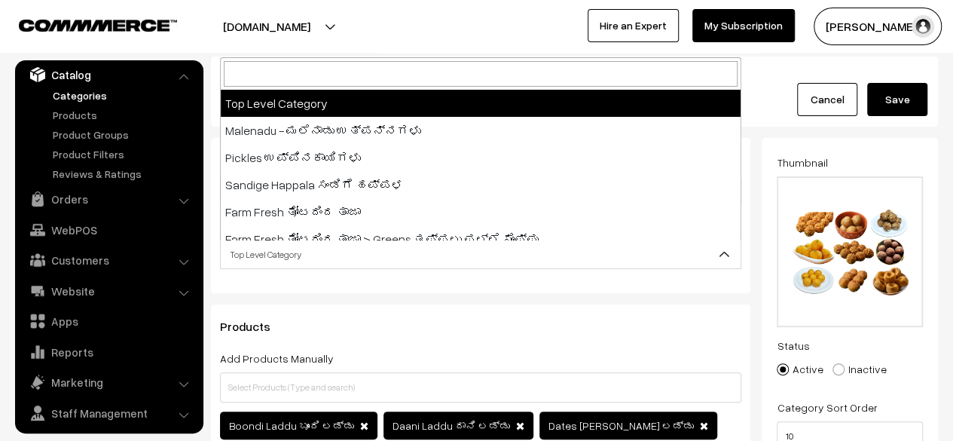
click at [722, 255] on b at bounding box center [724, 253] width 15 height 15
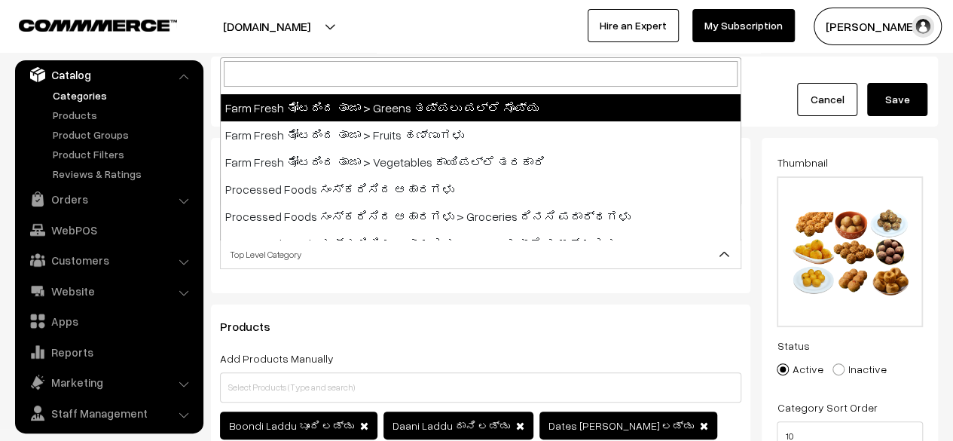
scroll to position [263, 0]
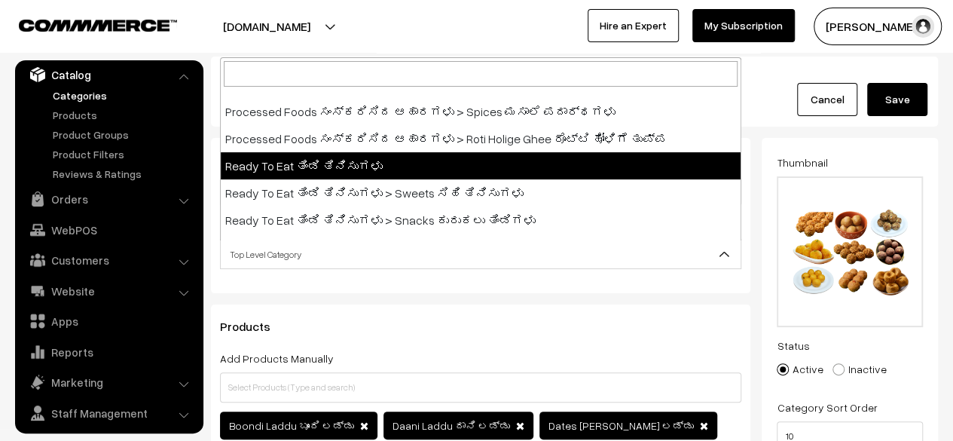
select select "24"
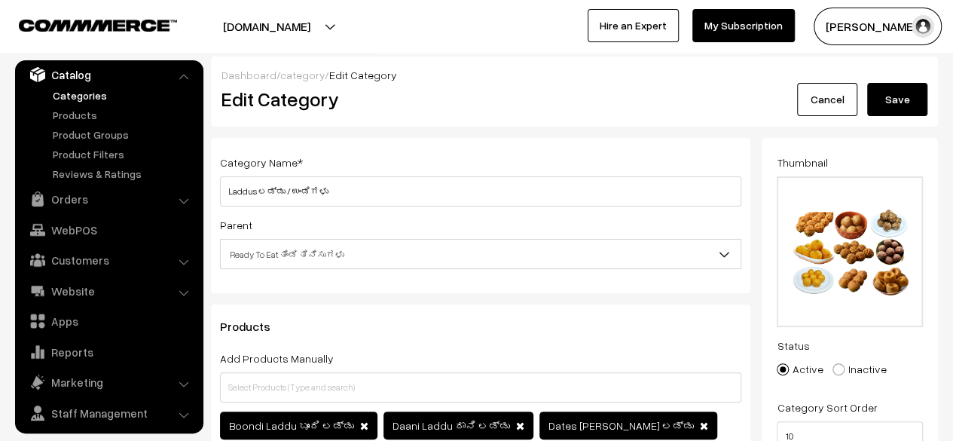
click at [897, 105] on button "Save" at bounding box center [898, 99] width 60 height 33
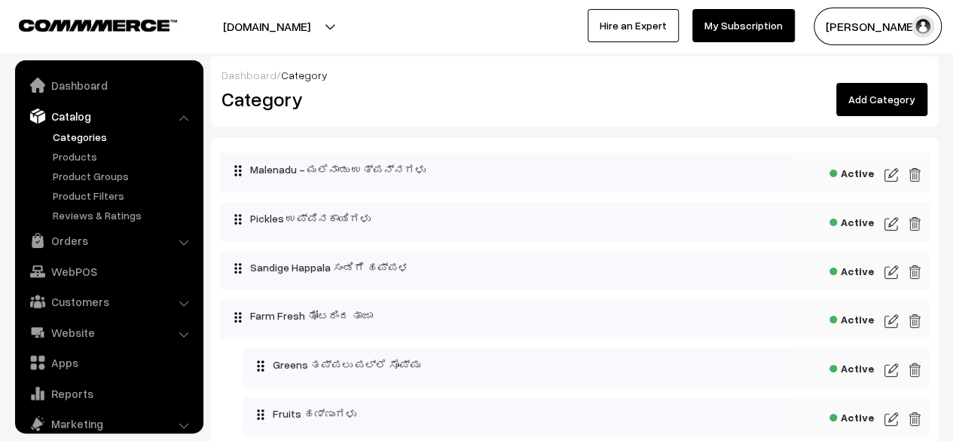
scroll to position [41, 0]
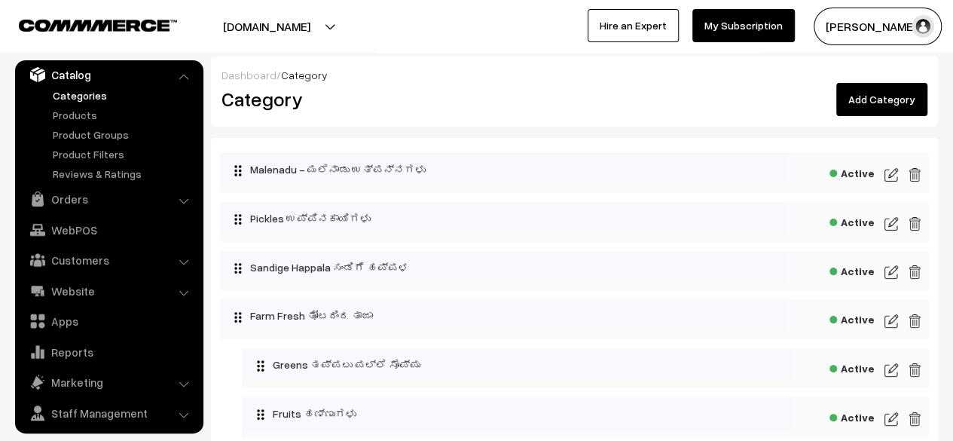
click at [893, 224] on img at bounding box center [892, 224] width 14 height 18
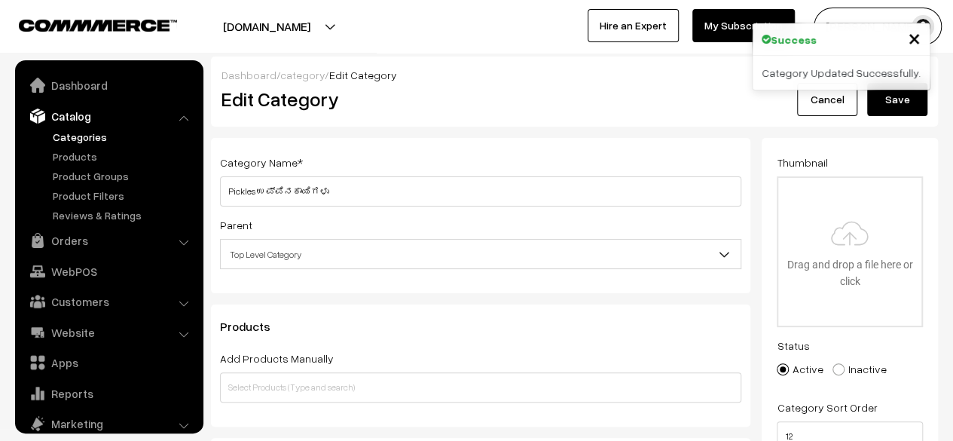
scroll to position [41, 0]
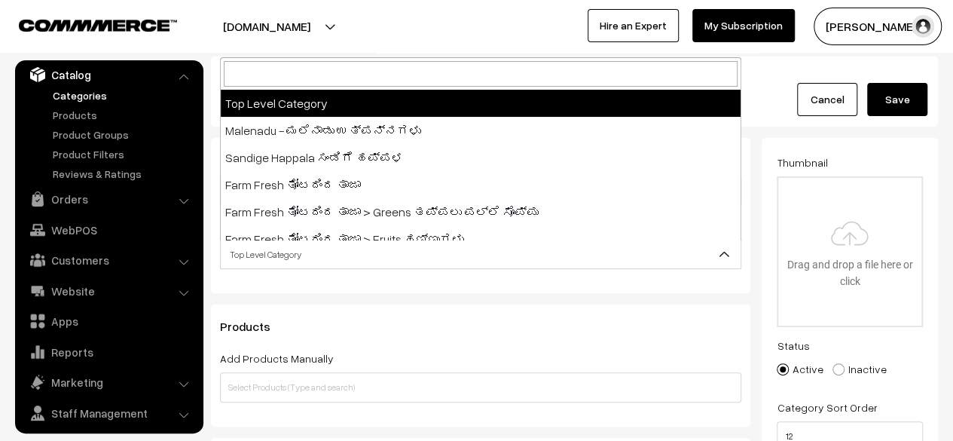
click at [721, 256] on b at bounding box center [724, 253] width 15 height 15
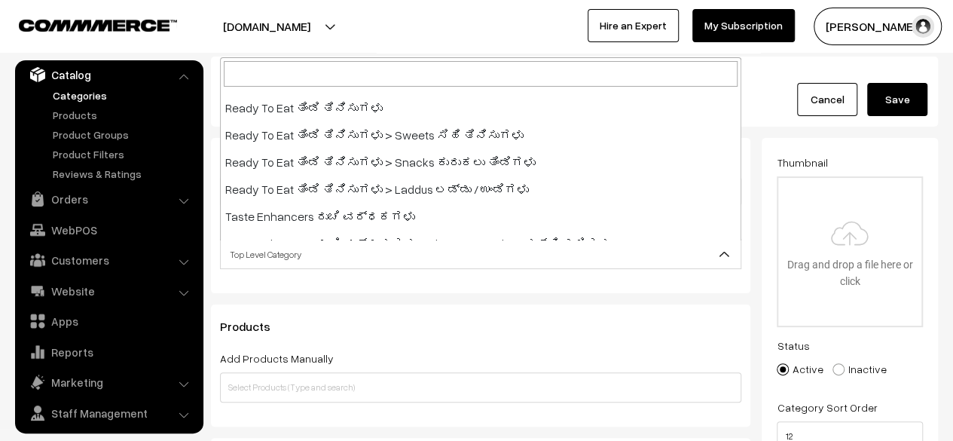
scroll to position [311, 0]
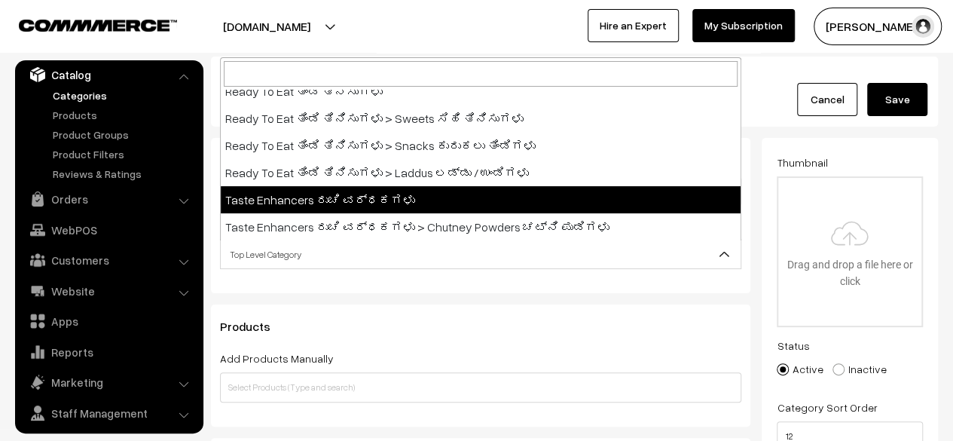
select select "25"
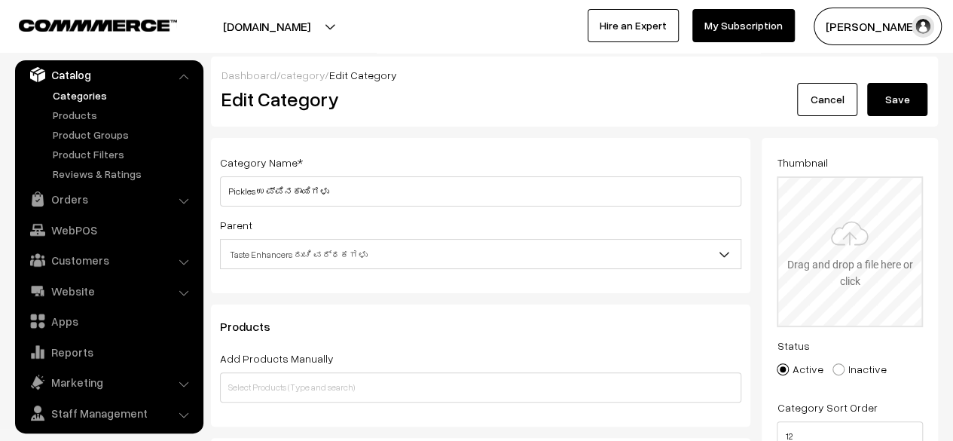
click at [851, 243] on input "file" at bounding box center [850, 252] width 143 height 148
type input "C:\fakepath\PicklesWebsiteIcon.png"
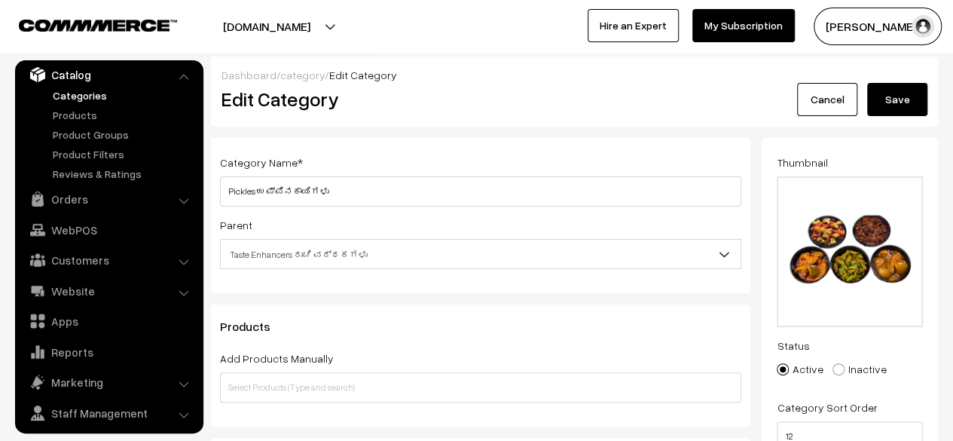
click at [899, 103] on button "Save" at bounding box center [898, 99] width 60 height 33
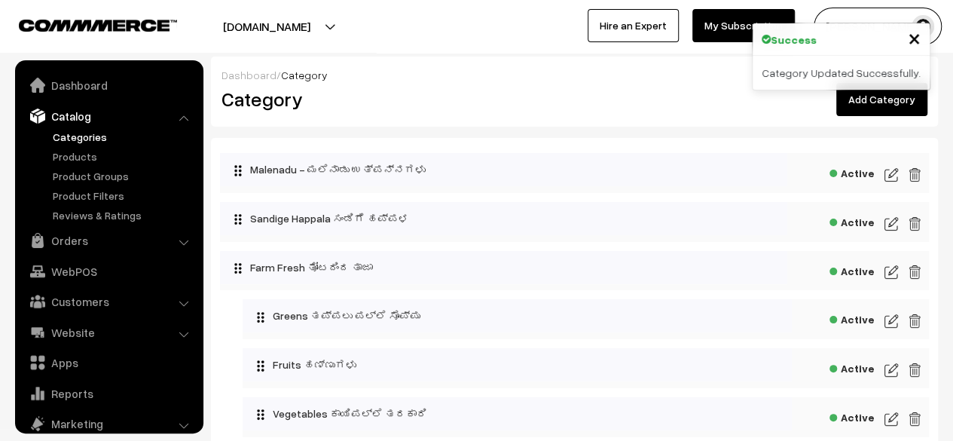
scroll to position [41, 0]
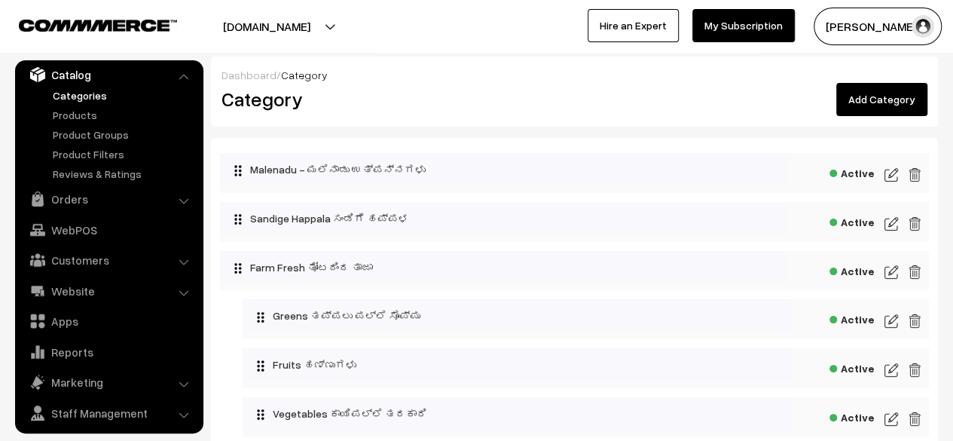
click at [894, 221] on img at bounding box center [892, 224] width 14 height 18
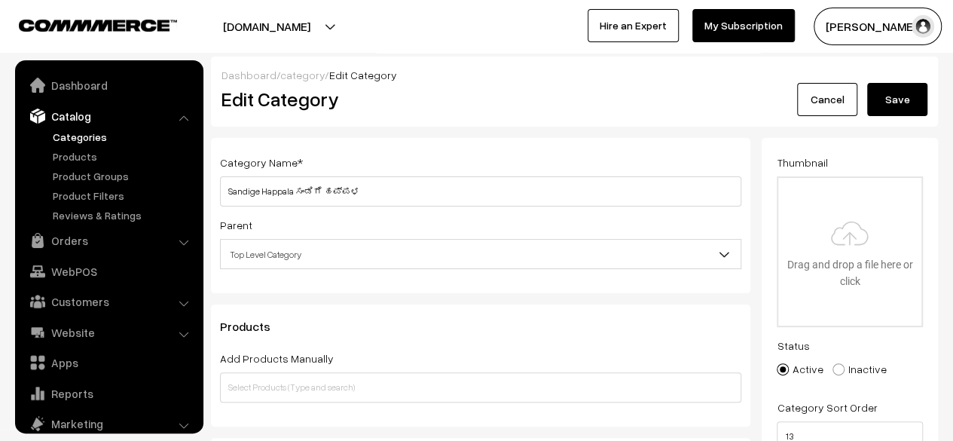
scroll to position [41, 0]
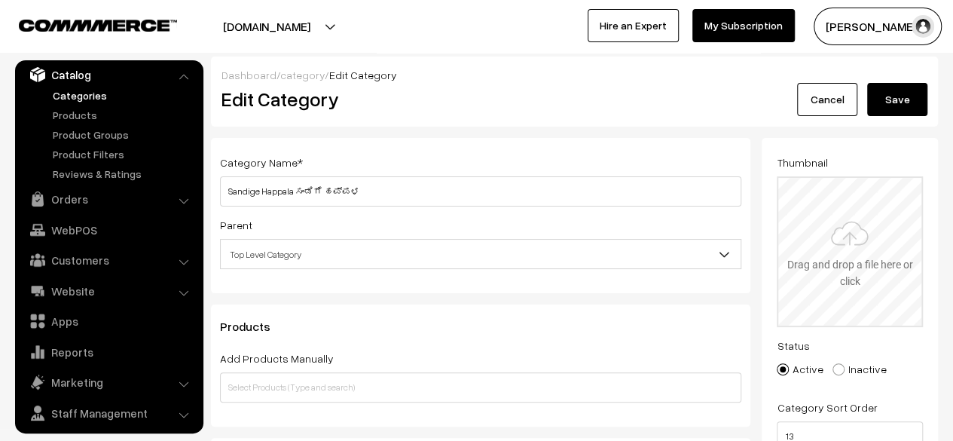
click at [840, 249] on input "file" at bounding box center [850, 252] width 143 height 148
type input "C:\fakepath\SandigeHappalaWebsiteIcon.png"
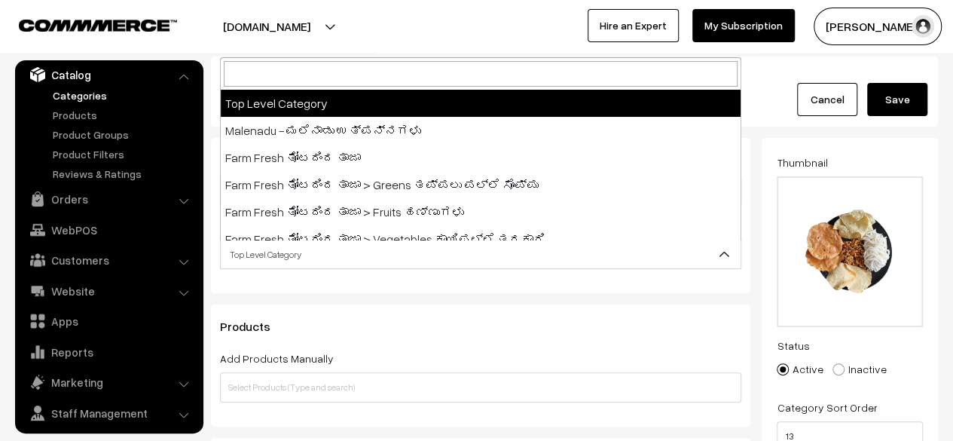
click at [452, 259] on span "Top Level Category" at bounding box center [481, 254] width 520 height 26
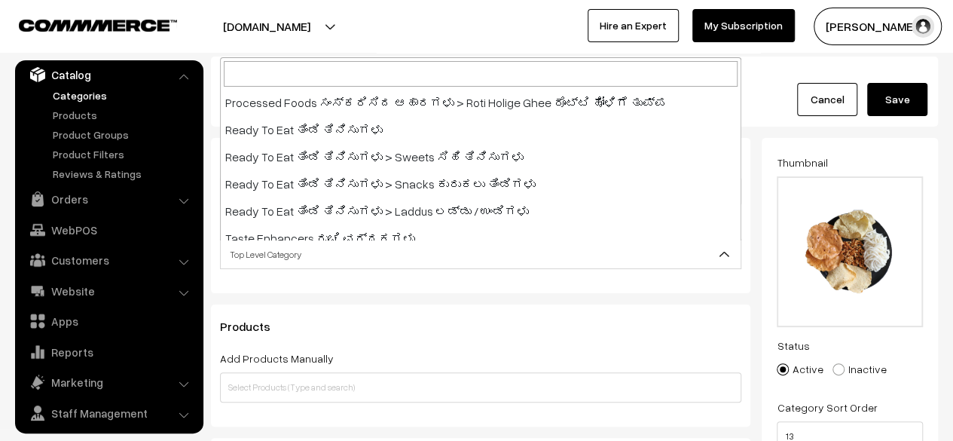
scroll to position [263, 0]
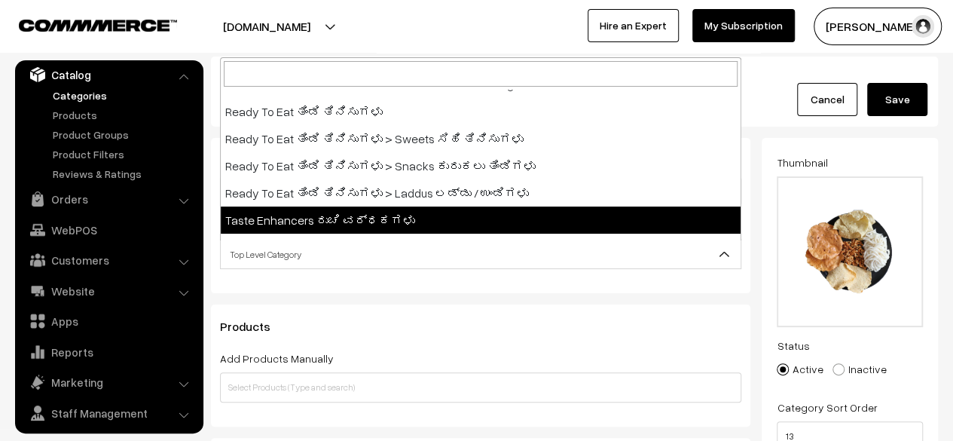
select select "25"
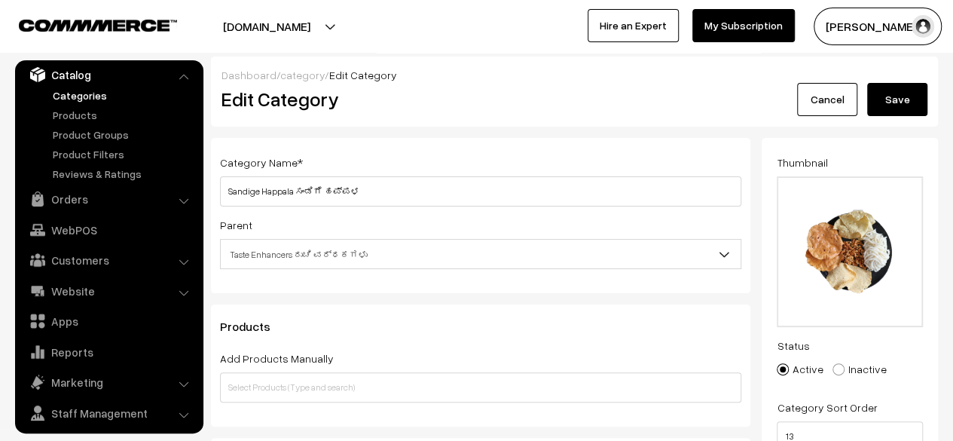
click at [905, 100] on button "Save" at bounding box center [898, 99] width 60 height 33
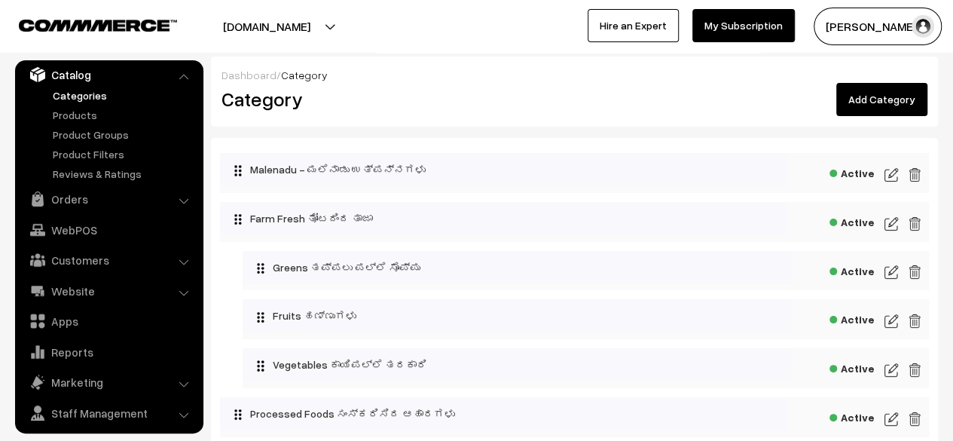
click at [863, 174] on span "Active" at bounding box center [852, 171] width 45 height 19
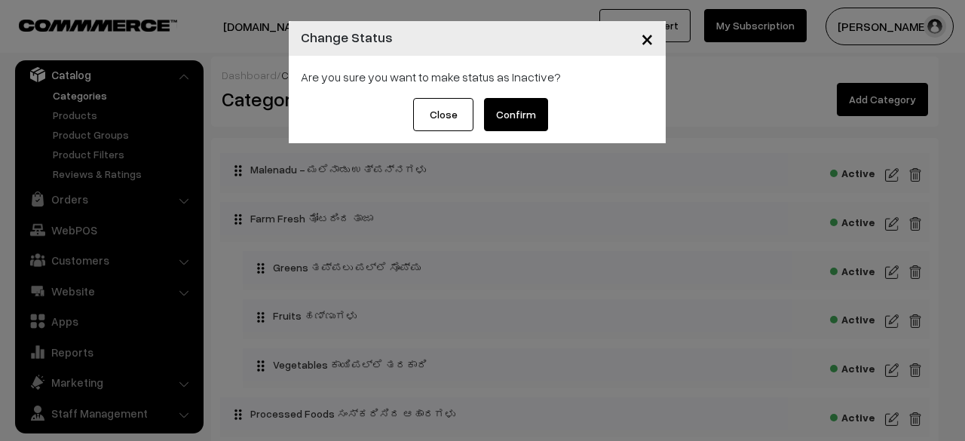
click at [644, 42] on span "×" at bounding box center [647, 38] width 13 height 28
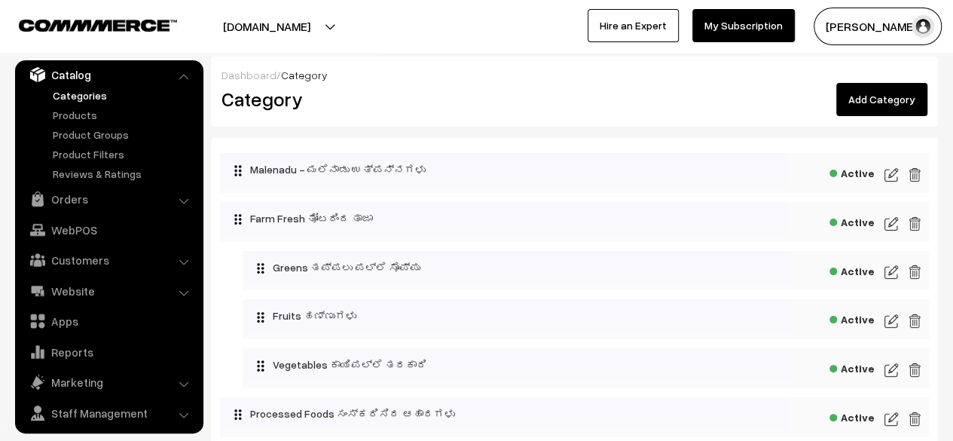
click at [889, 173] on img at bounding box center [892, 175] width 14 height 18
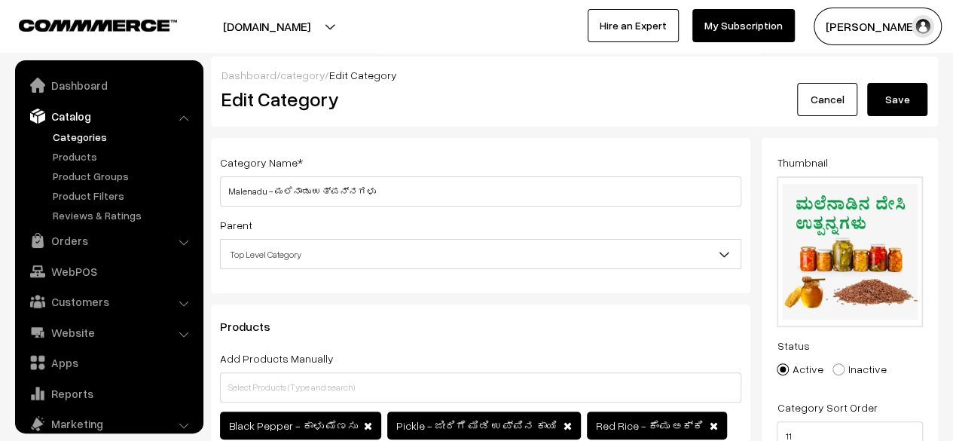
scroll to position [41, 0]
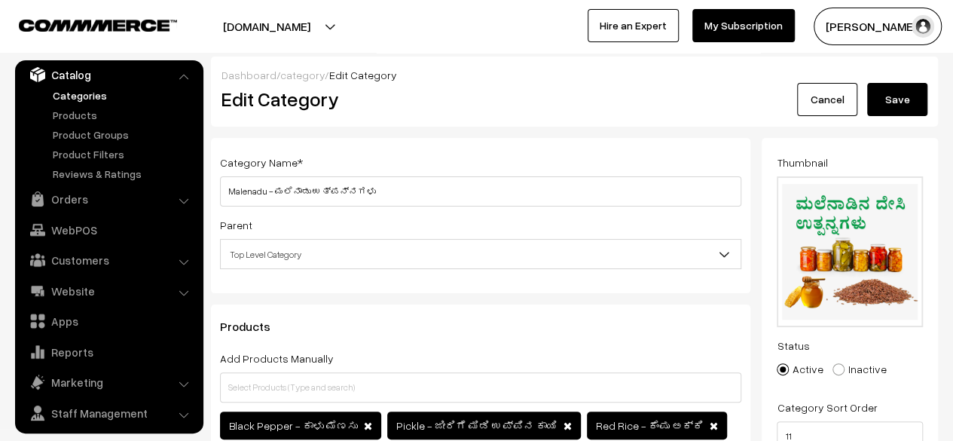
click at [838, 369] on span at bounding box center [839, 369] width 12 height 12
click at [835, 363] on input "Inactive" at bounding box center [830, 359] width 10 height 10
radio input "true"
click at [896, 102] on button "Save" at bounding box center [898, 99] width 60 height 33
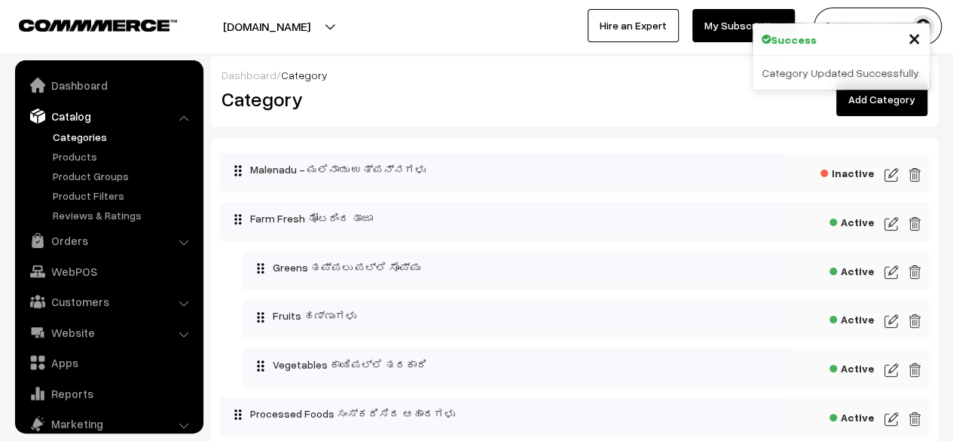
scroll to position [41, 0]
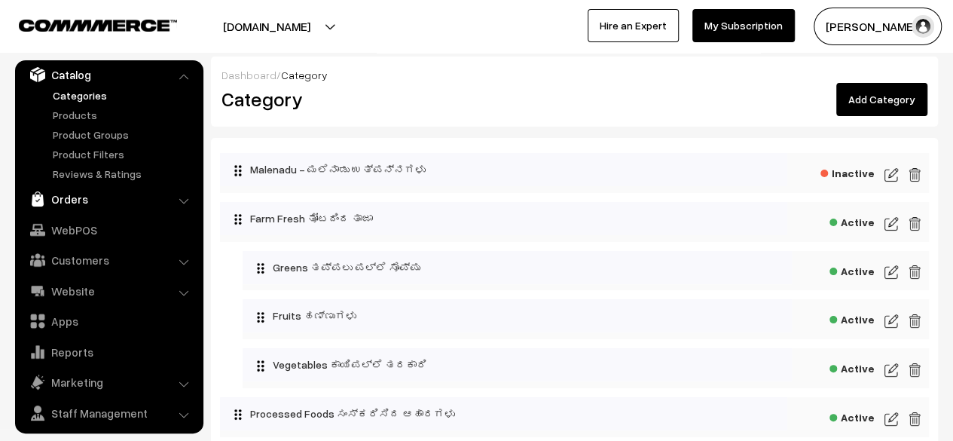
click at [77, 197] on link "Orders" at bounding box center [108, 198] width 179 height 27
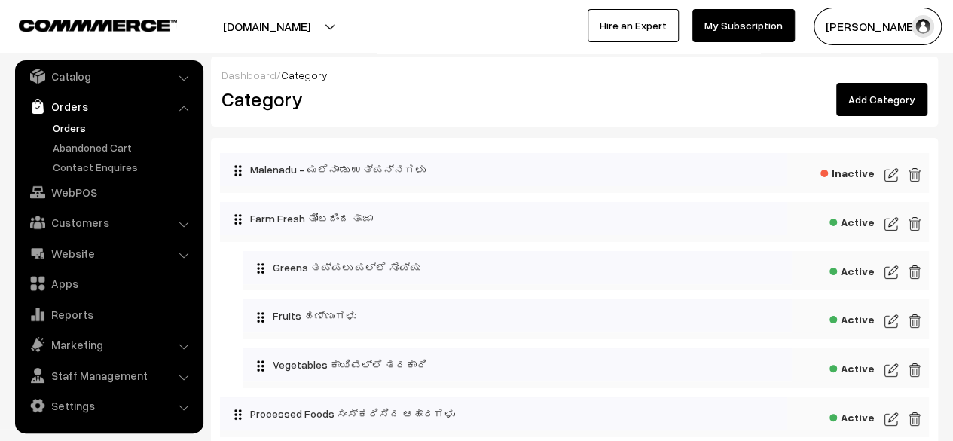
click at [69, 127] on link "Orders" at bounding box center [123, 128] width 149 height 16
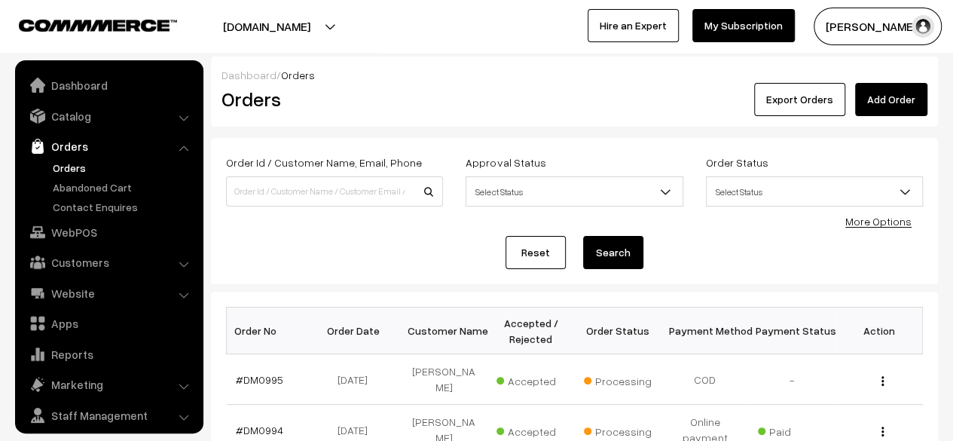
scroll to position [40, 0]
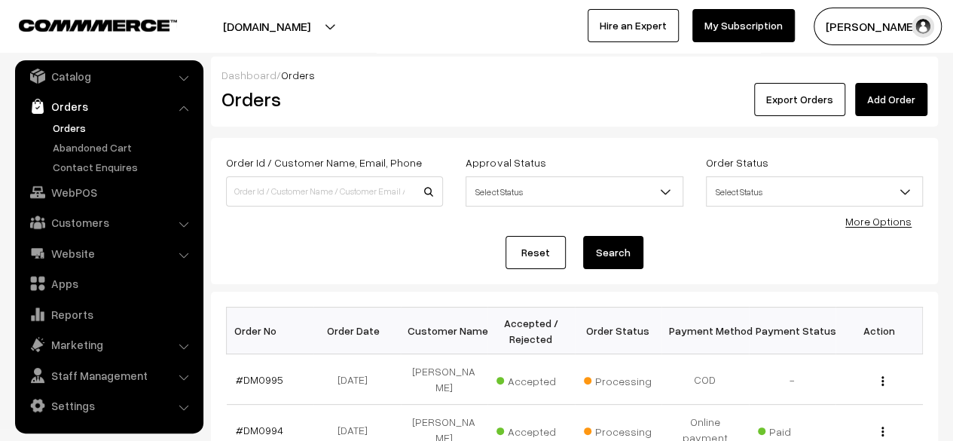
click at [72, 124] on link "Orders" at bounding box center [123, 128] width 149 height 16
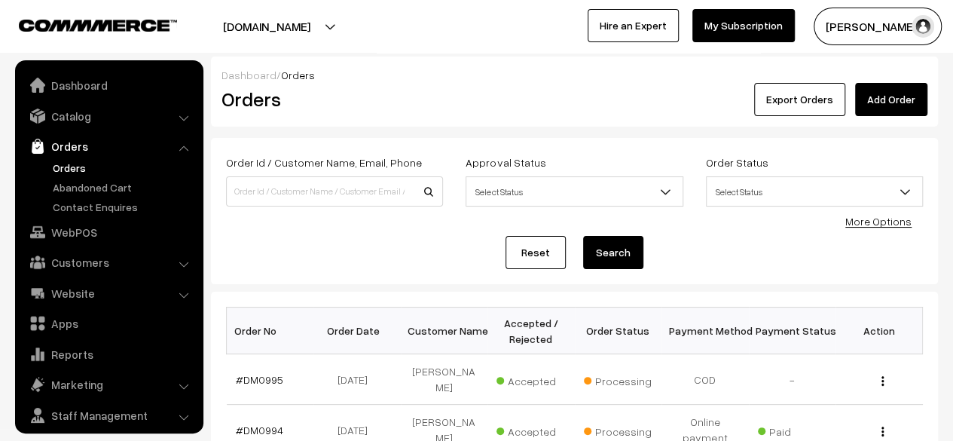
scroll to position [40, 0]
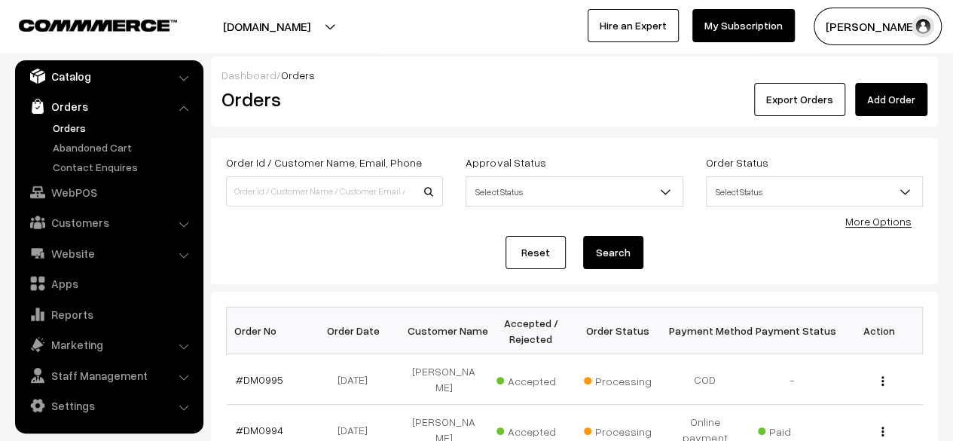
click at [66, 77] on link "Catalog" at bounding box center [108, 76] width 179 height 27
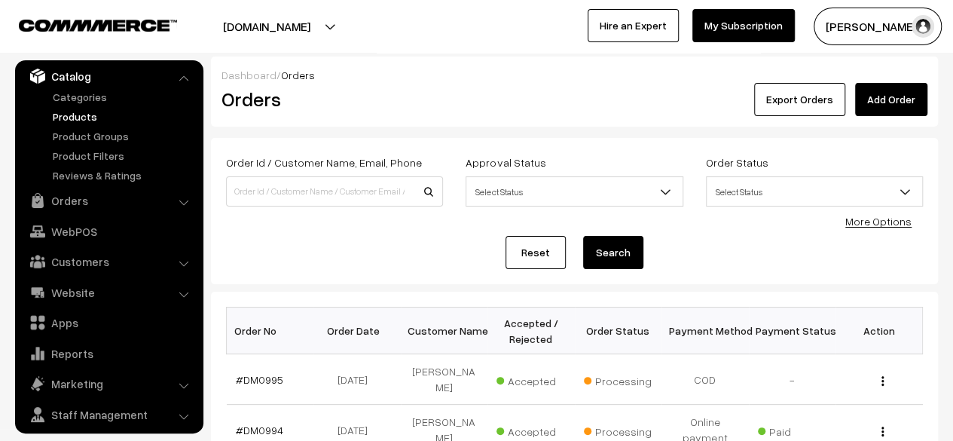
click at [71, 114] on link "Products" at bounding box center [123, 117] width 149 height 16
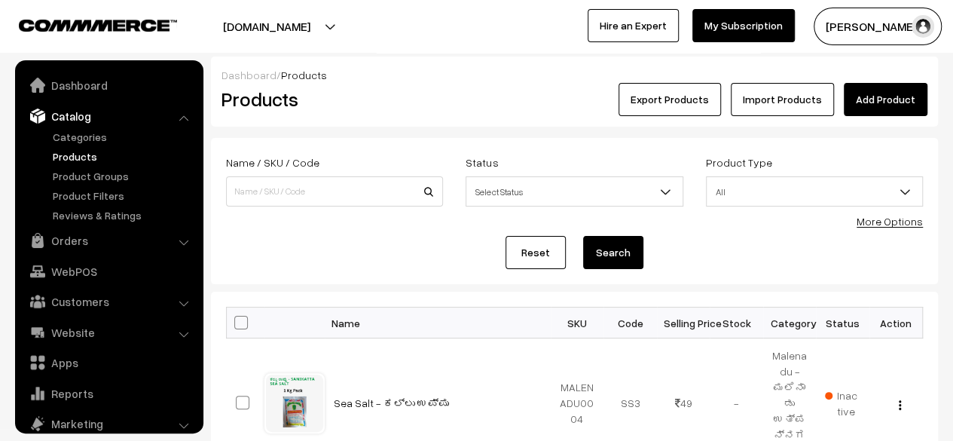
scroll to position [41, 0]
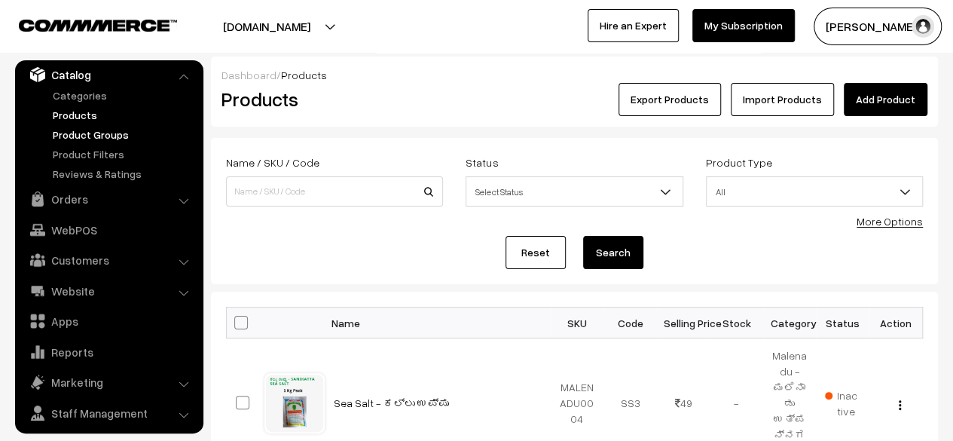
click at [72, 135] on link "Product Groups" at bounding box center [123, 135] width 149 height 16
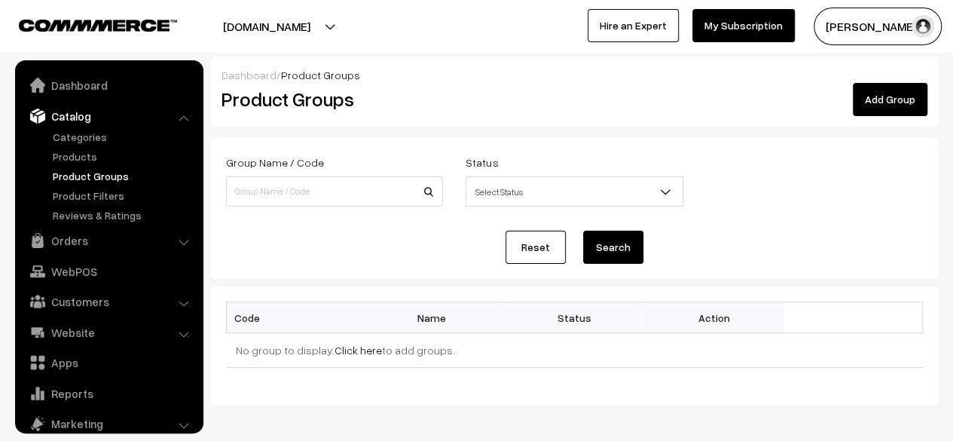
scroll to position [41, 0]
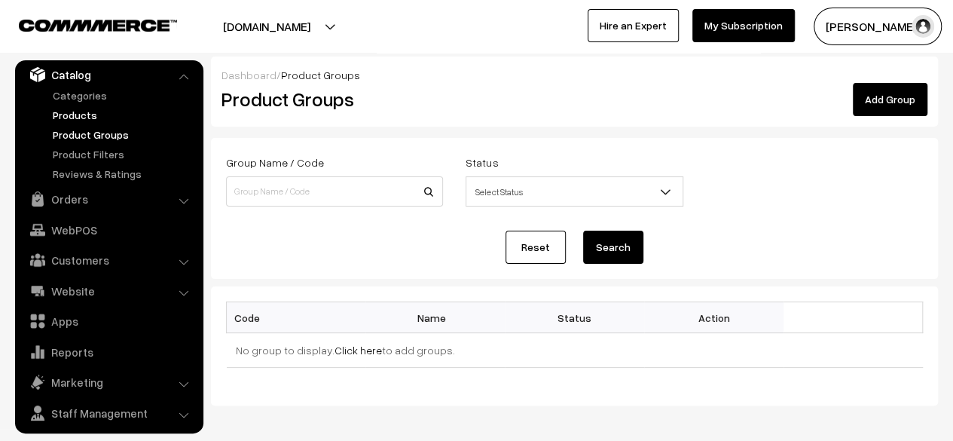
click at [80, 114] on link "Products" at bounding box center [123, 115] width 149 height 16
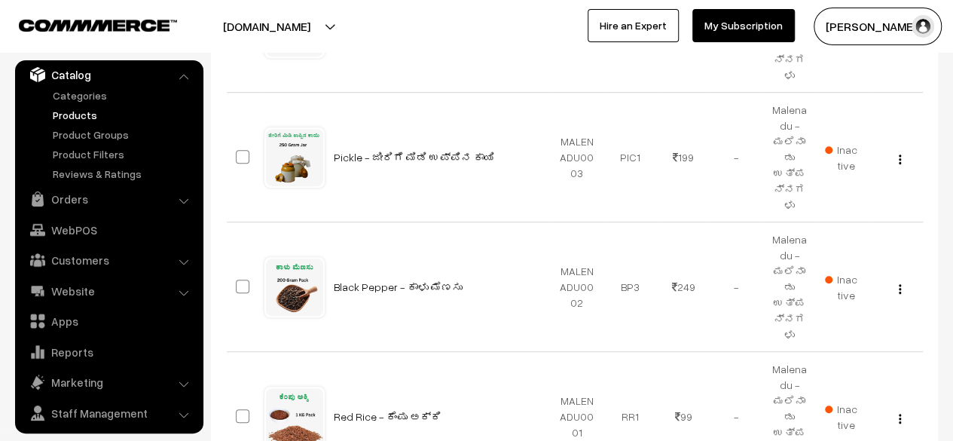
scroll to position [378, 0]
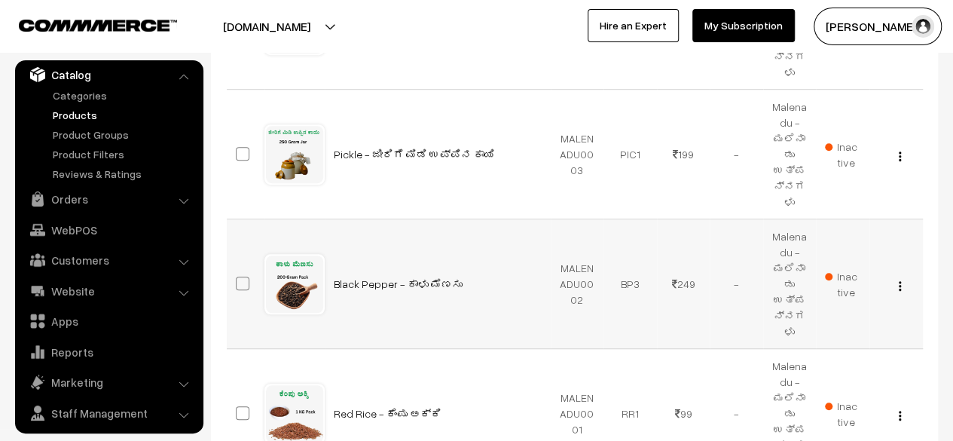
click at [900, 281] on img "button" at bounding box center [900, 286] width 2 height 10
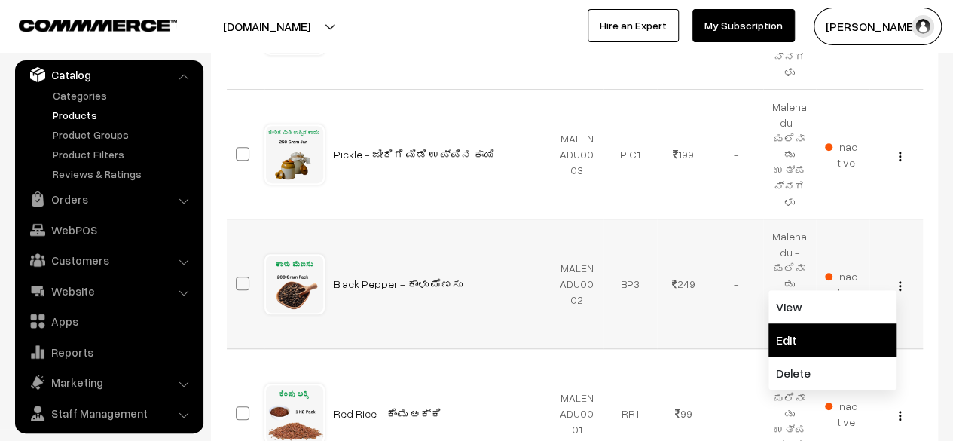
click at [798, 323] on link "Edit" at bounding box center [833, 339] width 128 height 33
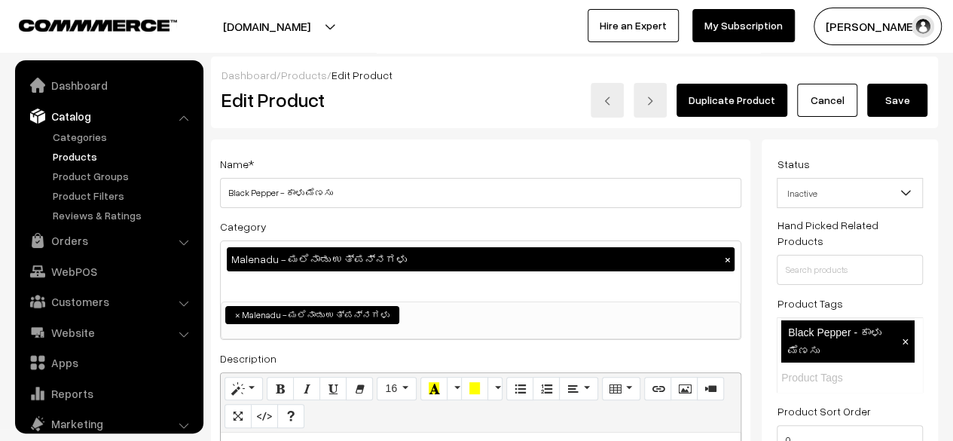
scroll to position [41, 0]
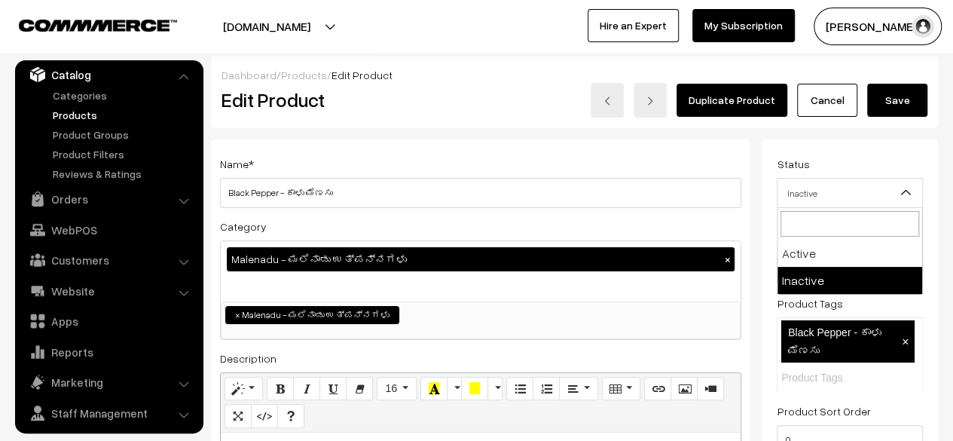
click at [904, 191] on b at bounding box center [905, 192] width 15 height 15
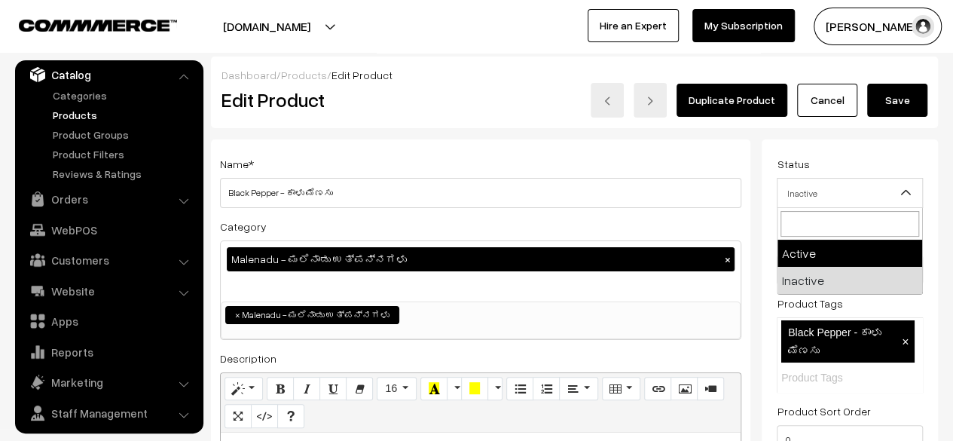
select select "1"
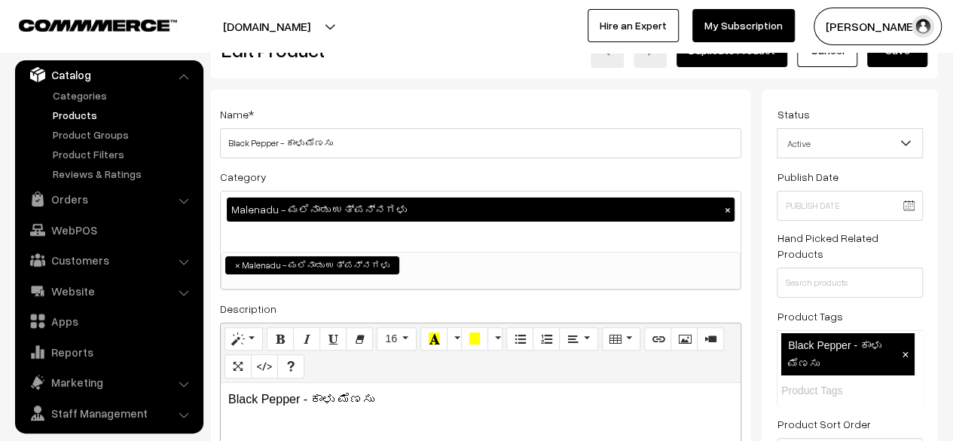
scroll to position [49, 0]
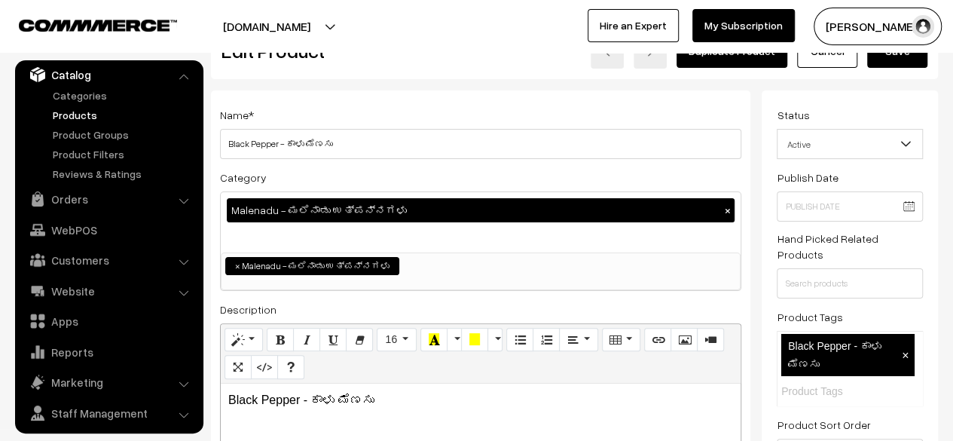
click at [729, 209] on button "×" at bounding box center [728, 211] width 14 height 14
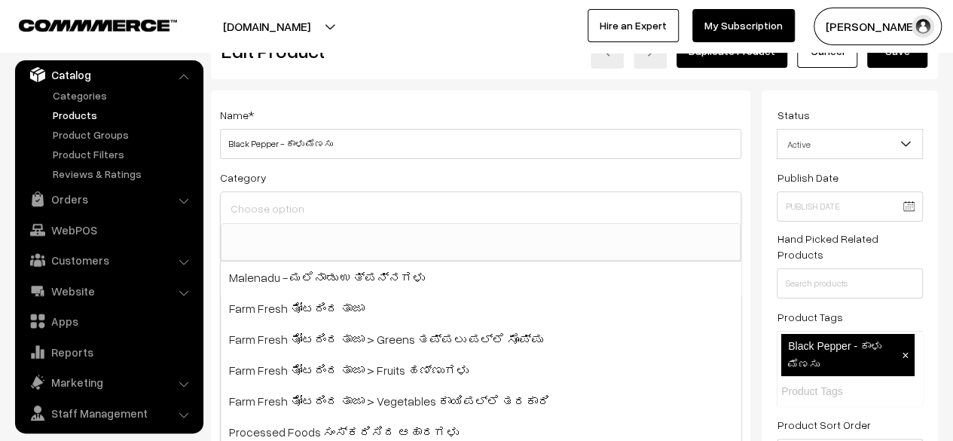
click at [445, 201] on input at bounding box center [481, 209] width 508 height 22
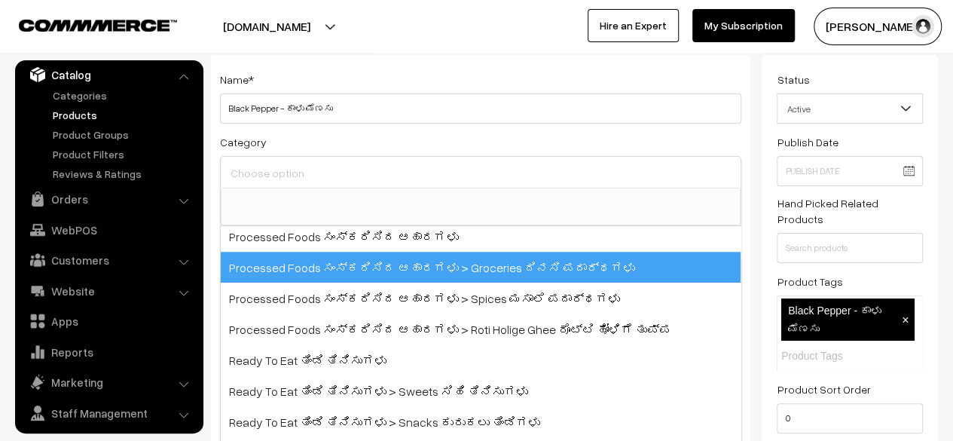
scroll to position [84, 0]
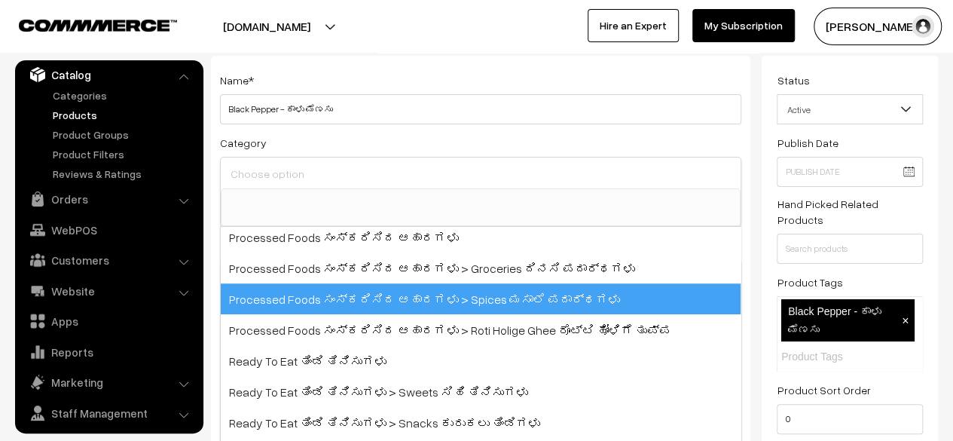
click at [440, 302] on span "Processed Foods ಸಂಸ್ಕರಿಸಿದ ಆಹಾರಗಳು > Spices ಮಸಾಲೆ ಪದಾರ್ಥಗಳು" at bounding box center [481, 298] width 520 height 31
select select "10"
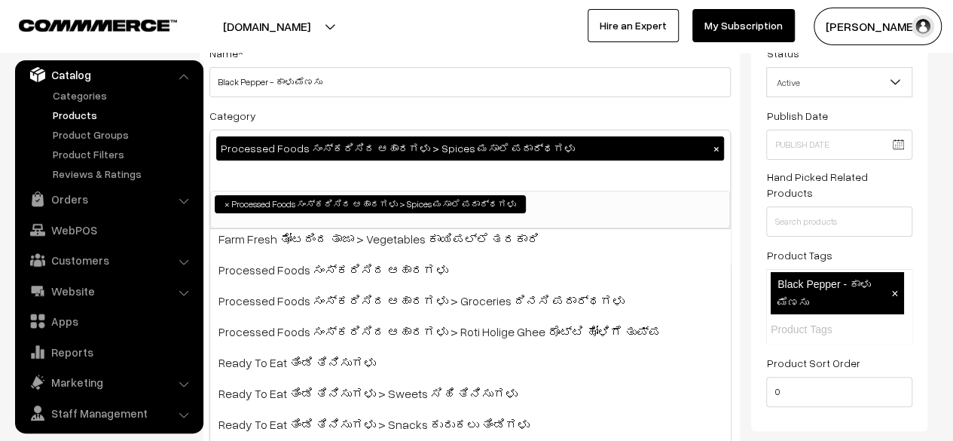
scroll to position [112, 0]
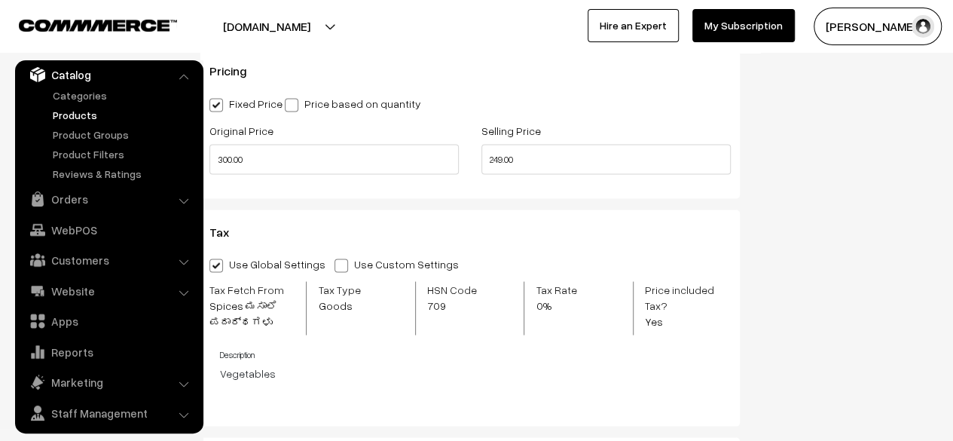
scroll to position [1314, 0]
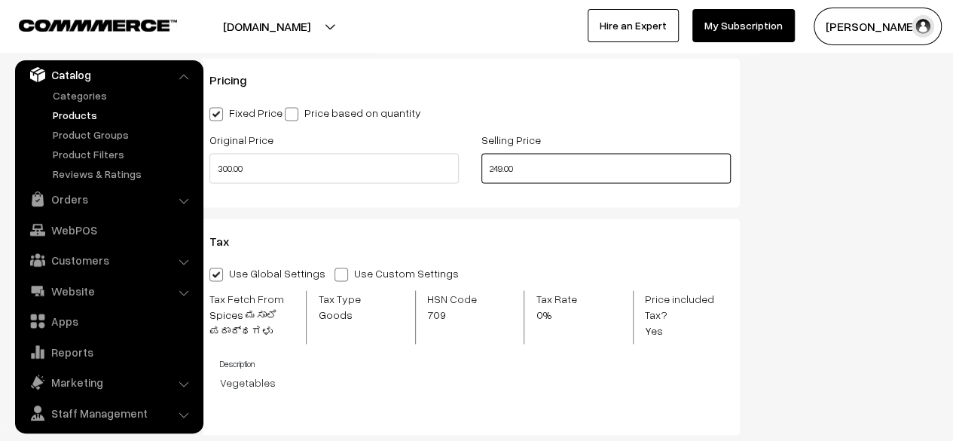
click at [504, 166] on input "249.00" at bounding box center [606, 168] width 249 height 30
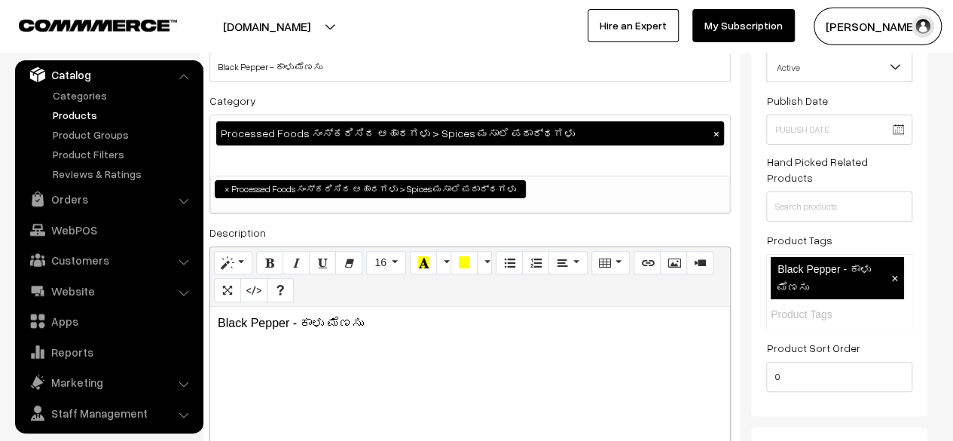
scroll to position [0, 0]
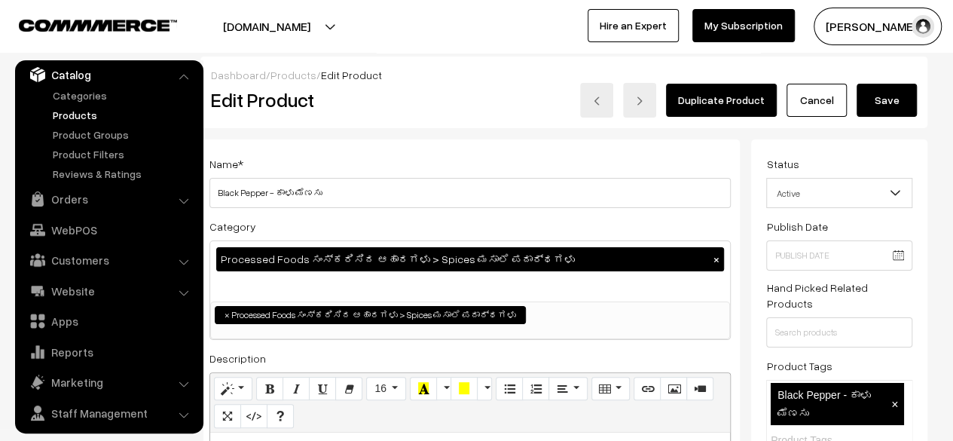
type input "250.00"
click at [886, 99] on button "Save" at bounding box center [887, 100] width 60 height 33
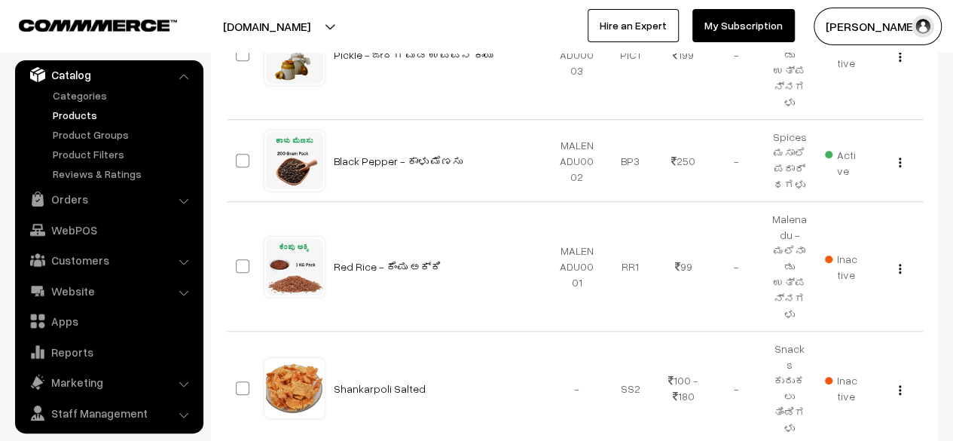
scroll to position [483, 0]
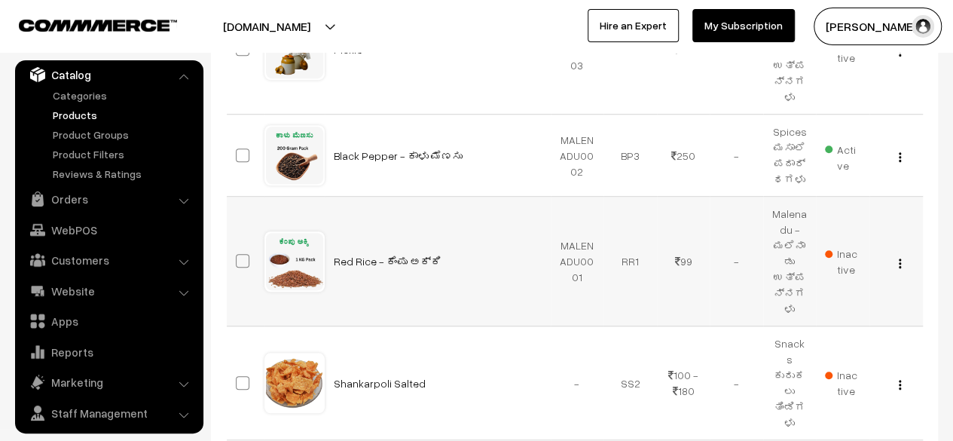
click at [901, 257] on button "button" at bounding box center [900, 263] width 4 height 12
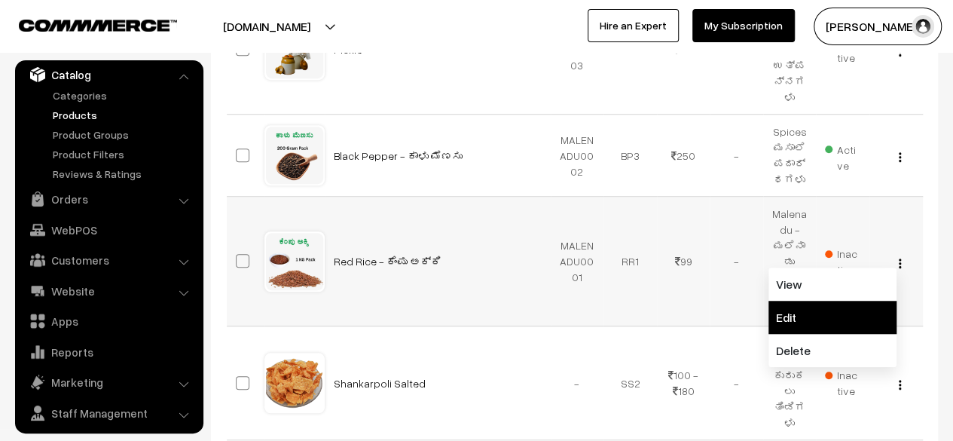
click at [822, 301] on link "Edit" at bounding box center [833, 317] width 128 height 33
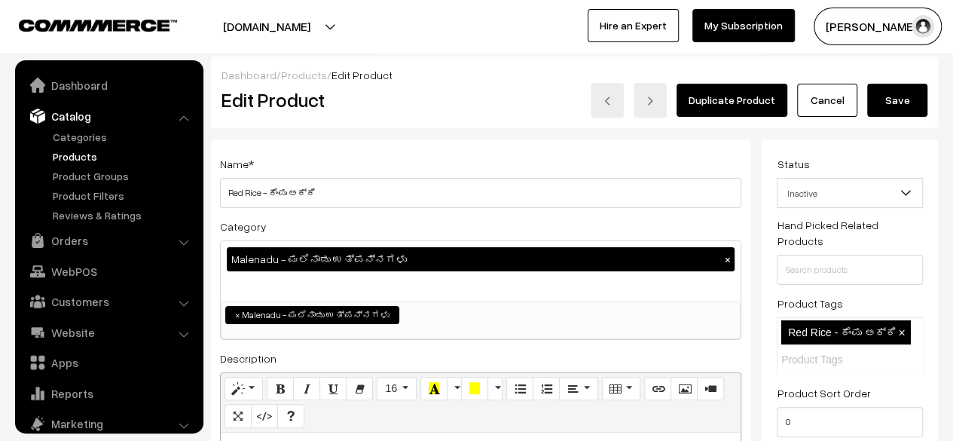
scroll to position [41, 0]
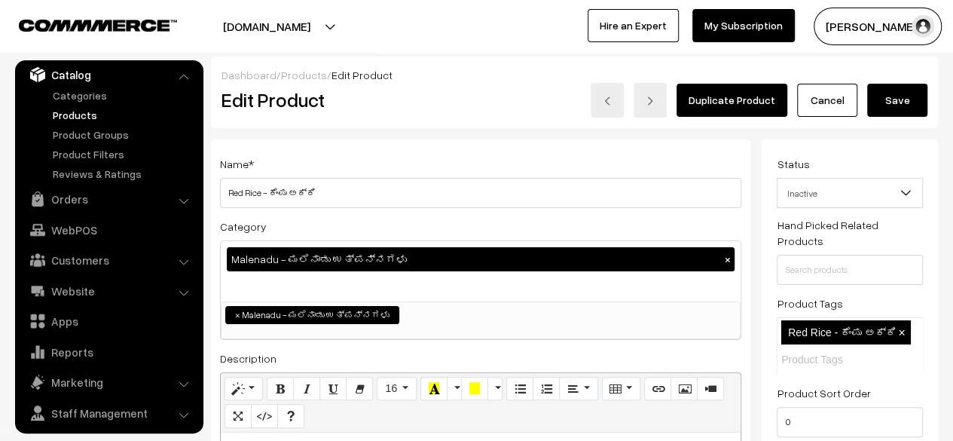
click at [727, 262] on button "×" at bounding box center [728, 260] width 14 height 14
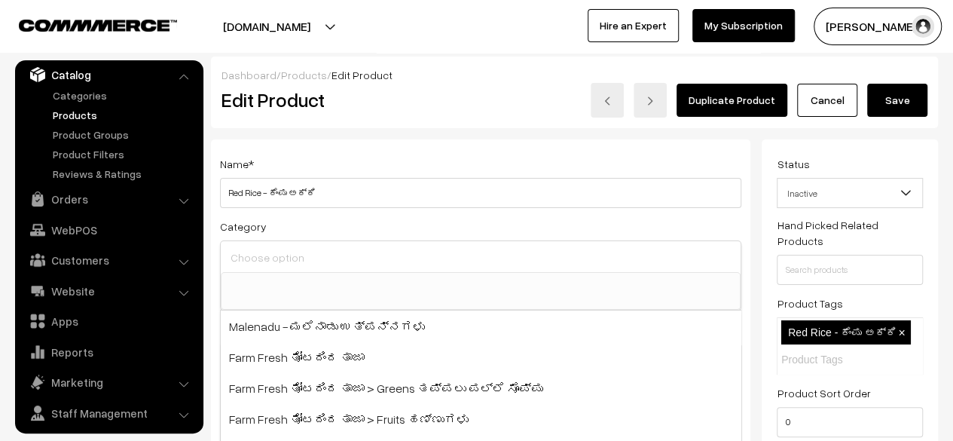
click at [698, 264] on input at bounding box center [481, 258] width 508 height 22
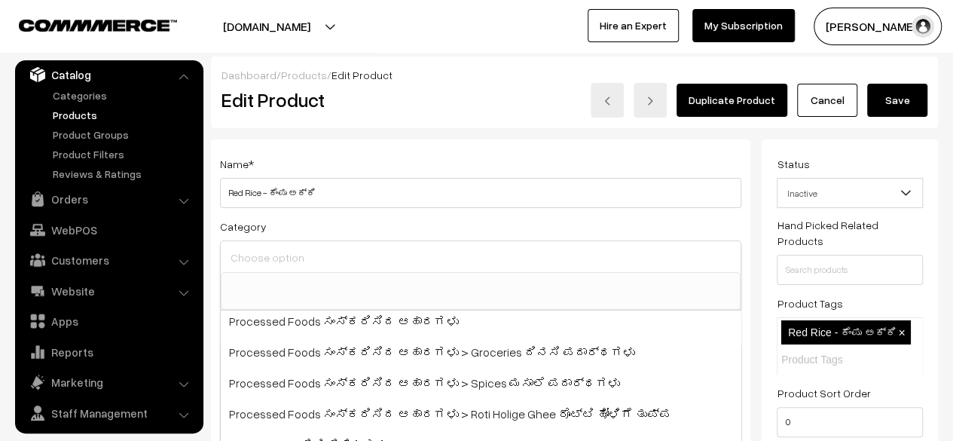
scroll to position [160, 0]
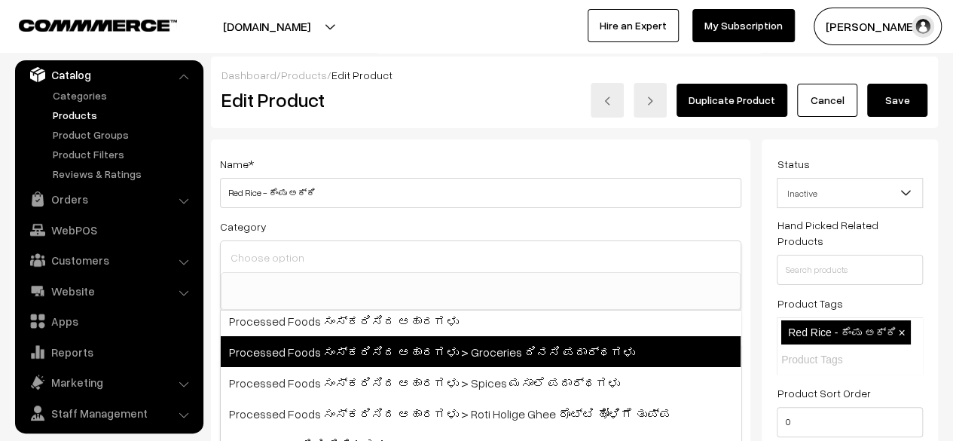
click at [611, 350] on span "Processed Foods ಸಂಸ್ಕರಿಸಿದ ಆಹಾರಗಳು > Groceries ದಿನಸಿ ಪದಾರ್ಥಗಳು" at bounding box center [481, 351] width 520 height 31
select select "9"
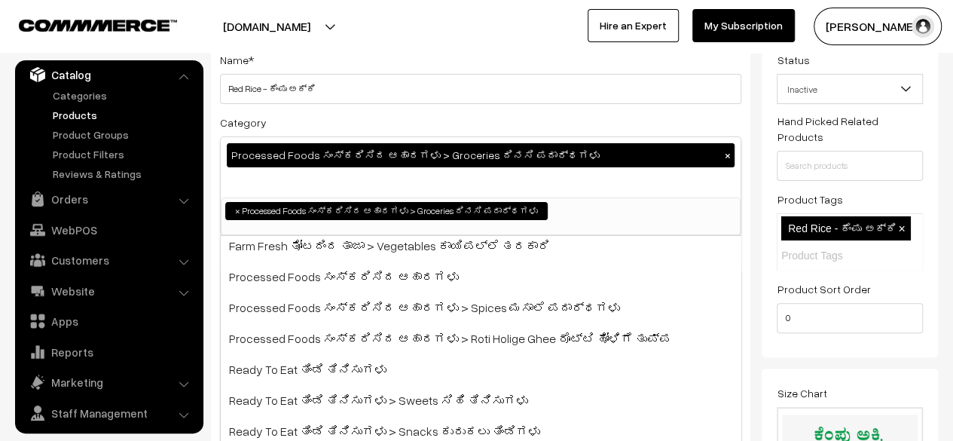
scroll to position [0, 0]
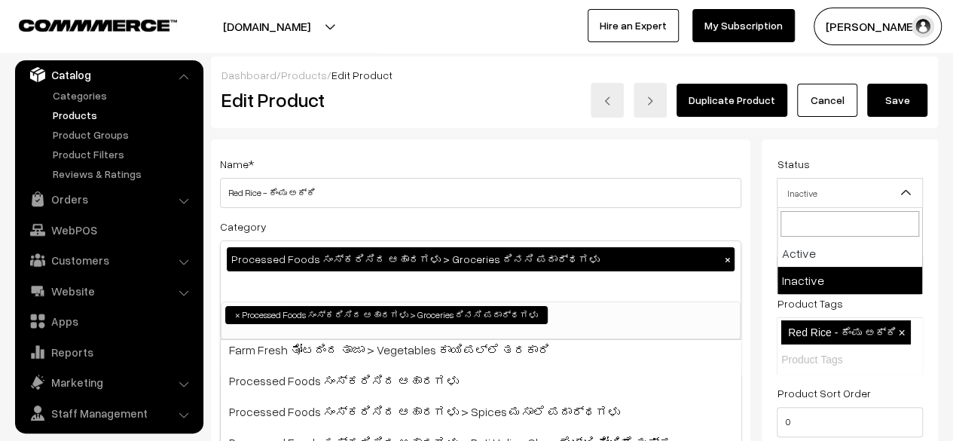
click at [879, 203] on span "Inactive" at bounding box center [850, 193] width 145 height 26
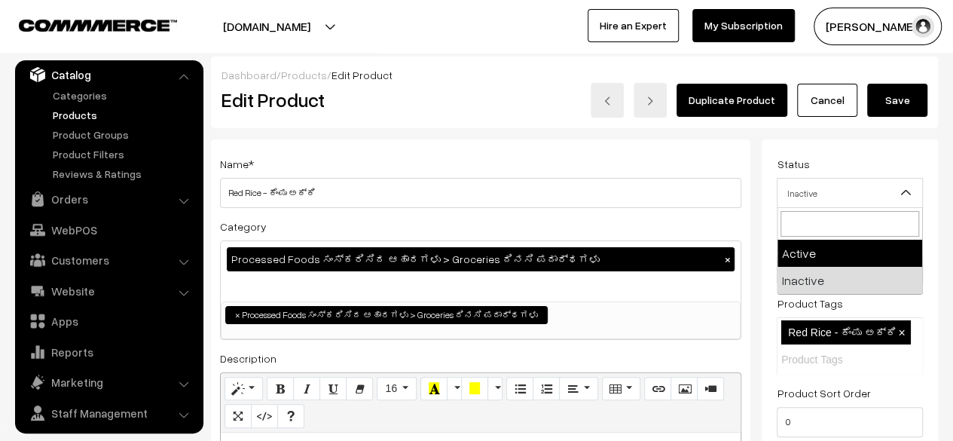
select select "1"
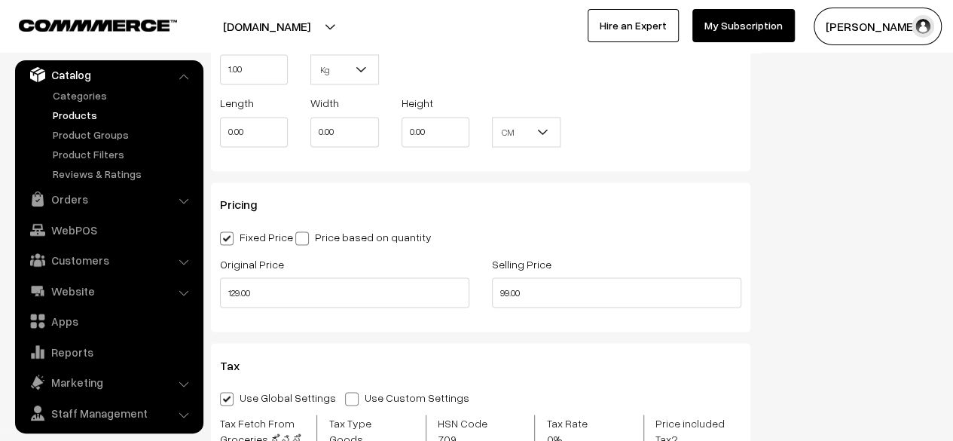
scroll to position [1192, 0]
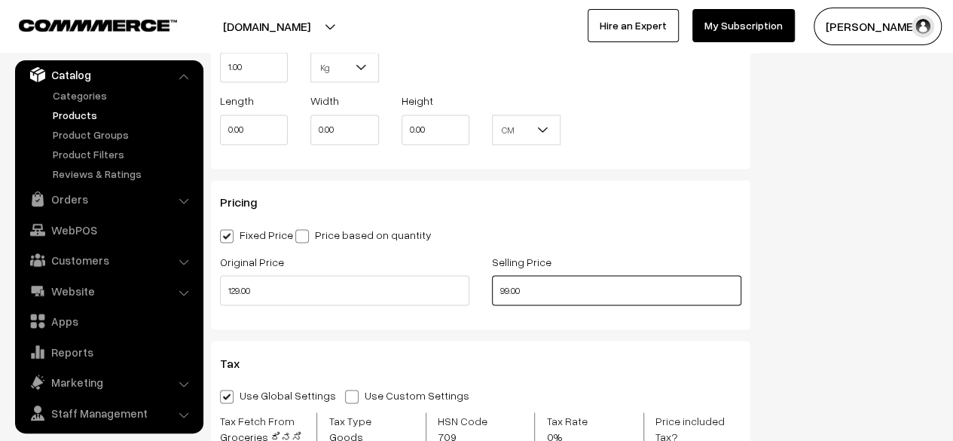
click at [508, 294] on input "99.00" at bounding box center [616, 290] width 249 height 30
type input "120.00"
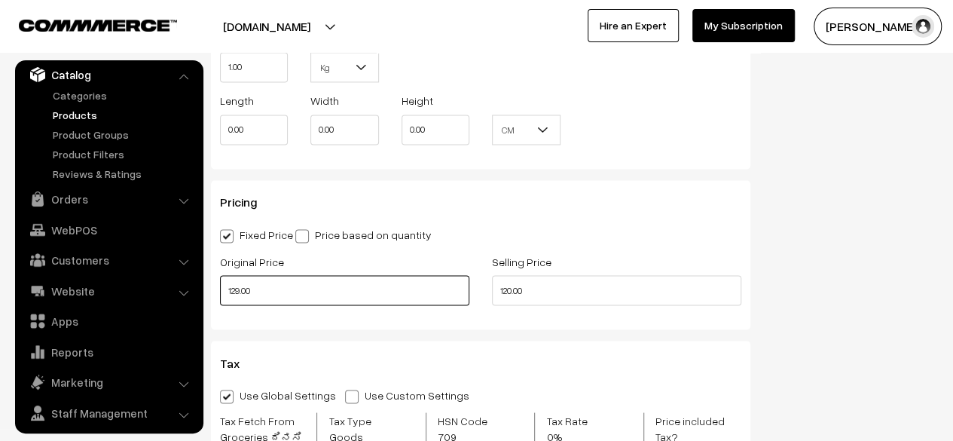
click at [238, 294] on input "129.00" at bounding box center [344, 290] width 249 height 30
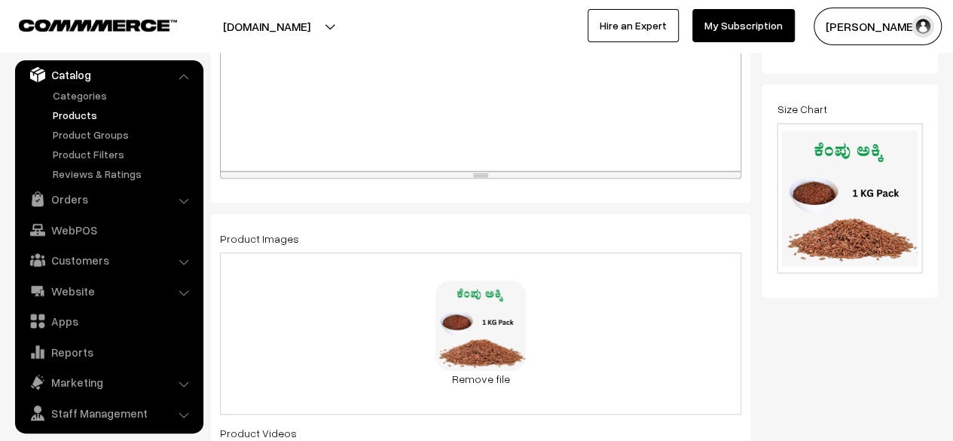
scroll to position [0, 0]
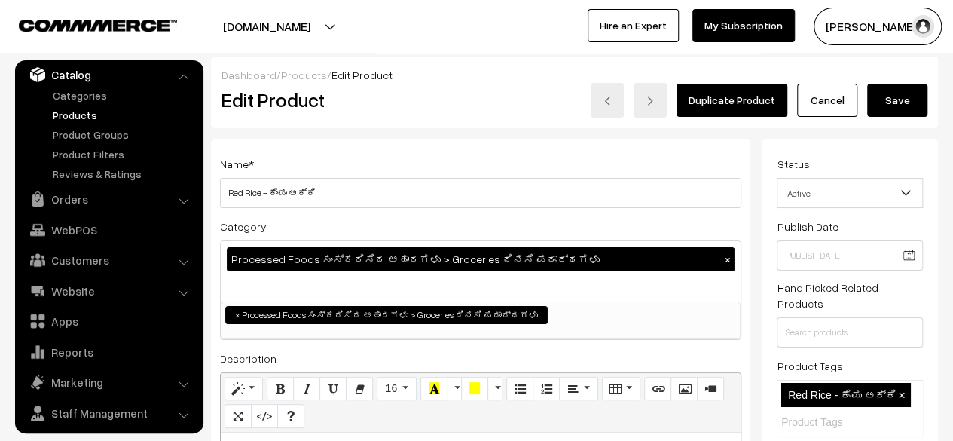
type input "150.00"
click at [892, 97] on button "Save" at bounding box center [898, 100] width 60 height 33
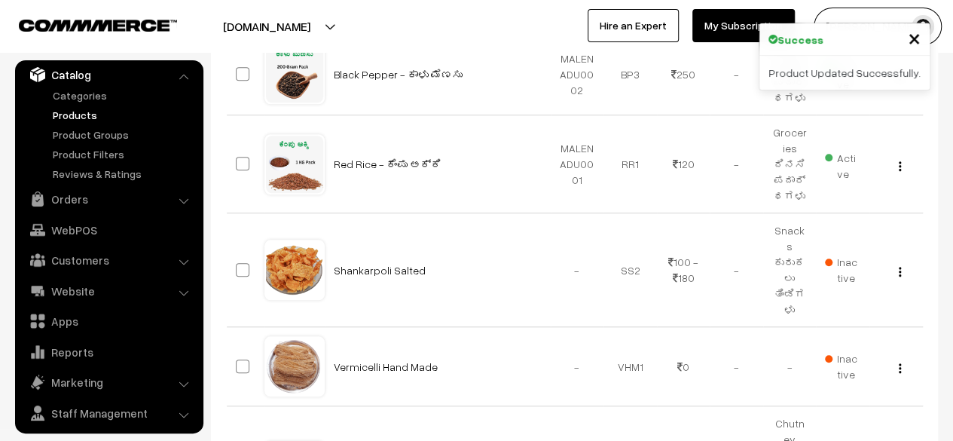
scroll to position [566, 0]
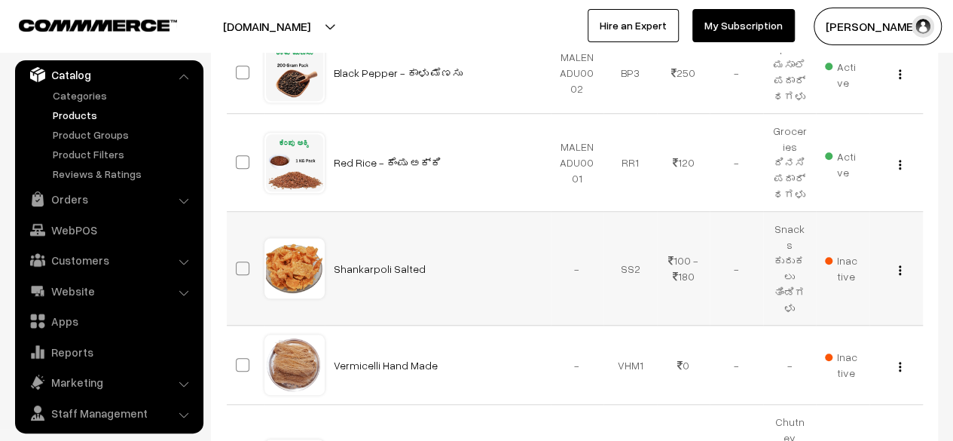
click at [900, 265] on img "button" at bounding box center [900, 270] width 2 height 10
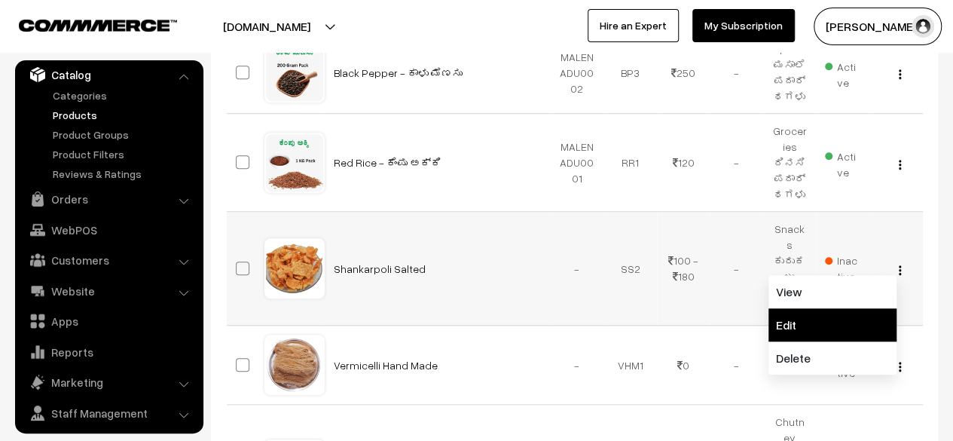
click at [814, 308] on link "Edit" at bounding box center [833, 324] width 128 height 33
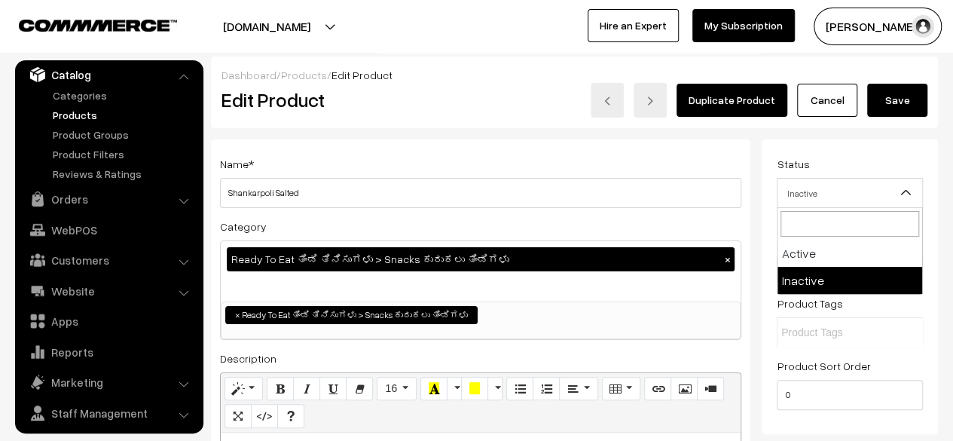
click at [863, 192] on span "Inactive" at bounding box center [850, 193] width 145 height 26
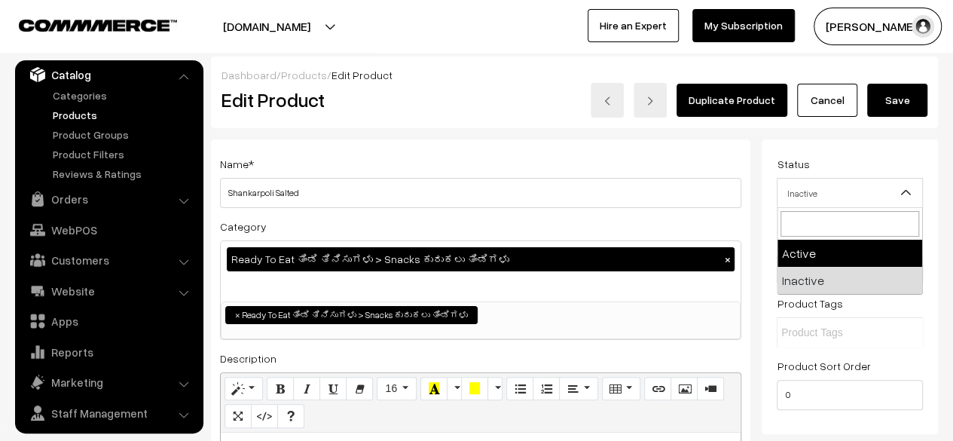
select select "1"
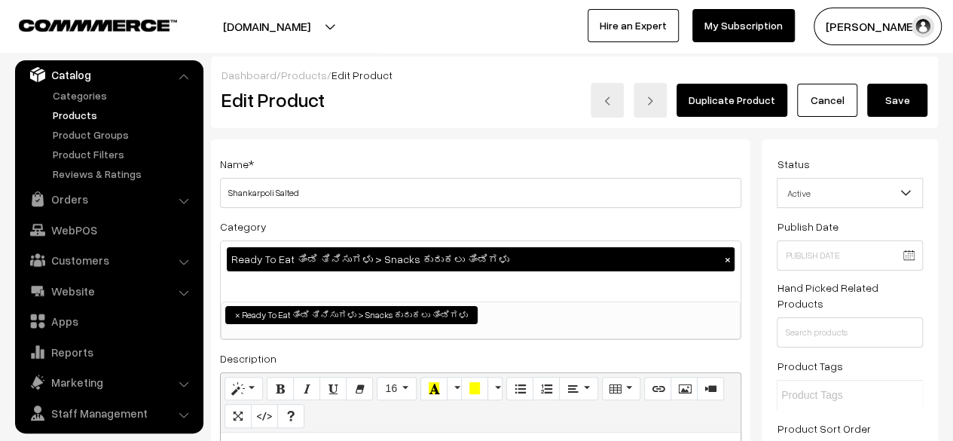
click at [898, 106] on button "Save" at bounding box center [898, 100] width 60 height 33
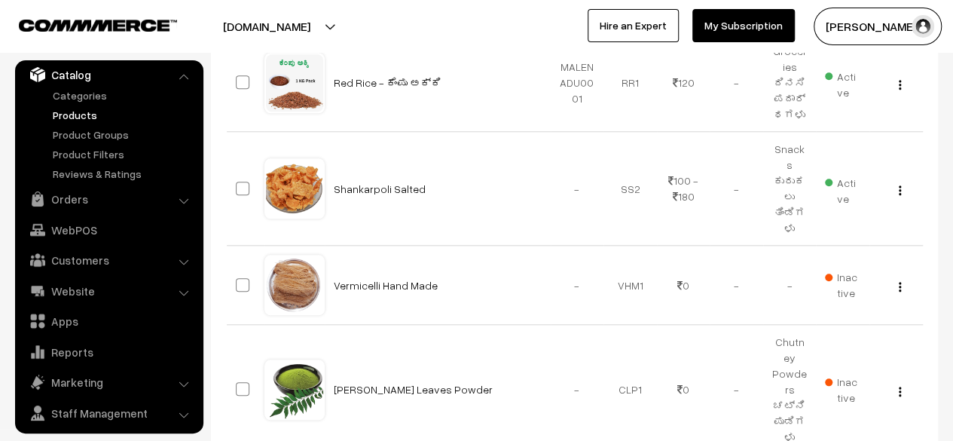
scroll to position [647, 0]
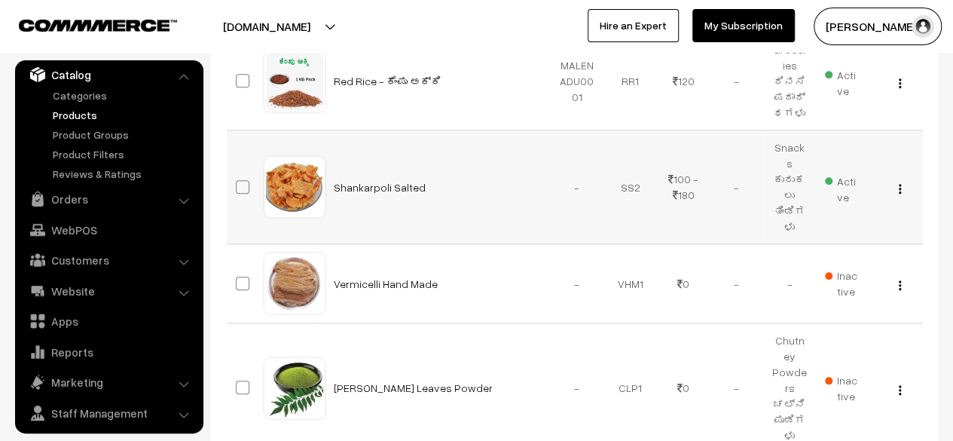
click at [883, 130] on td "View Edit Delete" at bounding box center [897, 187] width 54 height 114
click at [900, 280] on img "button" at bounding box center [900, 285] width 2 height 10
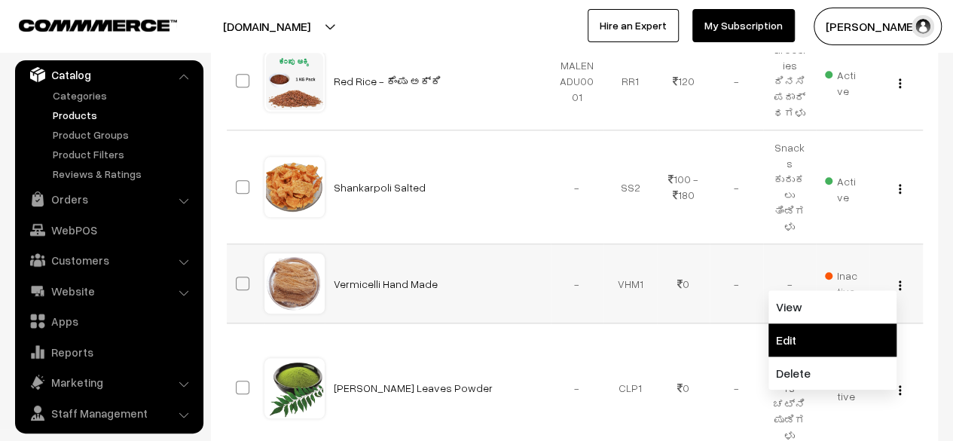
click at [829, 323] on link "Edit" at bounding box center [833, 339] width 128 height 33
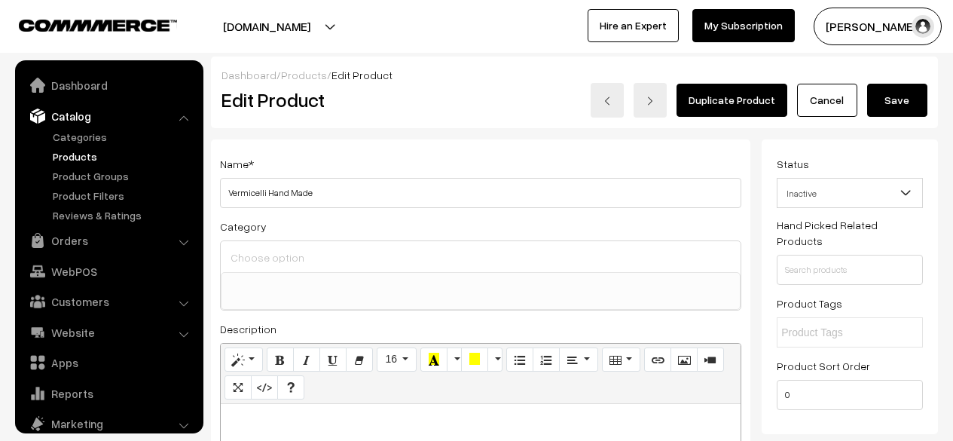
select select
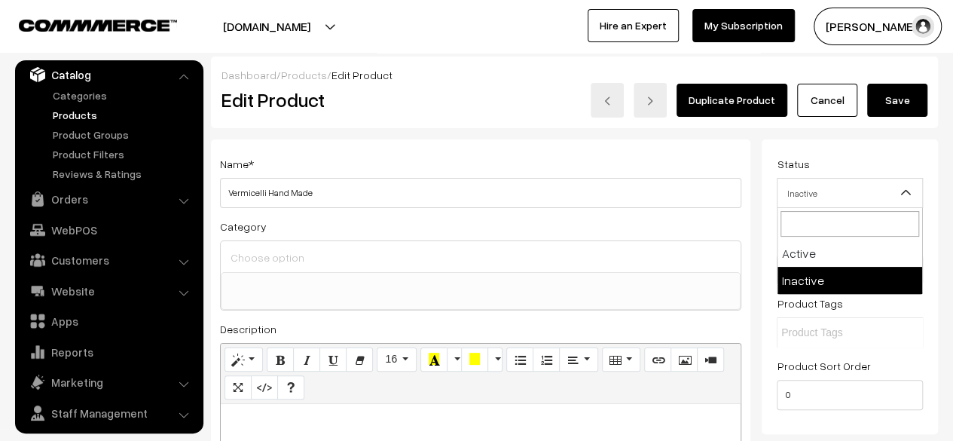
click at [865, 204] on span "Inactive" at bounding box center [850, 193] width 145 height 26
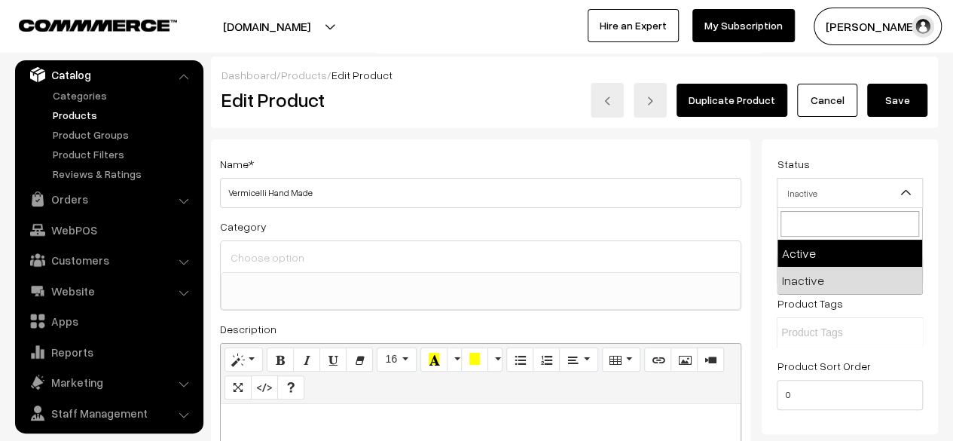
select select "1"
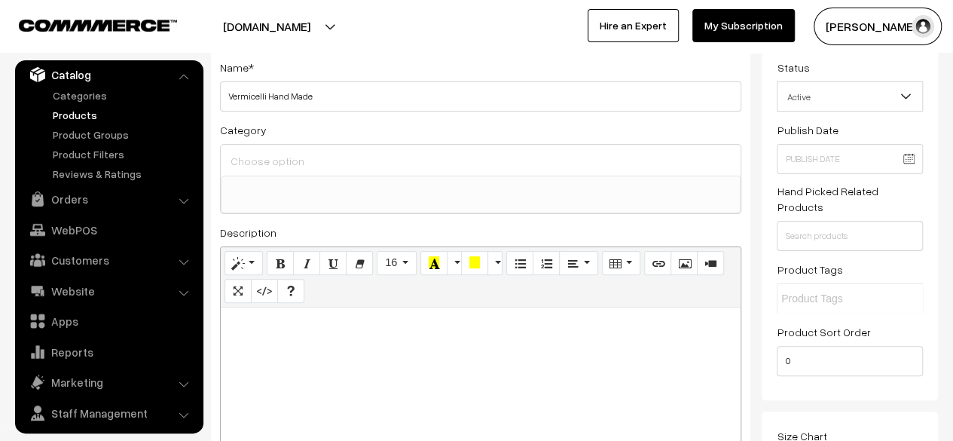
scroll to position [0, 0]
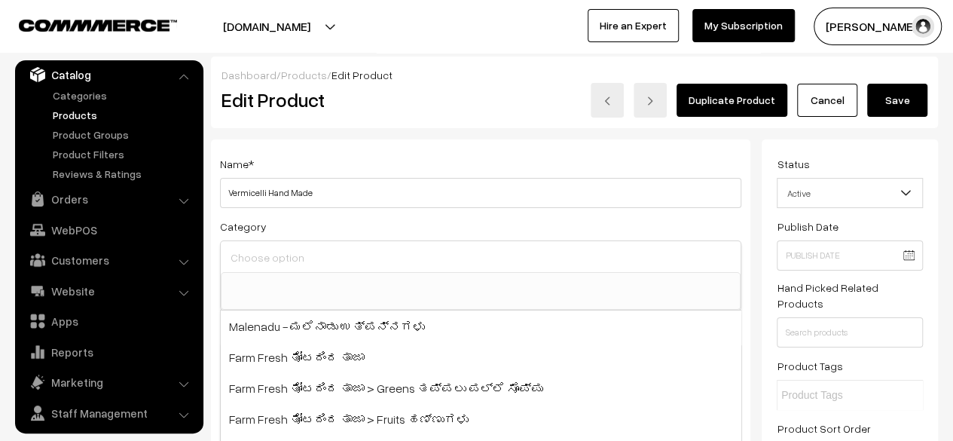
click at [606, 262] on input at bounding box center [481, 258] width 508 height 22
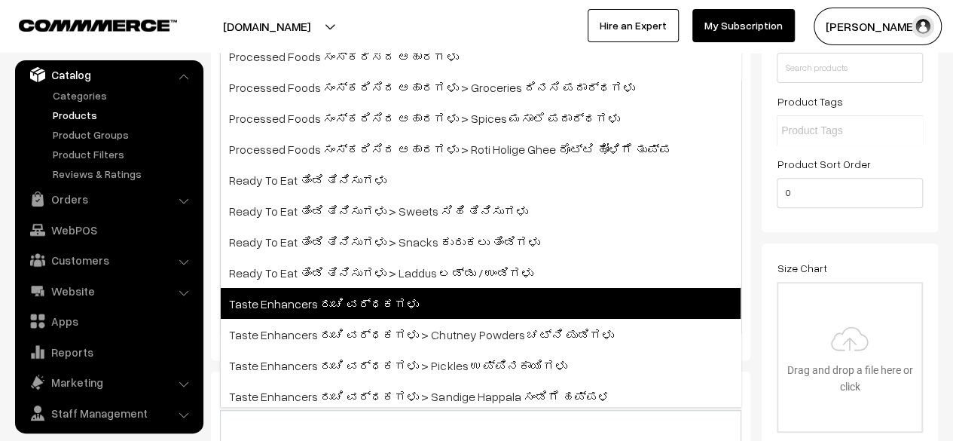
scroll to position [309, 0]
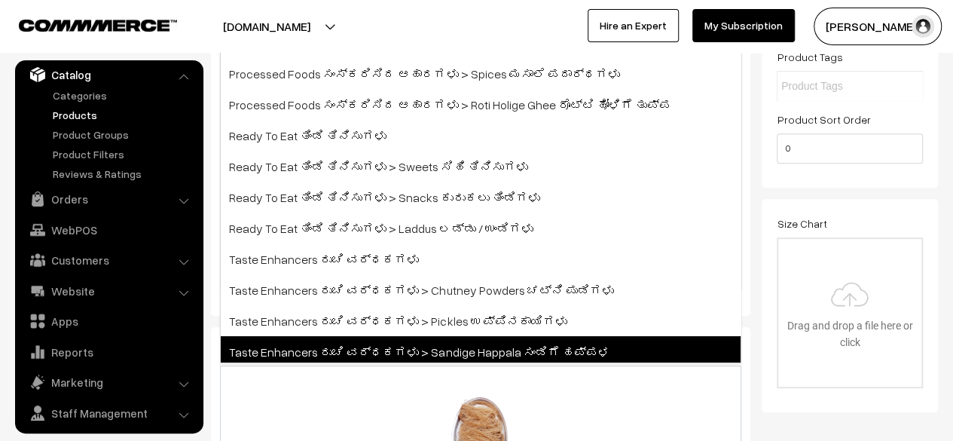
click at [455, 350] on span "Taste Enhancers ರುಚಿ ವರ್ಧಕಗಳು > Sandige Happala ಸಂಡಿಗೆ ಹಪ್ಪಳ" at bounding box center [481, 351] width 520 height 31
select select "21"
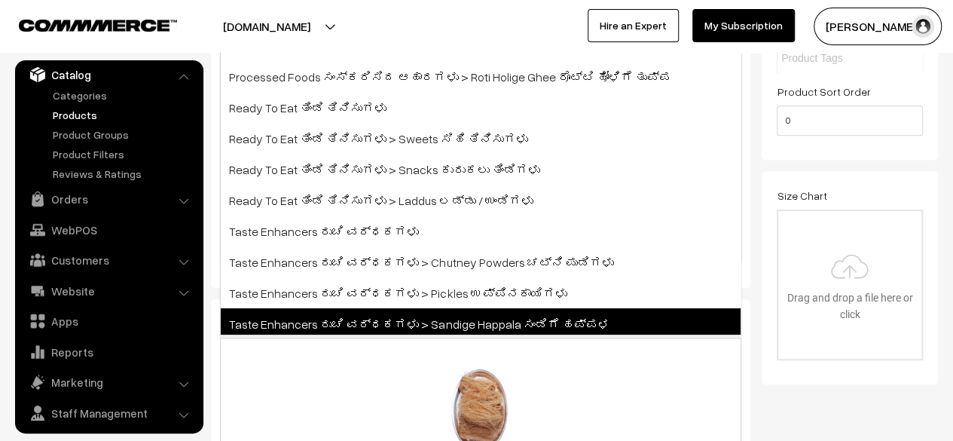
scroll to position [219, 0]
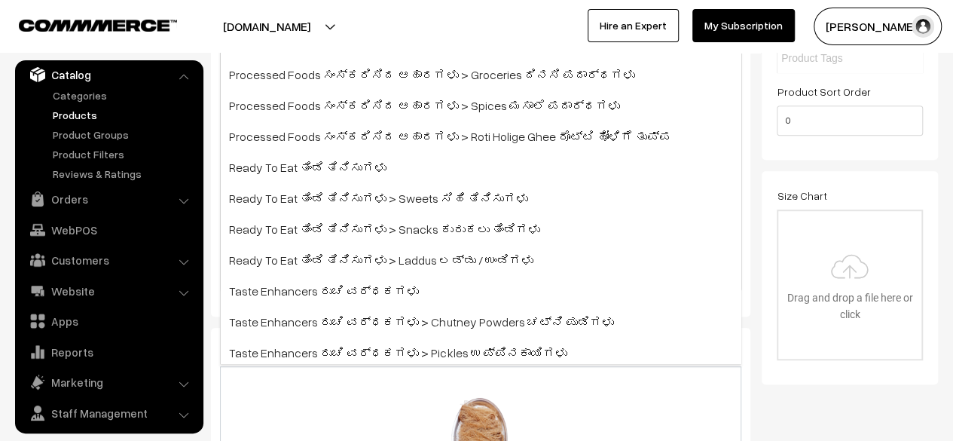
click at [709, 389] on div "1.5 MB kai shavige.png Check Error Remove file" at bounding box center [481, 447] width 522 height 162
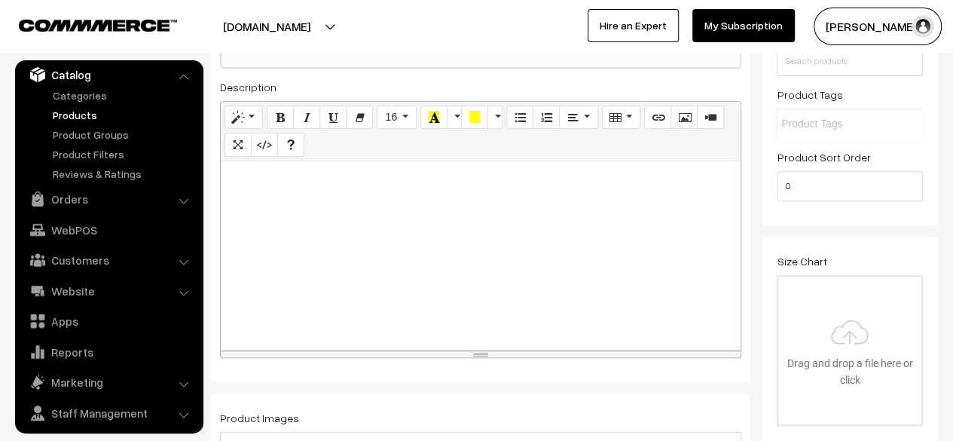
scroll to position [271, 0]
click at [374, 191] on div at bounding box center [481, 256] width 520 height 188
paste div
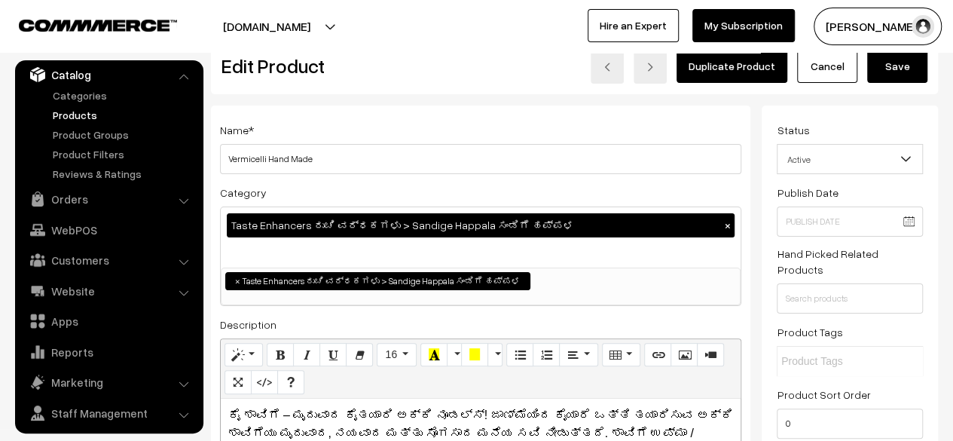
scroll to position [0, 0]
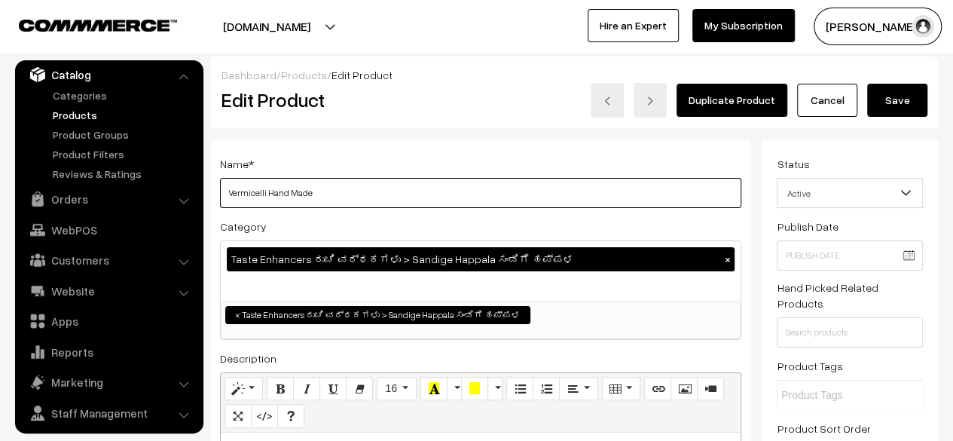
click at [393, 189] on input "Vermicelli Hand Made" at bounding box center [481, 193] width 522 height 30
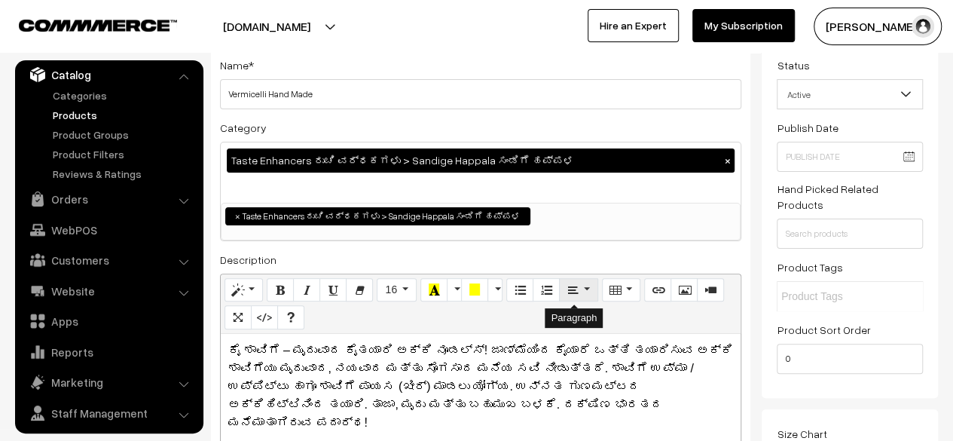
scroll to position [98, 0]
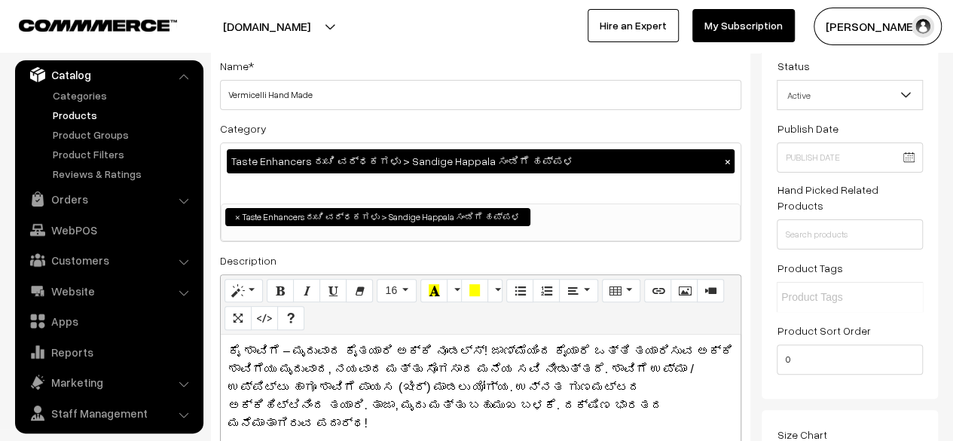
click at [273, 344] on p "ಕೈ ಶಾವಿಗೆ – ಮೃದುವಾದ ಕೈತಯಾರಿ ಅಕ್ಕಿ ನೂಡಲ್ಸ್! ಜಾಣ್ಮೆಯಿಂದ ಕೈಯಾರೆ ಒತ್ತಿ ತಯಾರಿಸುವ ಅಕ್…" at bounding box center [480, 387] width 505 height 90
copy p "ಕೈ ಶಾವಿಗೆ"
click at [389, 102] on input "Vermicelli Hand Made" at bounding box center [481, 95] width 522 height 30
paste input "ಕೈ ಶಾವಿಗೆ"
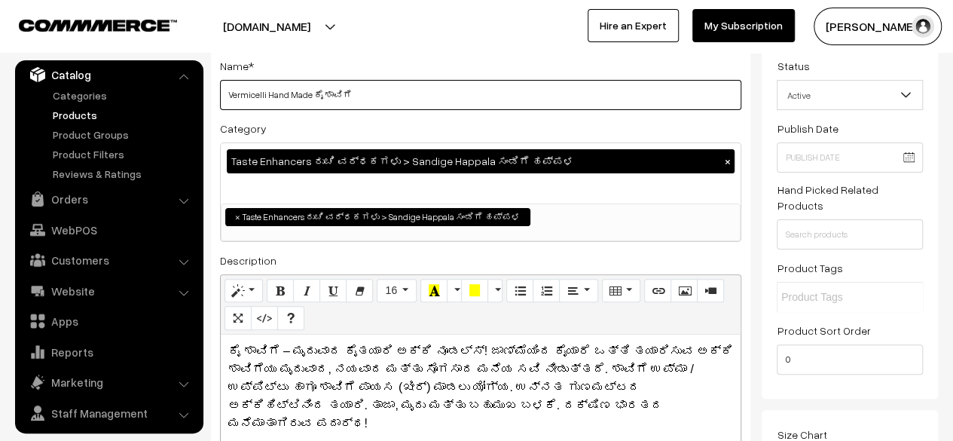
type input "Vermicelli Hand Made ಕೈ ಶಾವಿಗೆ"
click at [663, 130] on div "Category Taste Enhancers ರುಚಿ ವರ್ಧಕಗಳು > Sandige Happala ಸಂಡಿಗೆ ಹಪ್ಪಳ × Malenad…" at bounding box center [481, 180] width 522 height 123
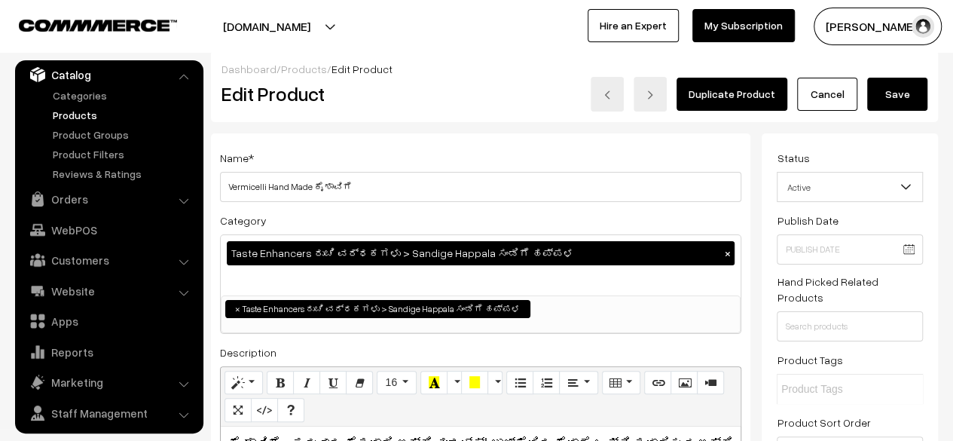
scroll to position [0, 0]
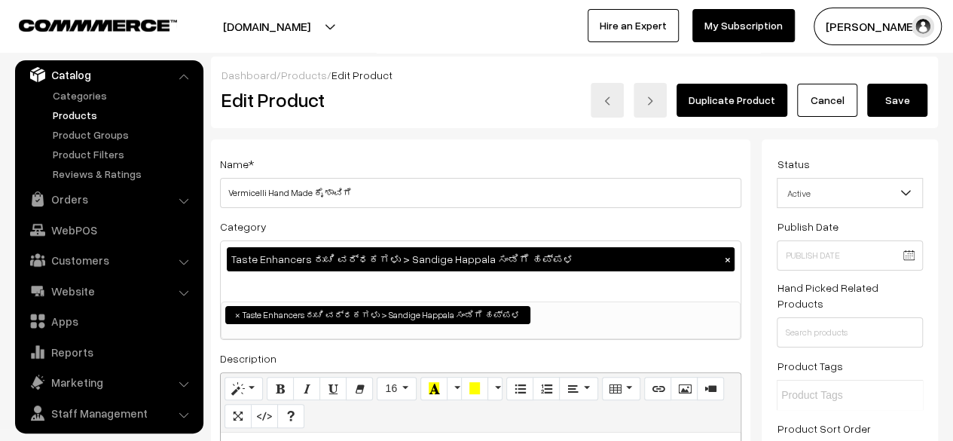
click at [904, 99] on button "Save" at bounding box center [898, 100] width 60 height 33
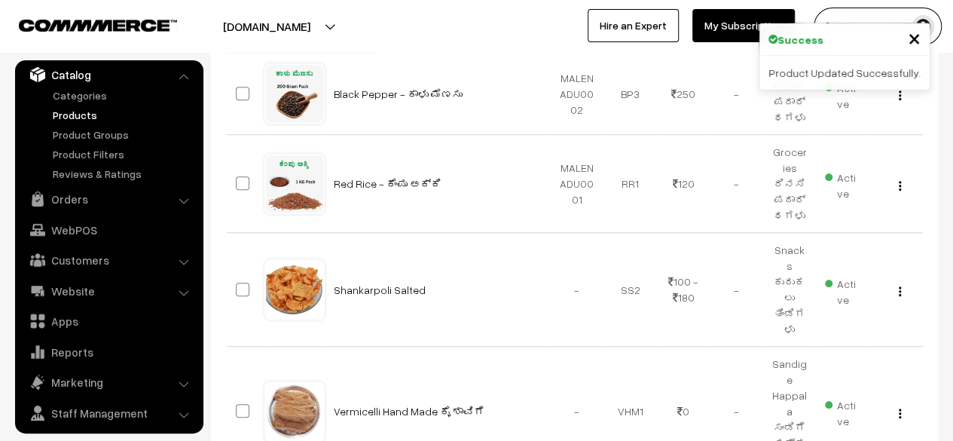
scroll to position [553, 0]
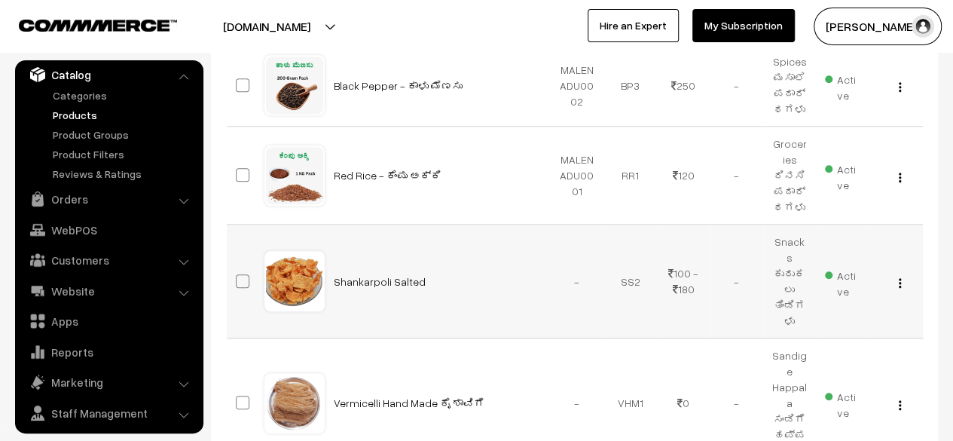
click at [899, 278] on img "button" at bounding box center [900, 283] width 2 height 10
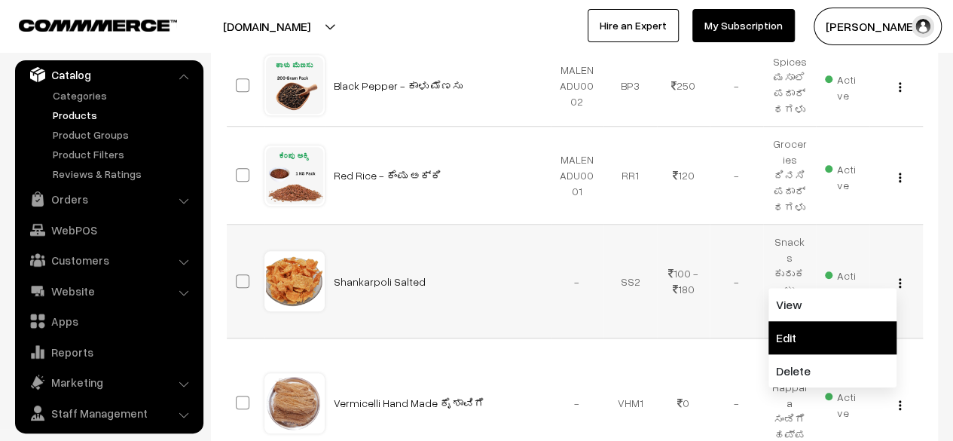
click at [807, 321] on link "Edit" at bounding box center [833, 337] width 128 height 33
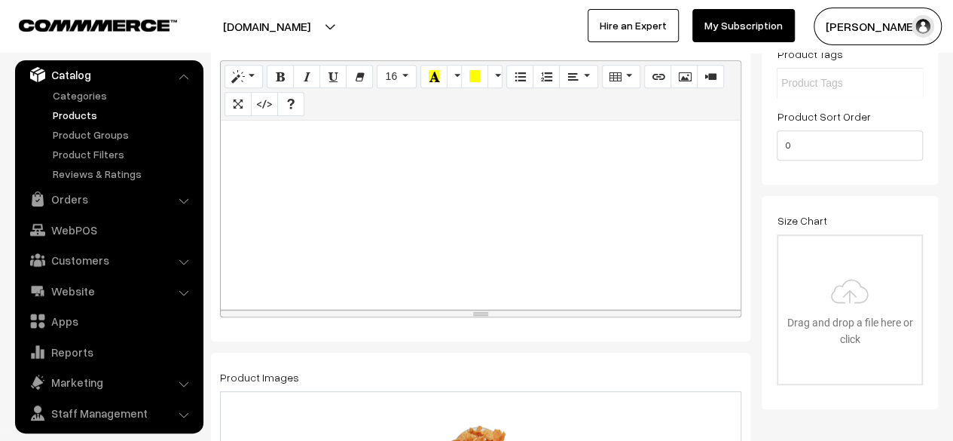
scroll to position [313, 0]
click at [337, 169] on div at bounding box center [481, 214] width 520 height 188
paste div
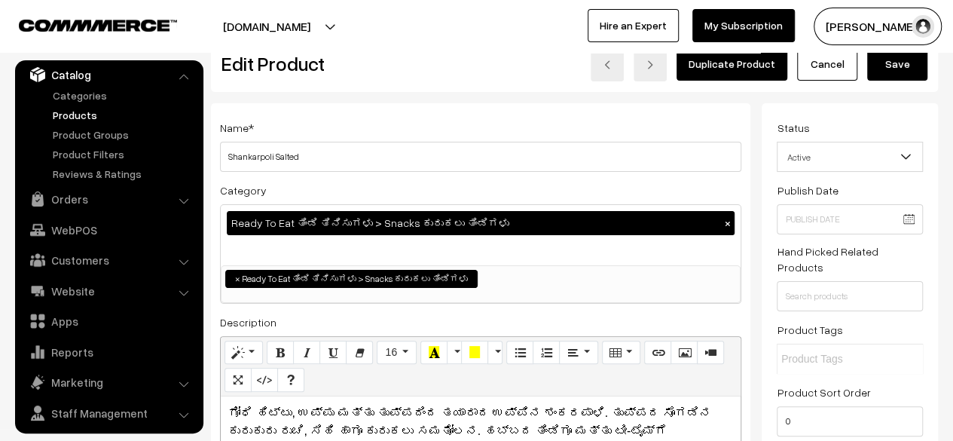
scroll to position [34, 0]
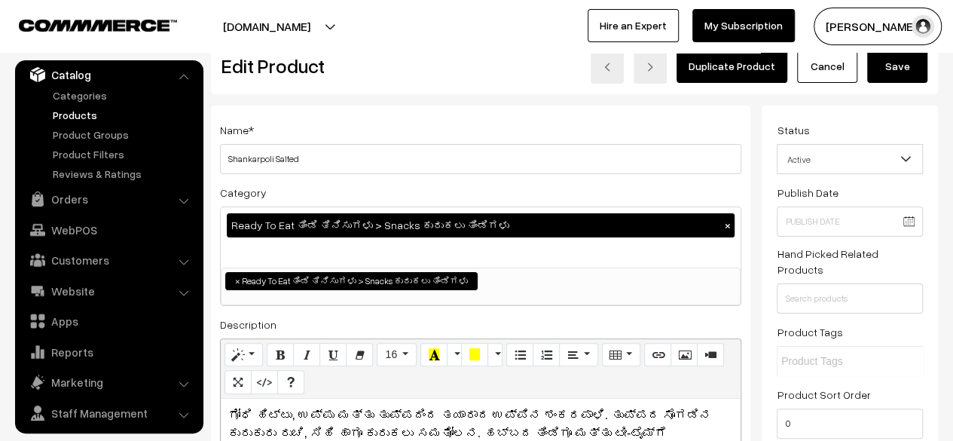
click at [450, 415] on p "ಗೋಧಿ ಹಿಟ್ಟು, ಉಪ್ಪು ಮತ್ತು ತುಪ್ಪದಿಂದ ತಯಾರಾದ ಉಪ್ಪಿನ ಶಂಕರಪಾಳಿ. ತುಪ್ಪದ ಸೊಗಡಿನ ಕುರುಕು…" at bounding box center [480, 433] width 505 height 54
copy p "ಉಪ್ಪಿನ ಶಂಕರಪಾಳಿ"
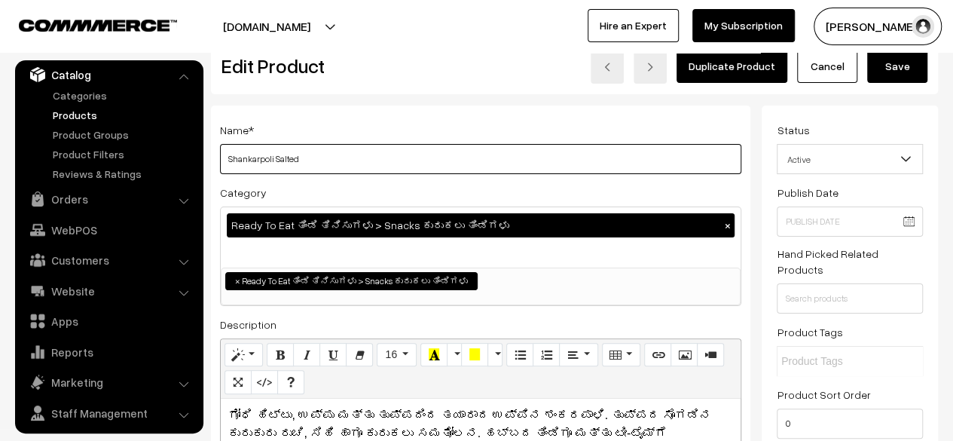
click at [451, 165] on input "Shankarpoli Salted" at bounding box center [481, 159] width 522 height 30
paste input "ಉಪ್ಪಿನ ಶಂಕರಪಾಳಿ"
type input "Shankarpoli Salted ಉಪ್ಪಿನ ಶಂಕರಪಾಳಿ"
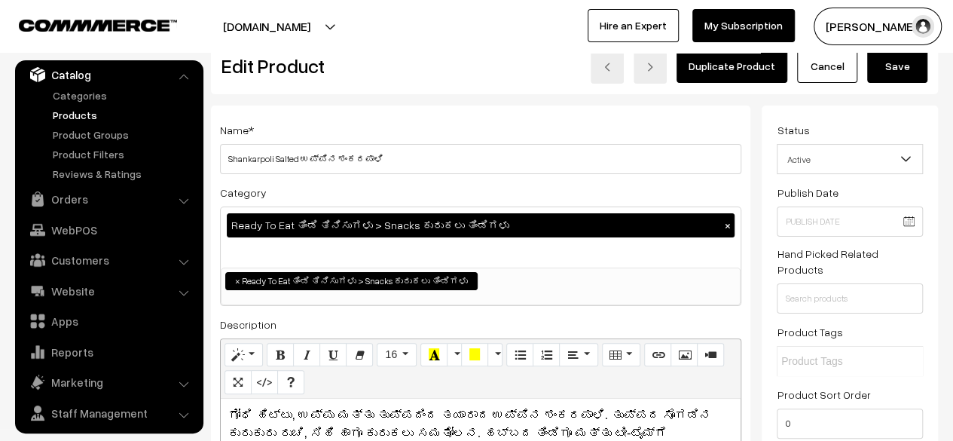
click at [540, 256] on div "Ready To Eat ತಿಂಡಿ ತಿನಿಸುಗಳು > Snacks ಕುರುಕಲು ತಿಂಡಿಗಳು ×" at bounding box center [481, 237] width 520 height 60
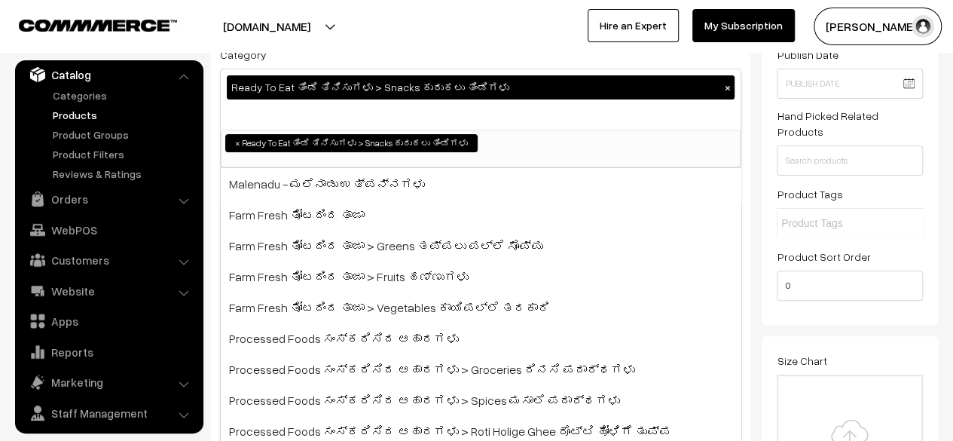
scroll to position [0, 0]
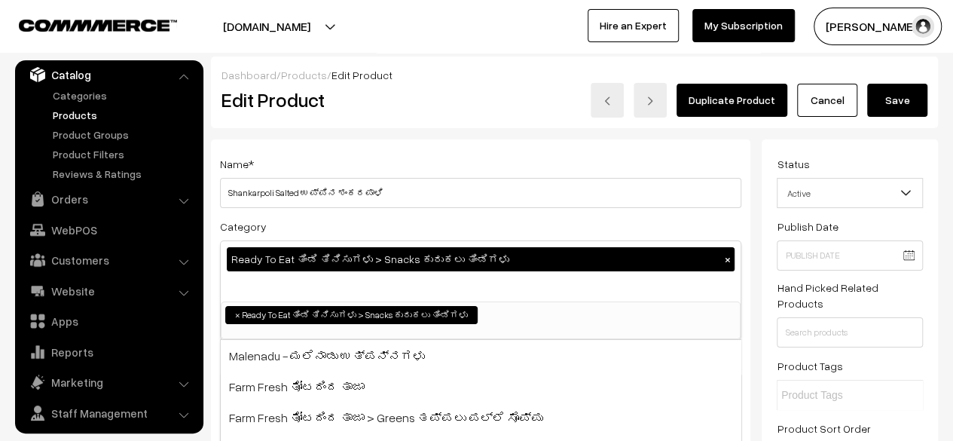
click at [907, 105] on button "Save" at bounding box center [898, 100] width 60 height 33
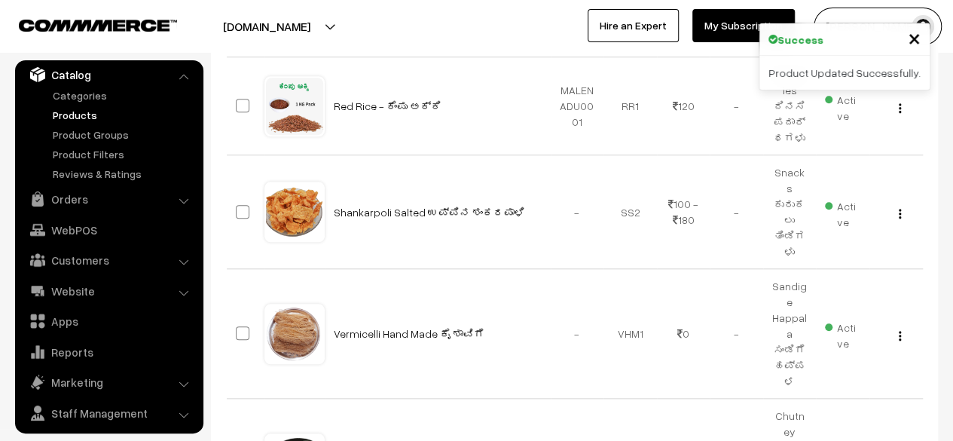
scroll to position [622, 0]
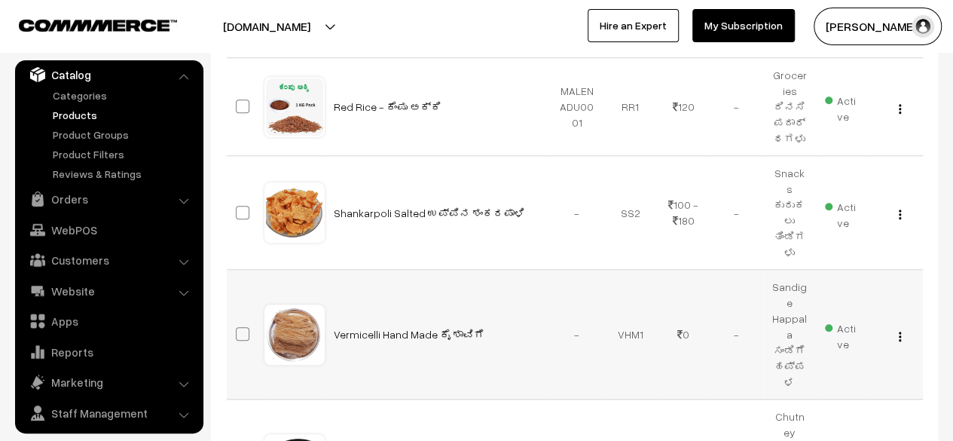
click at [900, 332] on img "button" at bounding box center [900, 337] width 2 height 10
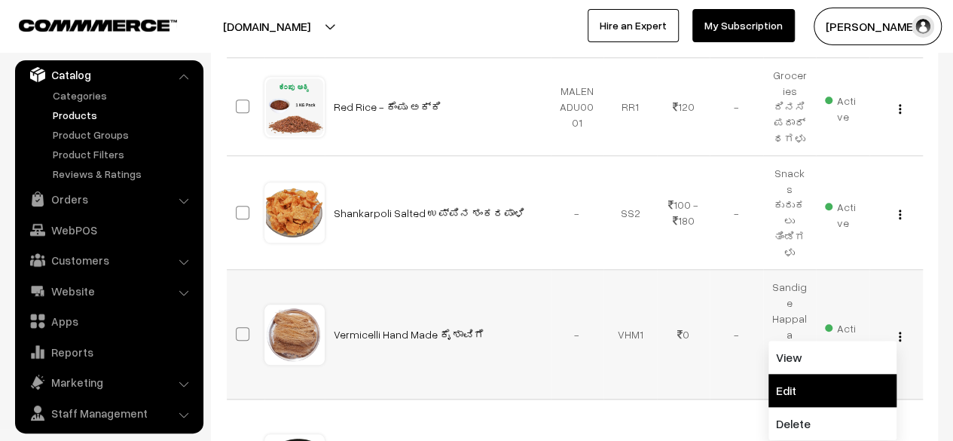
click at [814, 374] on link "Edit" at bounding box center [833, 390] width 128 height 33
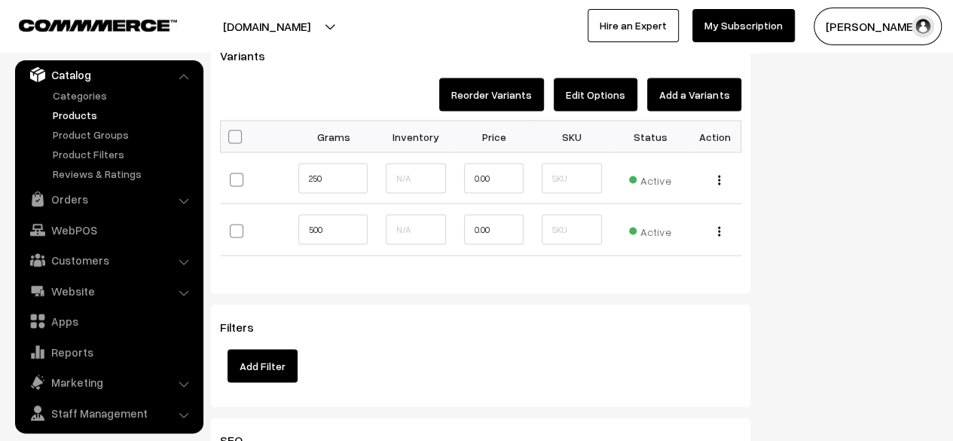
scroll to position [1383, 0]
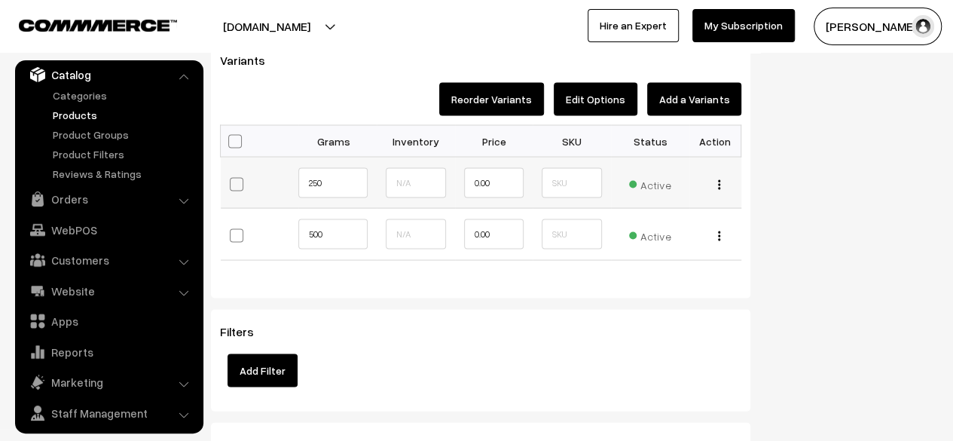
click at [719, 182] on img "button" at bounding box center [719, 184] width 2 height 10
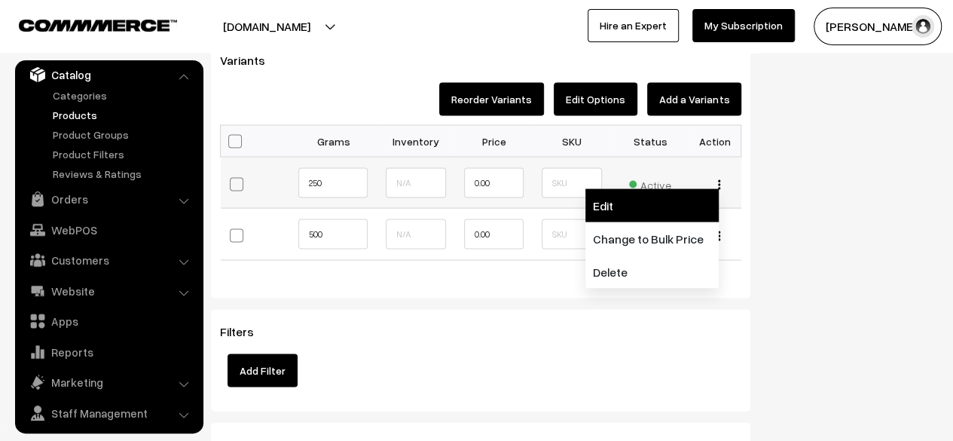
click at [638, 201] on link "Edit" at bounding box center [652, 204] width 133 height 33
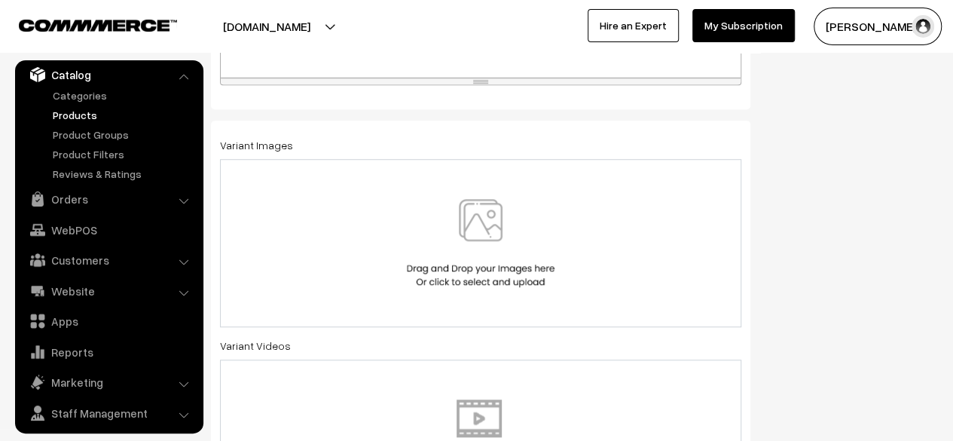
scroll to position [511, 0]
click at [488, 225] on img at bounding box center [480, 242] width 155 height 88
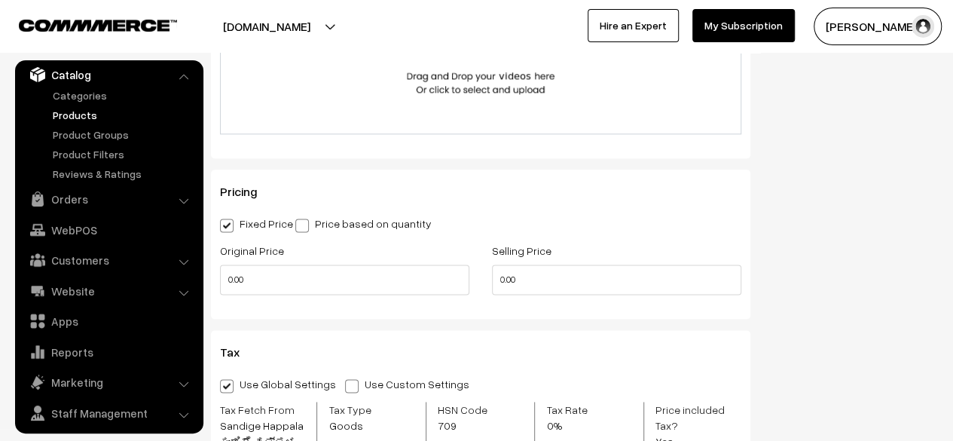
scroll to position [880, 0]
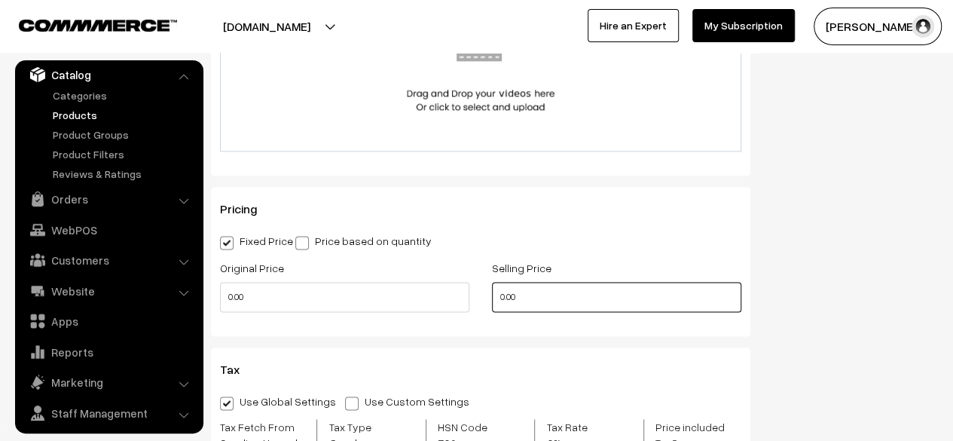
click at [499, 299] on input "0.00" at bounding box center [616, 297] width 249 height 30
type input "450.00"
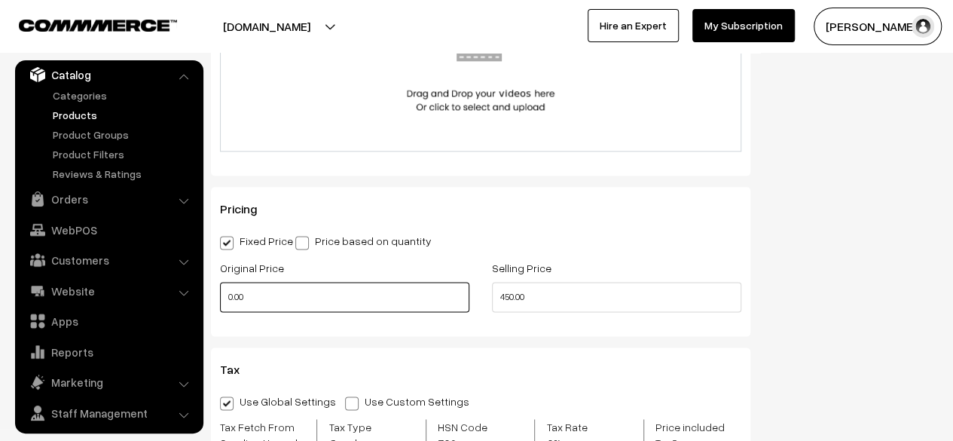
click at [229, 290] on input "0.00" at bounding box center [344, 297] width 249 height 30
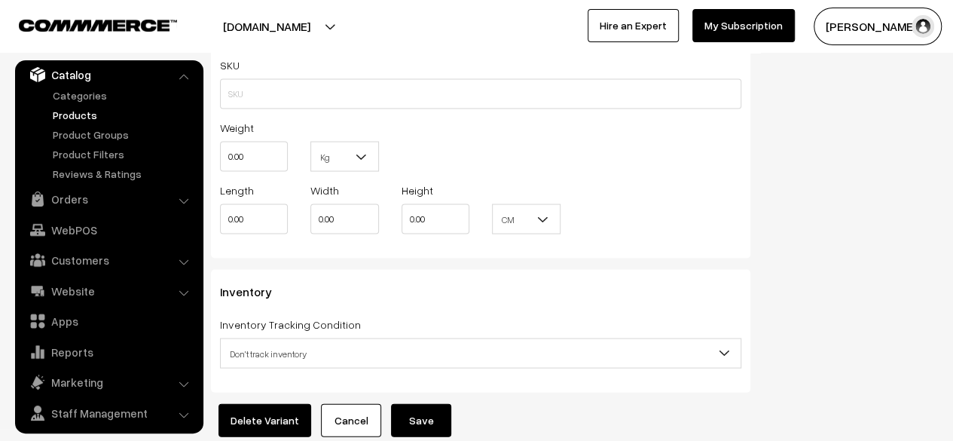
scroll to position [1498, 0]
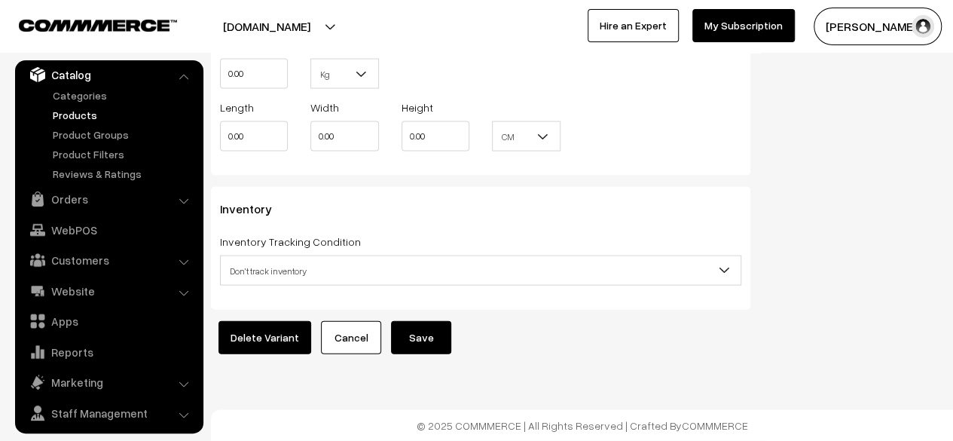
type input "500.00"
click at [425, 328] on button "Save" at bounding box center [421, 337] width 60 height 33
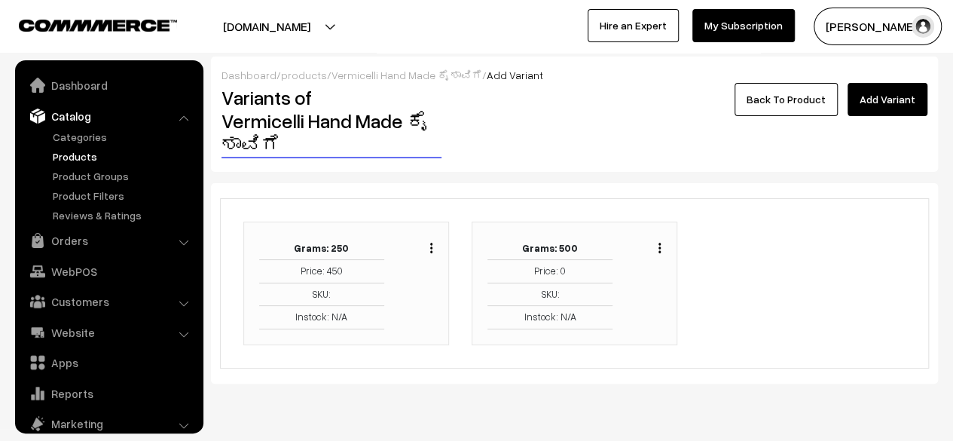
scroll to position [41, 0]
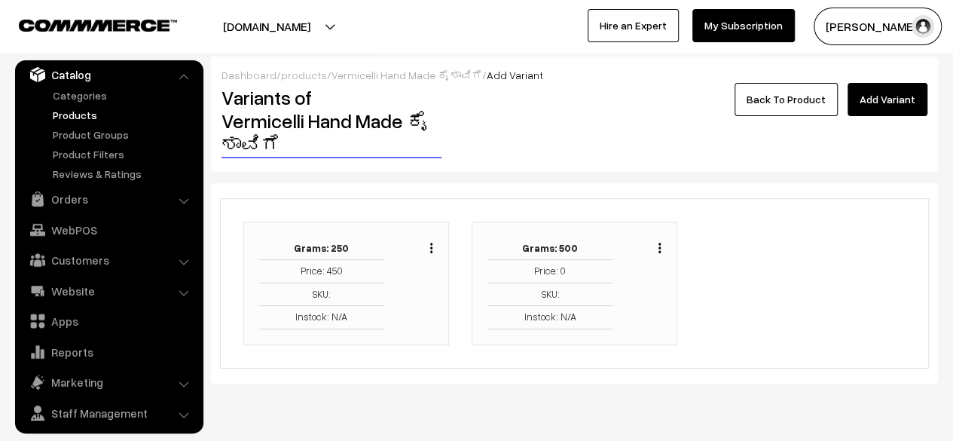
click at [660, 250] on img "button" at bounding box center [660, 248] width 2 height 10
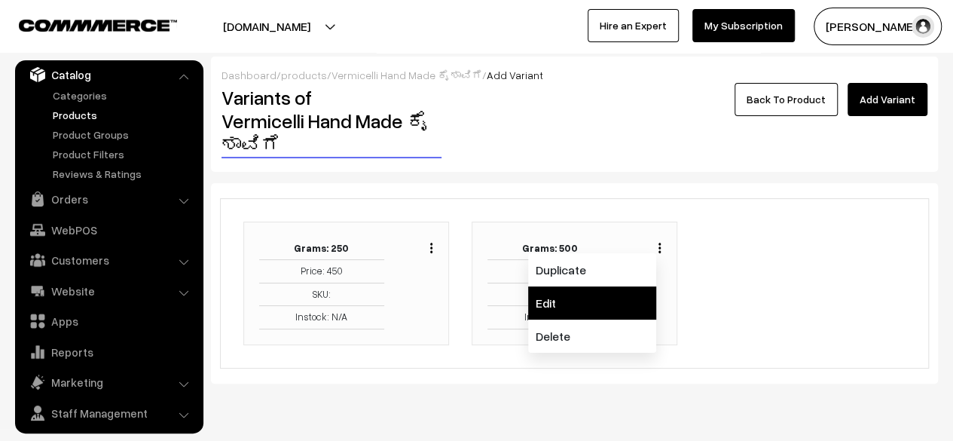
click at [573, 301] on link "Edit" at bounding box center [592, 302] width 128 height 33
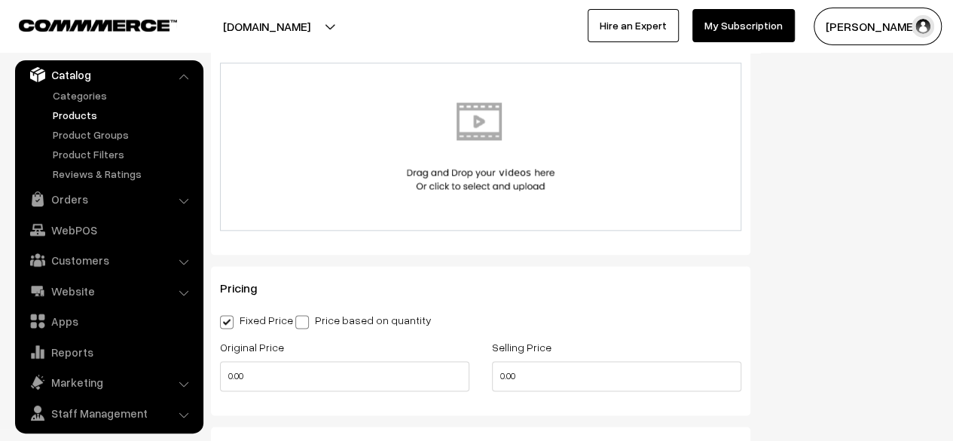
scroll to position [874, 0]
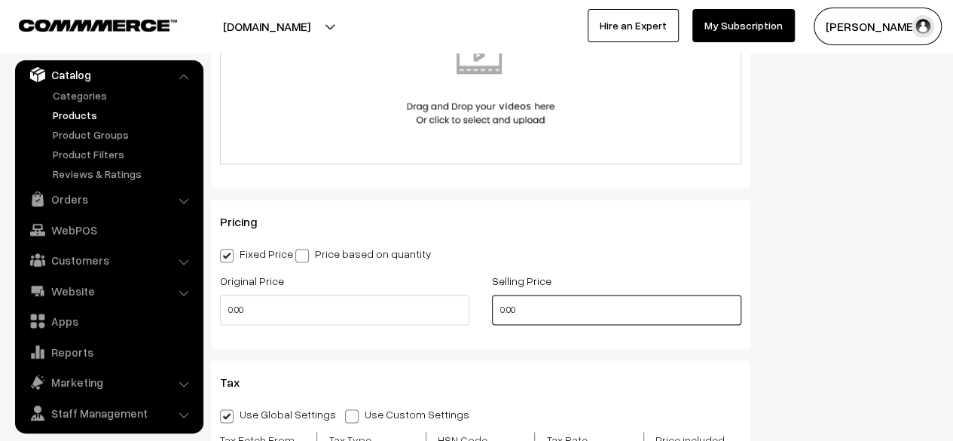
click at [499, 313] on input "0.00" at bounding box center [616, 310] width 249 height 30
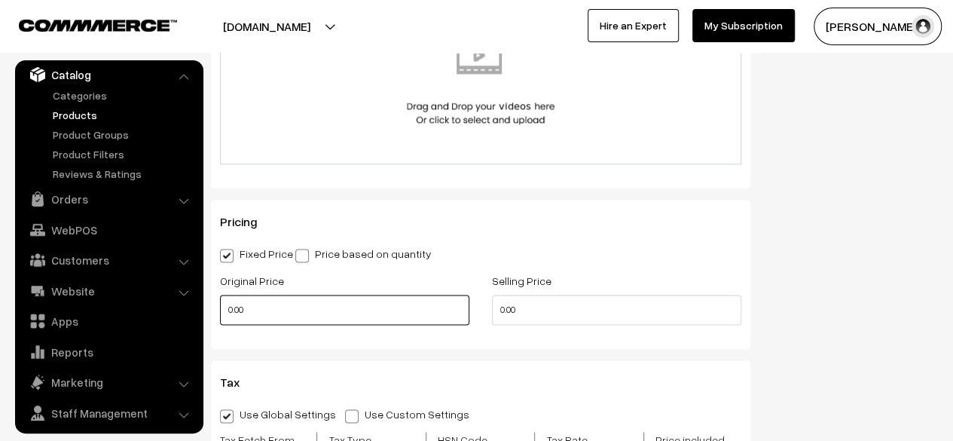
click at [229, 307] on input "0.00" at bounding box center [344, 310] width 249 height 30
type input "1000.00"
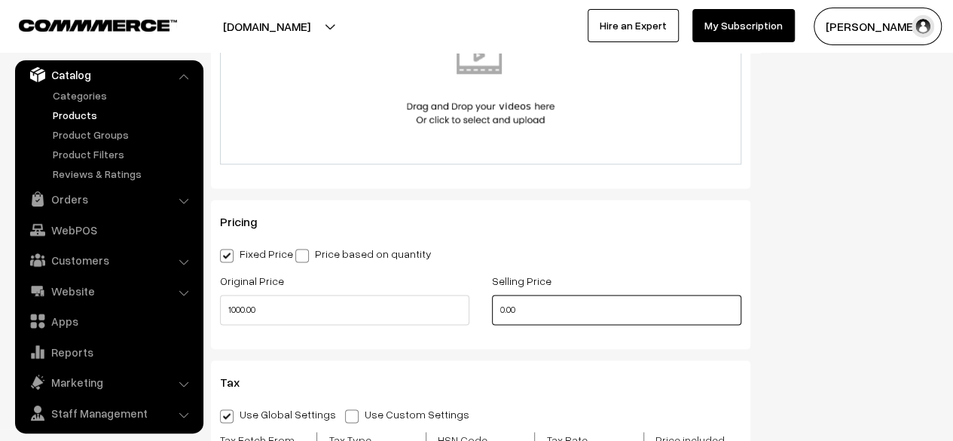
click at [499, 311] on input "0.00" at bounding box center [616, 310] width 249 height 30
type input "800.00"
click at [743, 341] on div "Pricing Fixed Price Price based on quantity Original Price 1000.00 Selling Pric…" at bounding box center [481, 274] width 540 height 149
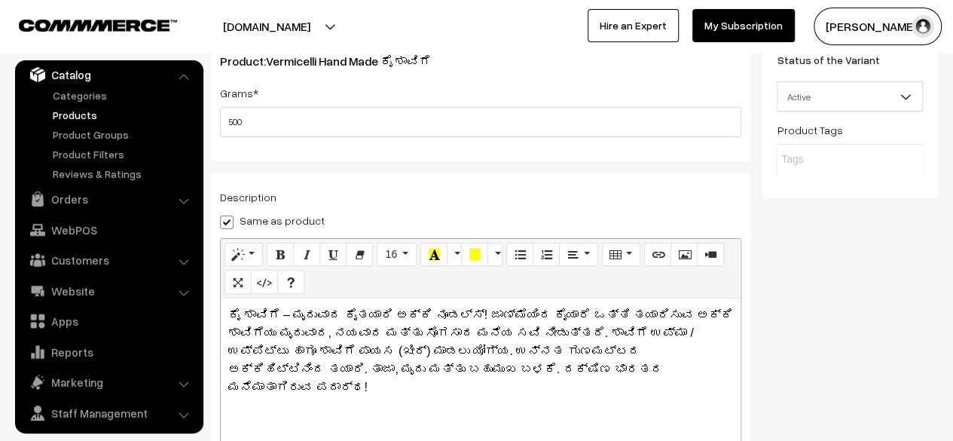
scroll to position [0, 0]
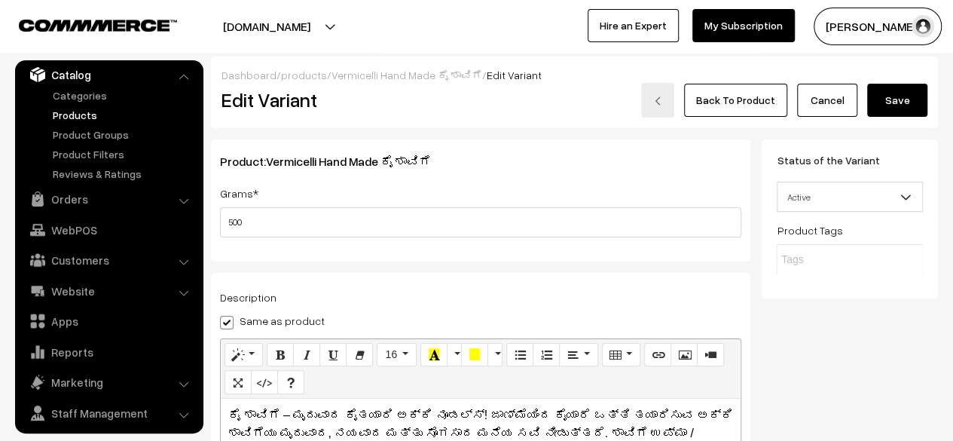
click at [901, 100] on button "Save" at bounding box center [898, 100] width 60 height 33
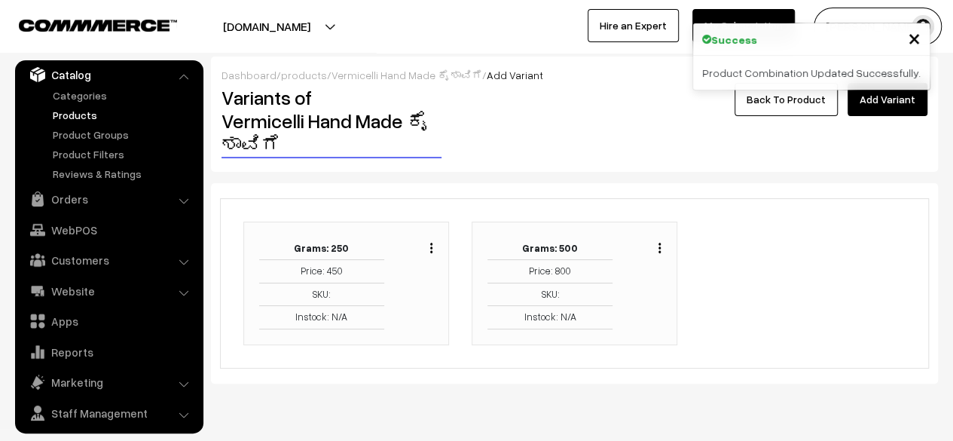
click at [794, 108] on link "Back To Product" at bounding box center [786, 99] width 103 height 33
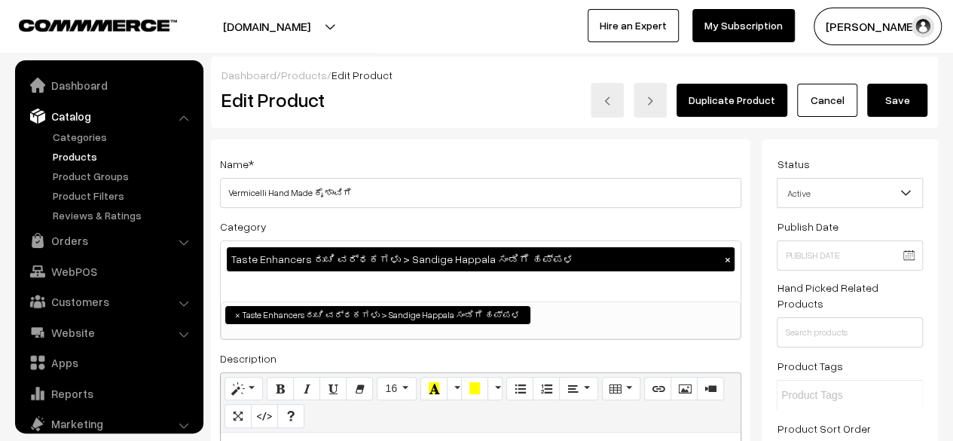
scroll to position [41, 0]
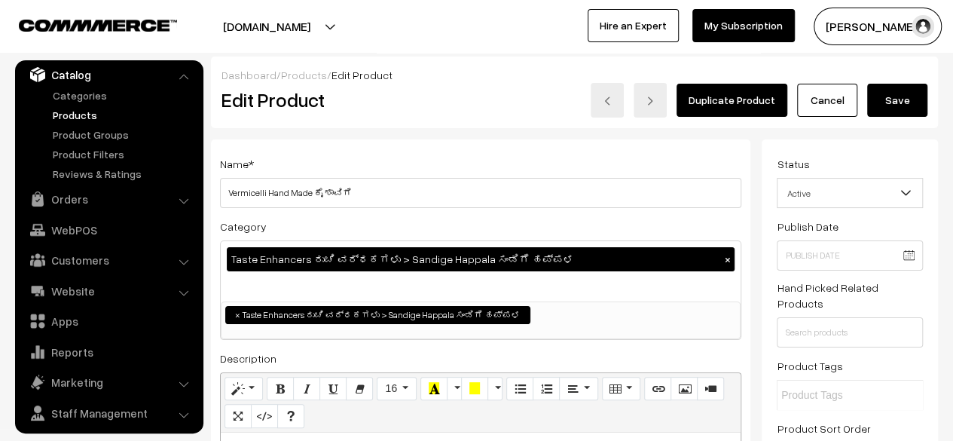
click at [902, 99] on button "Save" at bounding box center [898, 100] width 60 height 33
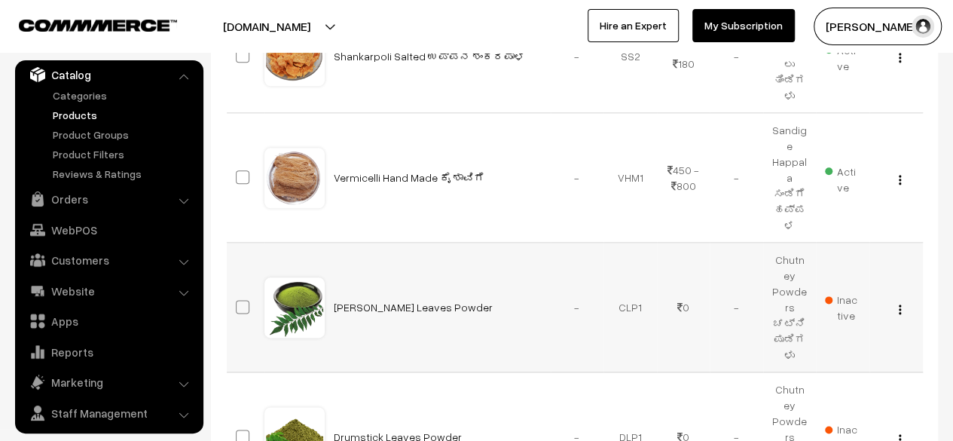
scroll to position [790, 0]
